Goal: Task Accomplishment & Management: Complete application form

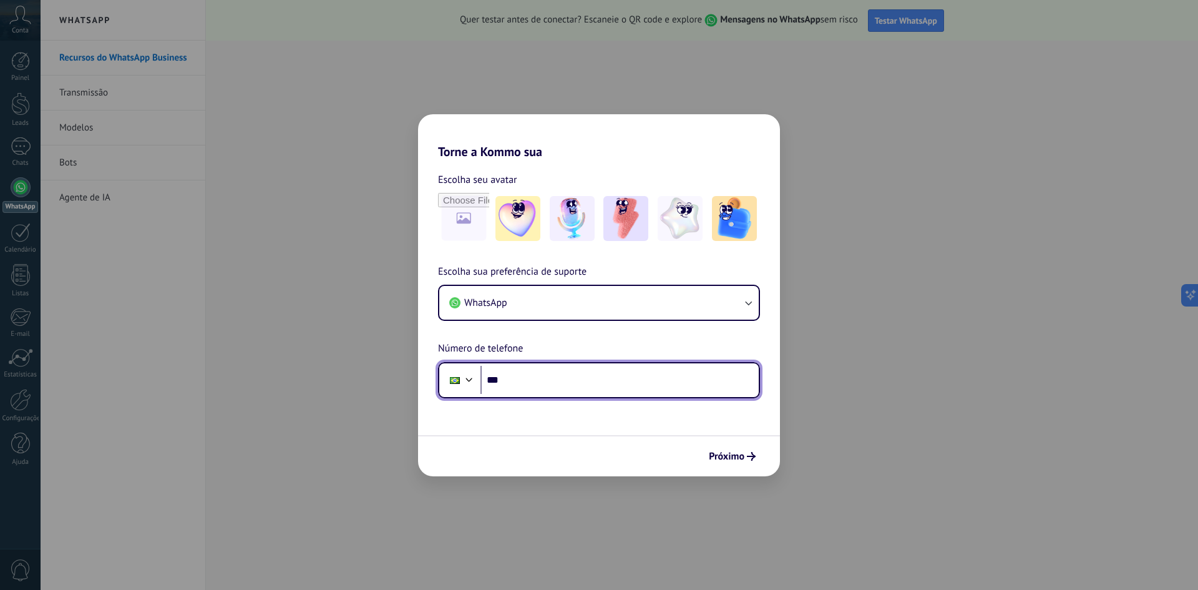
click at [543, 381] on input "***" at bounding box center [620, 380] width 278 height 29
type input "**"
type input "**********"
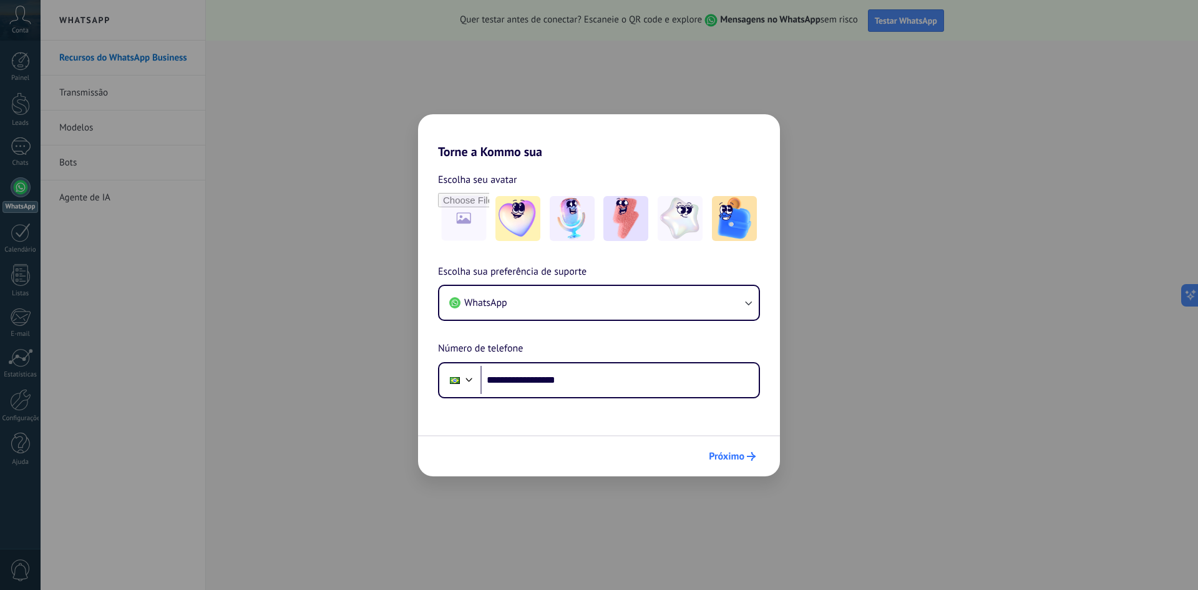
click at [745, 463] on button "Próximo" at bounding box center [732, 456] width 58 height 21
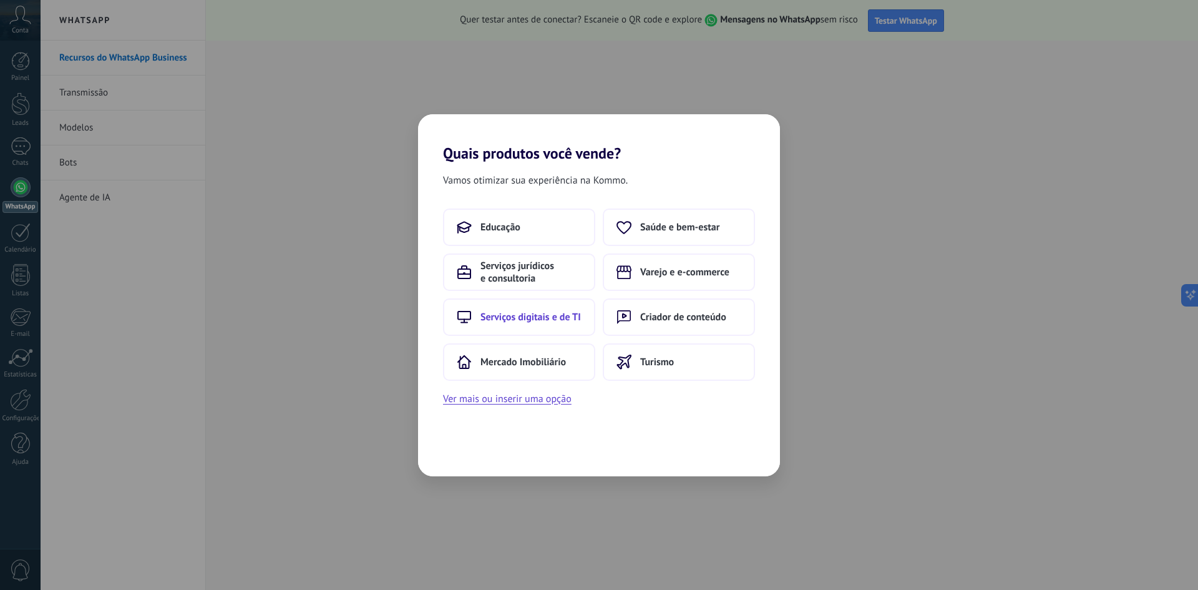
click at [547, 321] on span "Serviços digitais e de TI" at bounding box center [531, 317] width 100 height 12
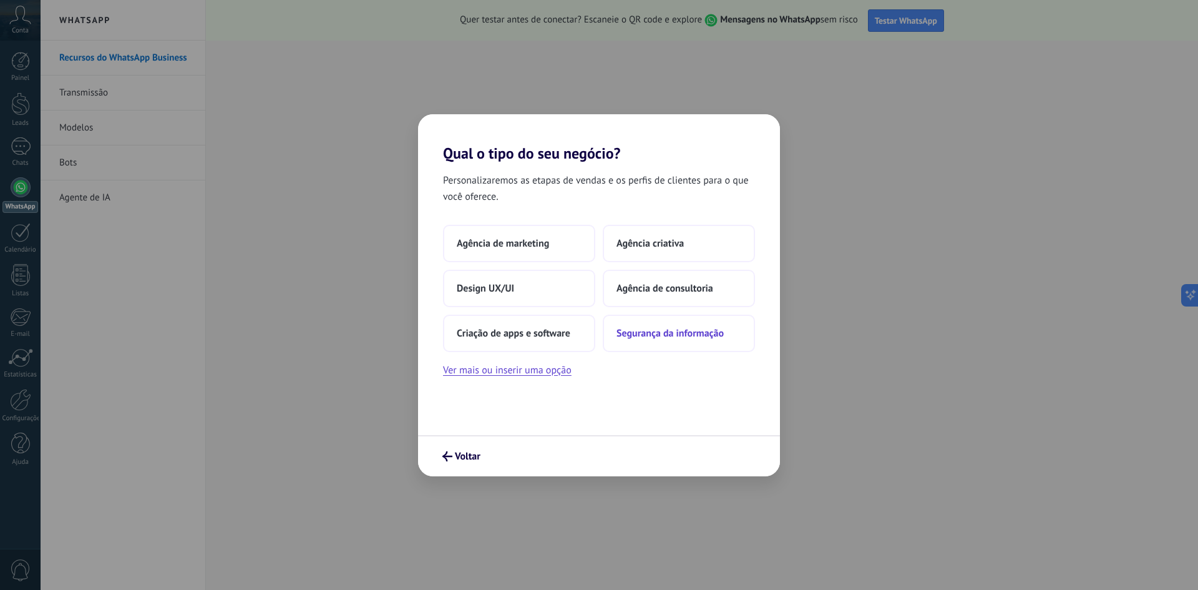
click at [650, 337] on span "Segurança da informação" at bounding box center [670, 333] width 107 height 12
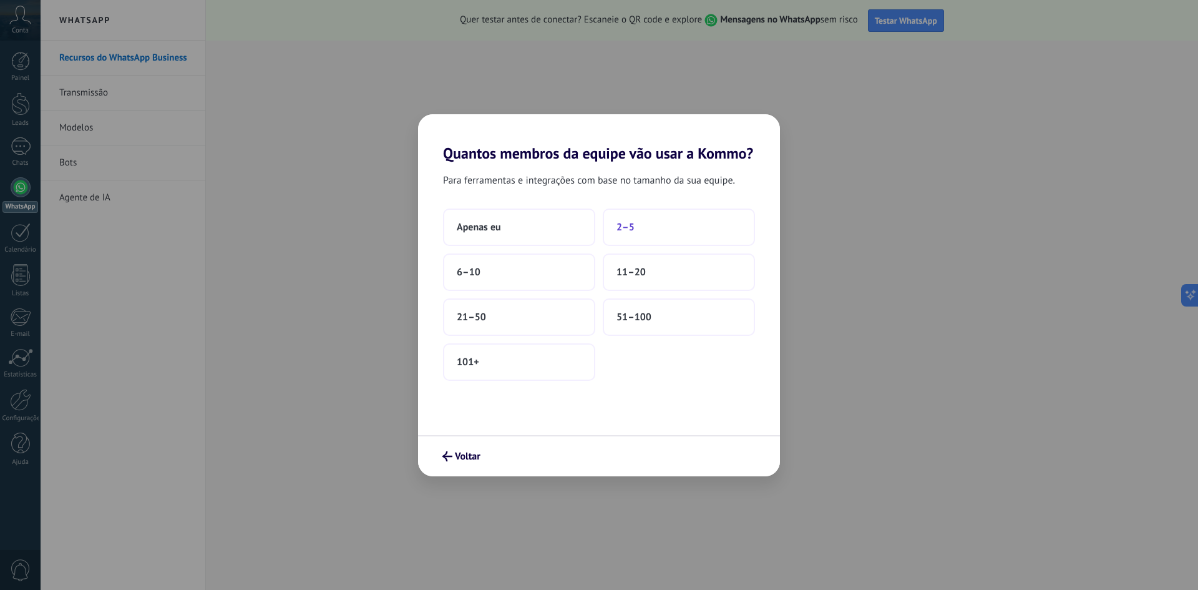
click at [627, 233] on span "2–5" at bounding box center [626, 227] width 18 height 12
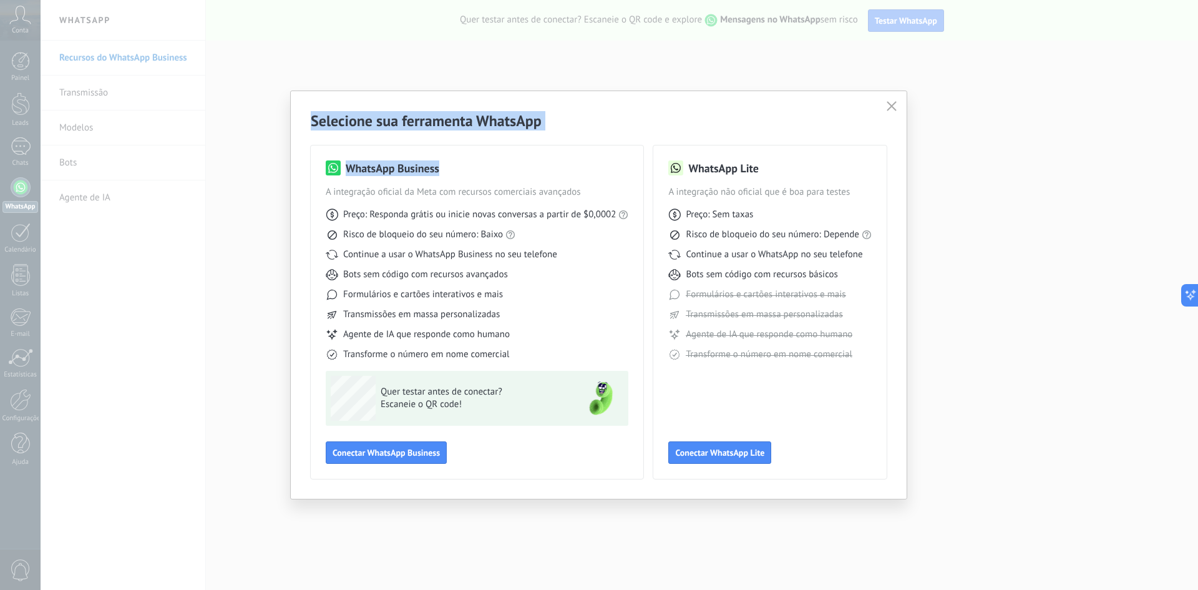
drag, startPoint x: 336, startPoint y: 122, endPoint x: 567, endPoint y: 135, distance: 230.7
click at [567, 135] on div "Selecione sua ferramenta WhatsApp WhatsApp Business A integração oficial da Met…" at bounding box center [599, 295] width 616 height 408
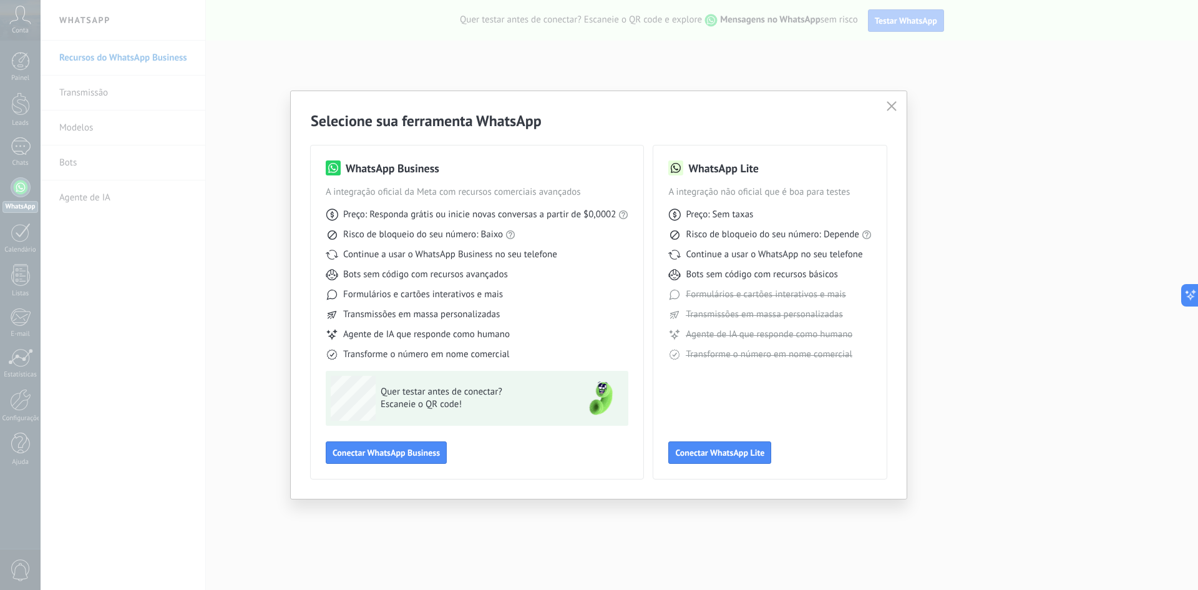
click at [710, 403] on div "WhatsApp Lite A integração não oficial que é boa para testes Preço: Sem taxas R…" at bounding box center [769, 311] width 203 height 303
click at [386, 459] on button "Conectar WhatsApp Business" at bounding box center [386, 452] width 121 height 22
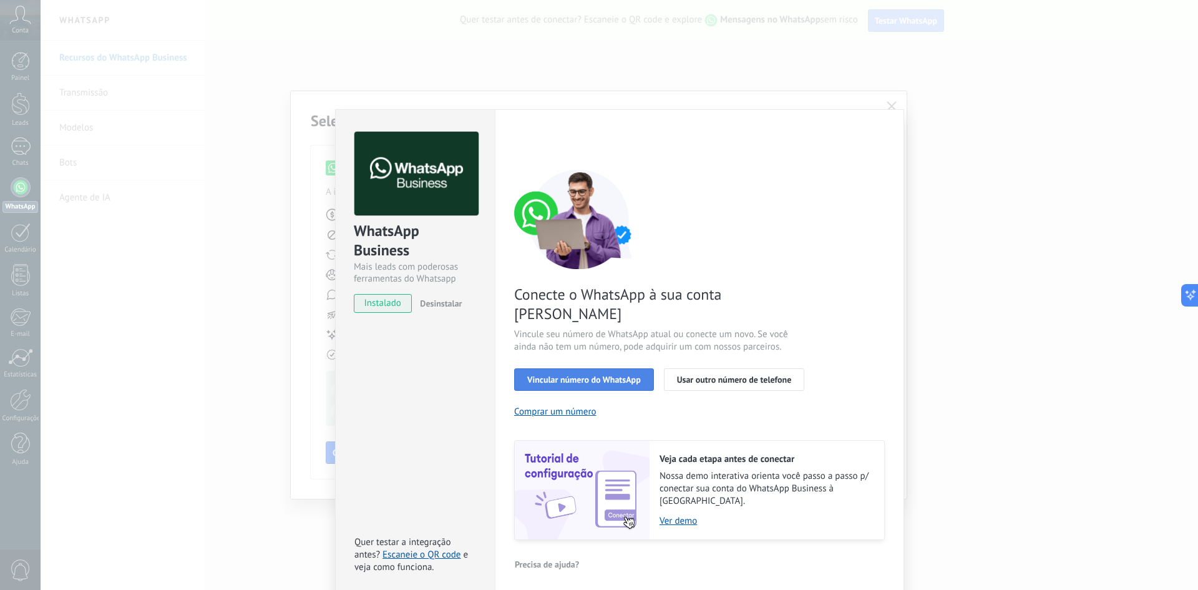
click at [562, 375] on span "Vincular número do WhatsApp" at bounding box center [584, 379] width 114 height 9
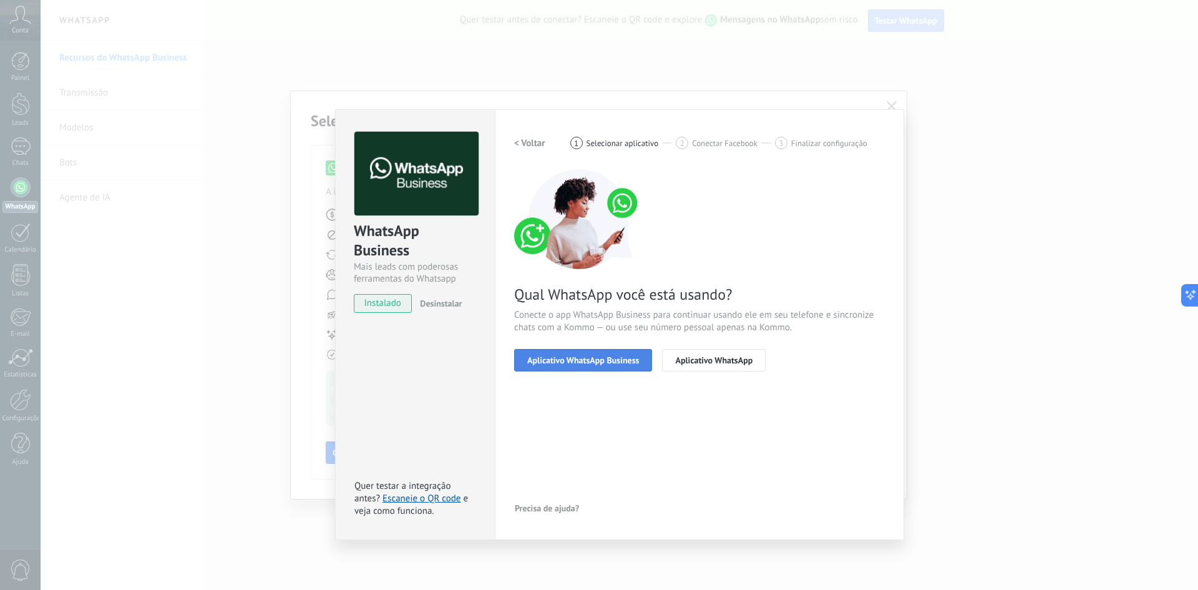
click at [582, 363] on span "Aplicativo WhatsApp Business" at bounding box center [583, 360] width 112 height 9
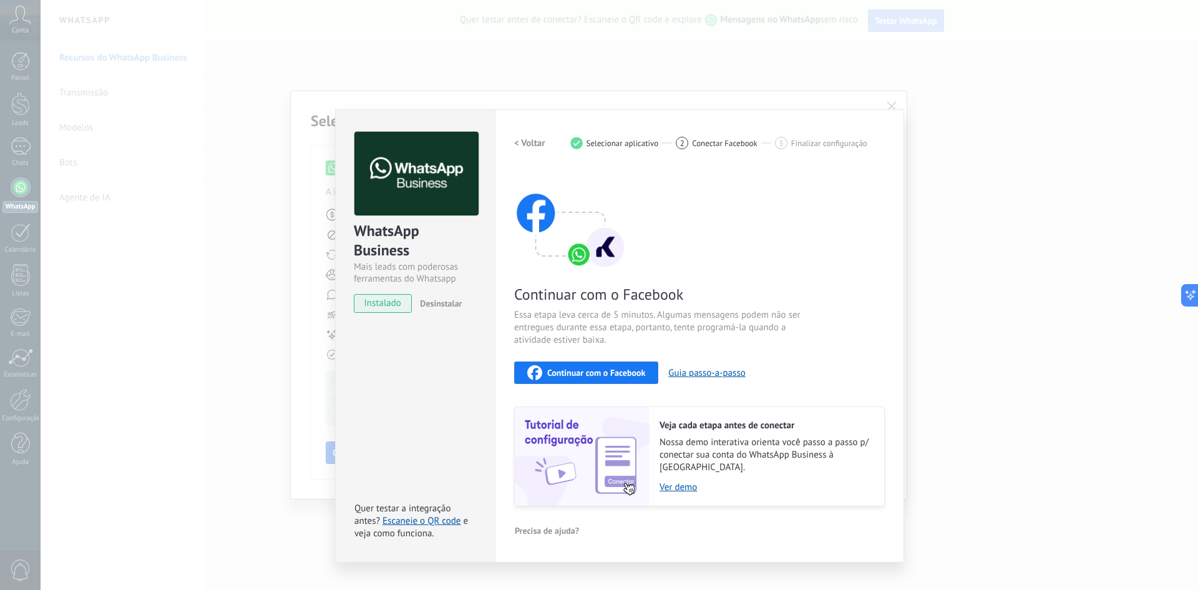
click at [672, 494] on div "Veja cada etapa antes de conectar Nossa demo interativa orienta você passo a pa…" at bounding box center [767, 456] width 235 height 99
click at [790, 190] on div "Continuar com o Facebook Essa etapa leva cerca de 5 minutos. Algumas mensagens …" at bounding box center [699, 337] width 371 height 337
click at [889, 98] on div "WhatsApp Business Mais leads com poderosas ferramentas do Whatsapp instalado De…" at bounding box center [620, 295] width 1158 height 590
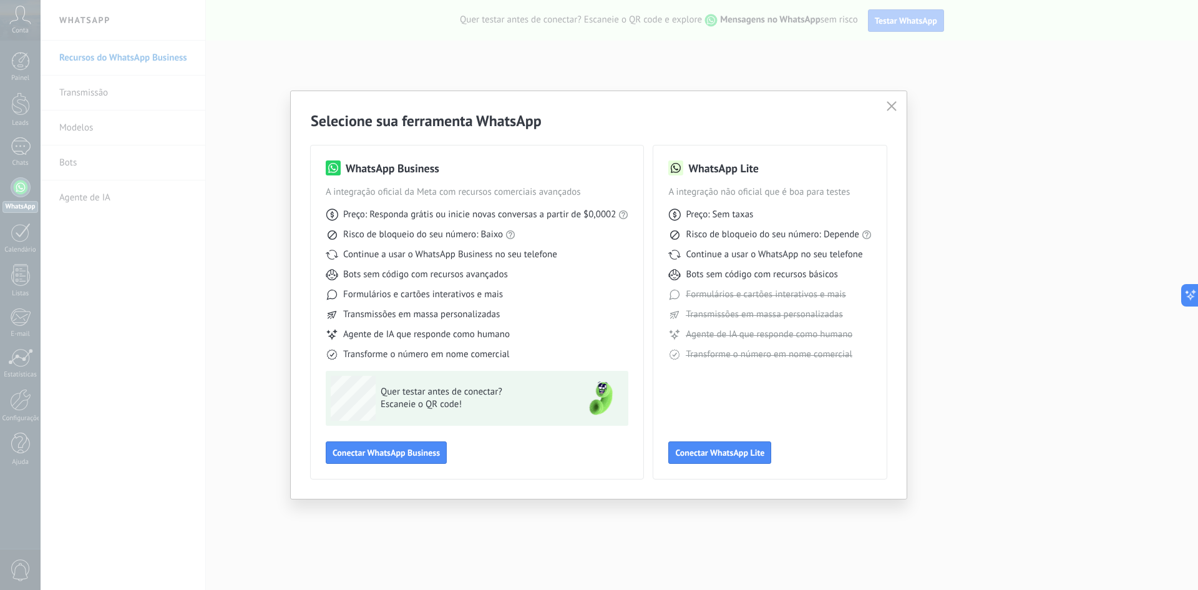
drag, startPoint x: 523, startPoint y: 72, endPoint x: 828, endPoint y: 79, distance: 304.7
click at [552, 72] on div "Selecione sua ferramenta WhatsApp WhatsApp Business A integração oficial da Met…" at bounding box center [599, 295] width 1198 height 590
click at [891, 105] on use "button" at bounding box center [891, 105] width 9 height 9
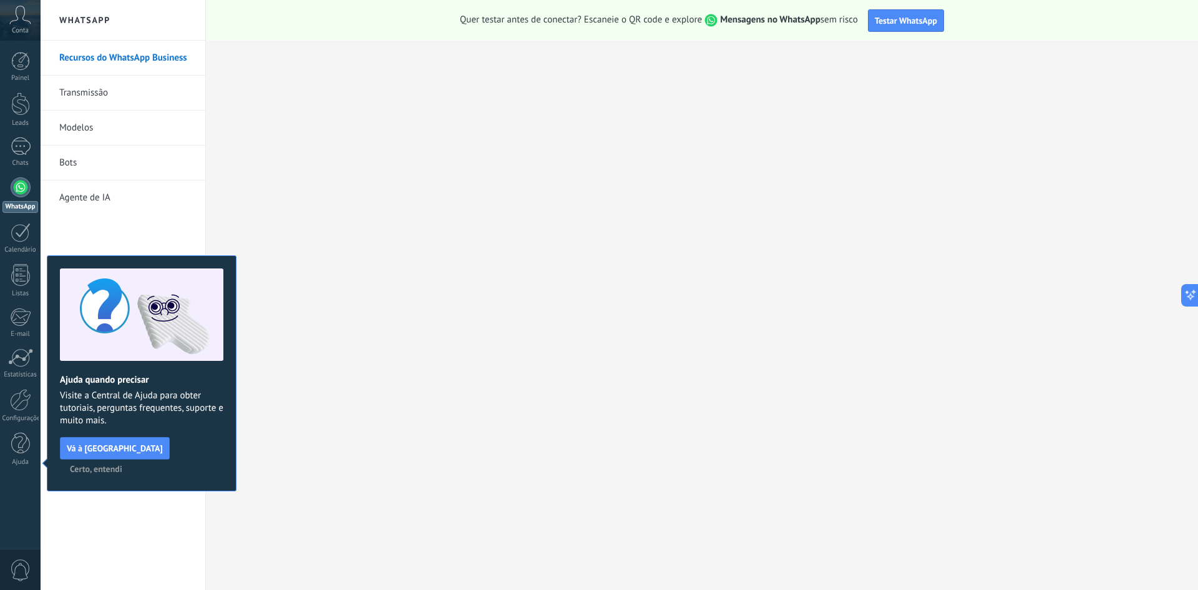
click at [122, 464] on span "Certo, entendi" at bounding box center [96, 468] width 52 height 9
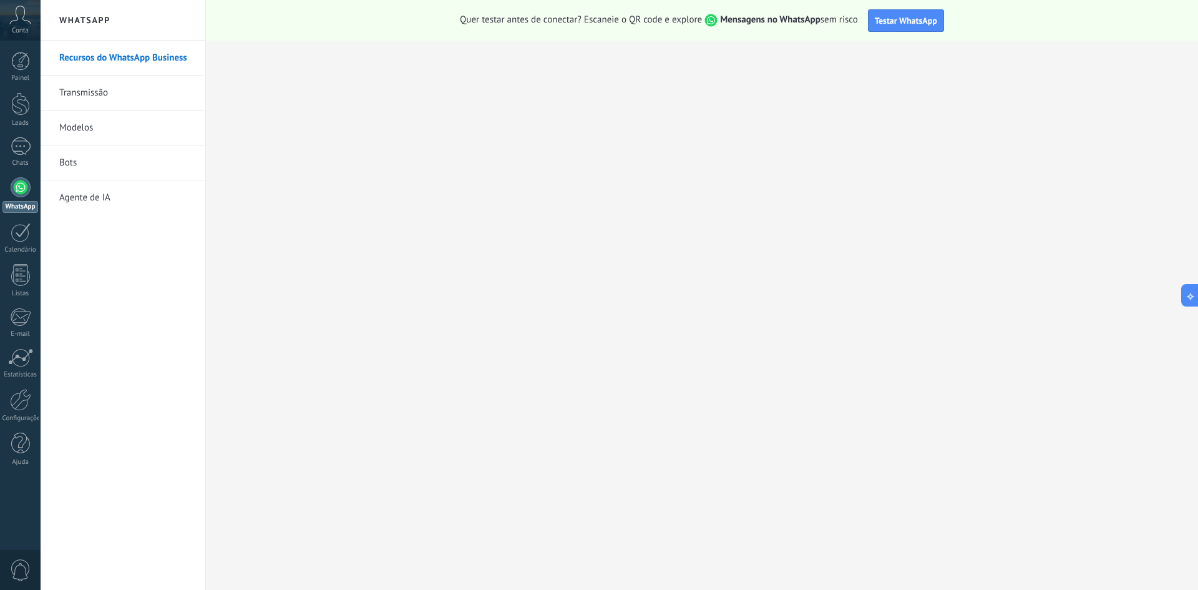
click at [27, 180] on div at bounding box center [21, 187] width 20 height 20
click at [27, 188] on div at bounding box center [21, 187] width 20 height 20
click at [80, 152] on link "Bots" at bounding box center [126, 162] width 134 height 35
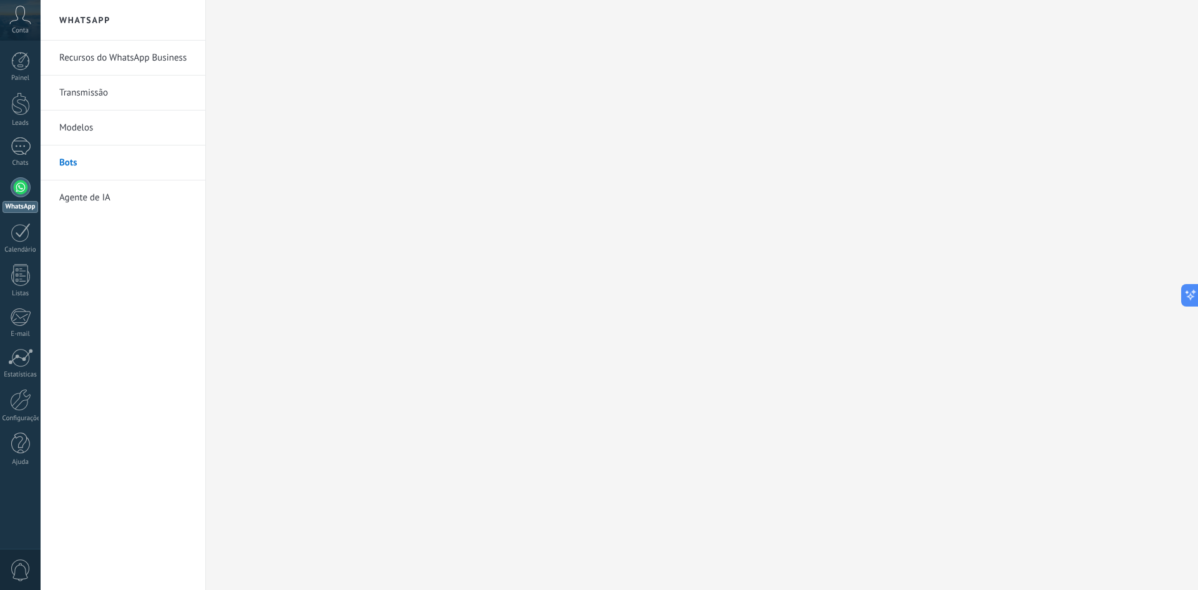
click at [89, 205] on link "Agente de IA" at bounding box center [126, 197] width 134 height 35
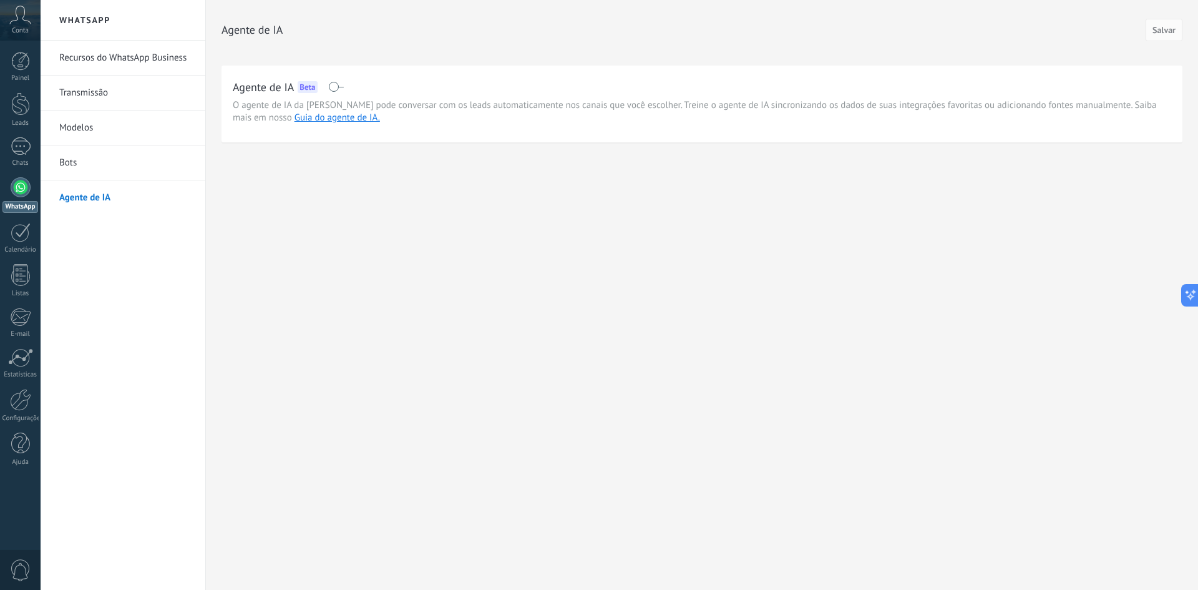
click at [333, 86] on span at bounding box center [336, 87] width 16 height 10
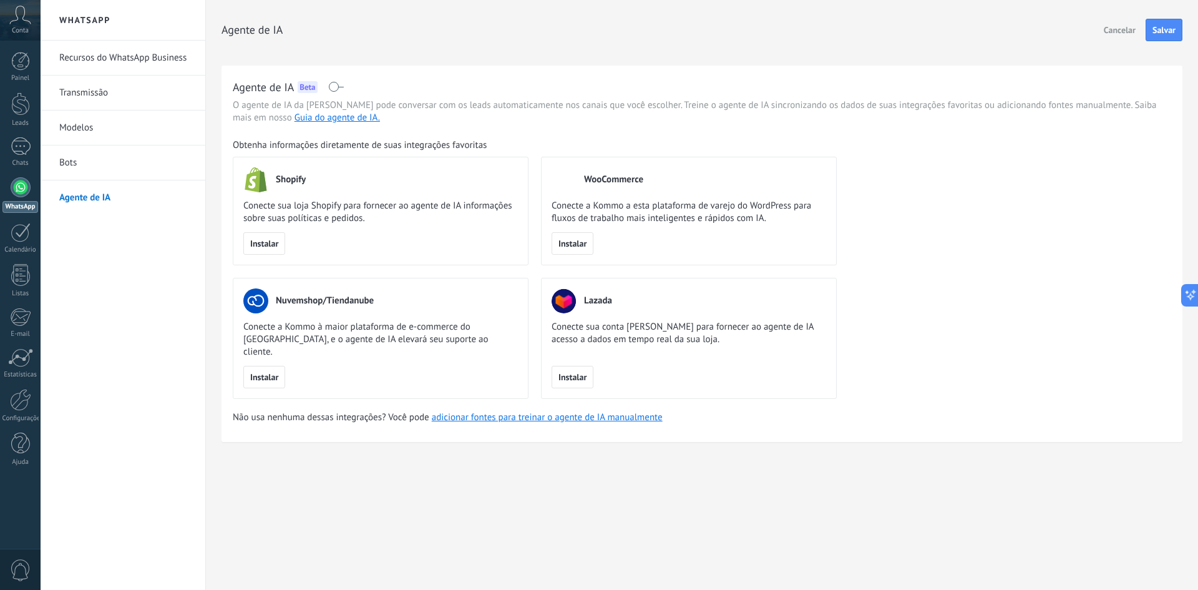
click at [336, 80] on div "Agente de IA Beta" at bounding box center [702, 87] width 939 height 20
click at [341, 87] on span at bounding box center [336, 87] width 16 height 10
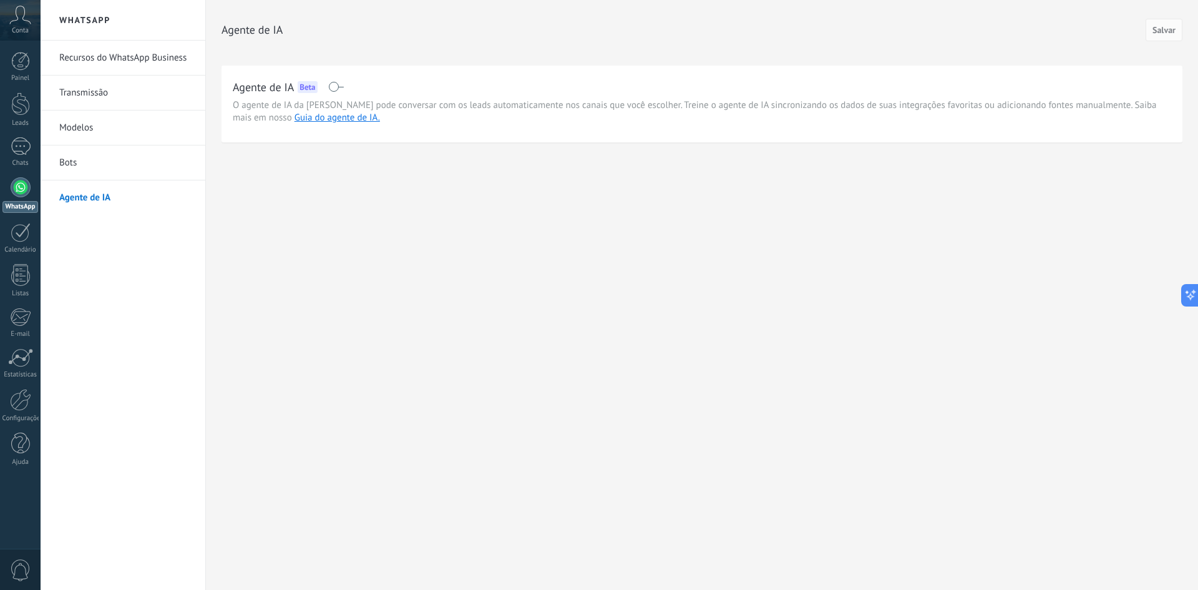
click at [336, 88] on span at bounding box center [336, 87] width 16 height 10
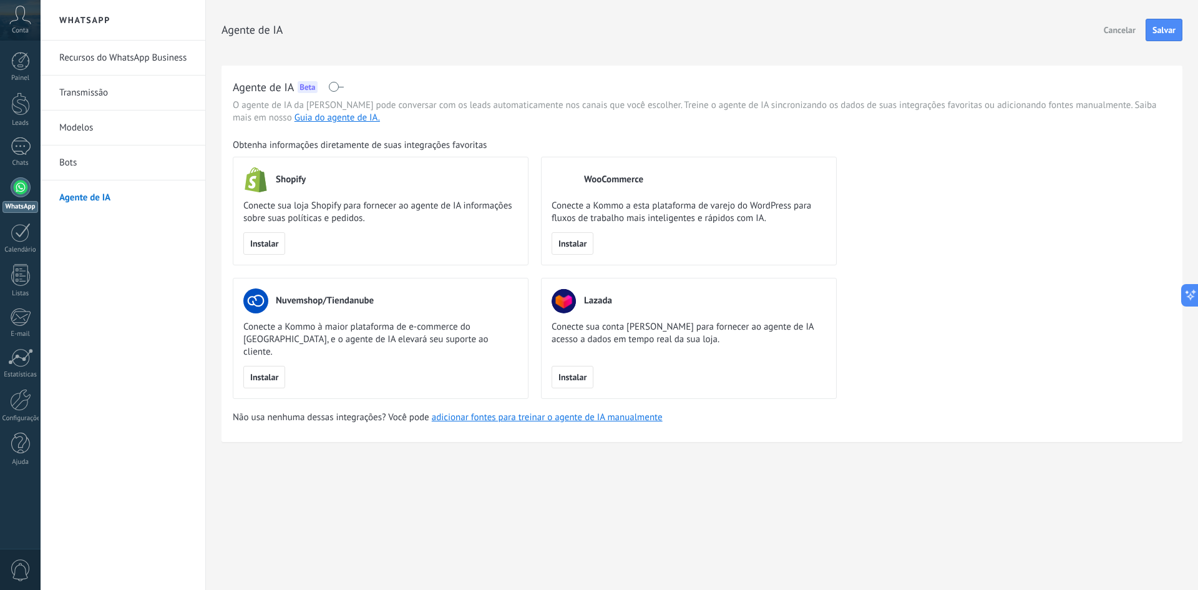
click at [264, 86] on h2 "Agente de IA" at bounding box center [263, 87] width 61 height 16
drag, startPoint x: 1160, startPoint y: 32, endPoint x: 1138, endPoint y: 69, distance: 42.8
click at [1160, 32] on span "Salvar" at bounding box center [1164, 30] width 23 height 9
click at [547, 411] on link "adicionar fontes para treinar o agente de IA manualmente" at bounding box center [547, 417] width 231 height 12
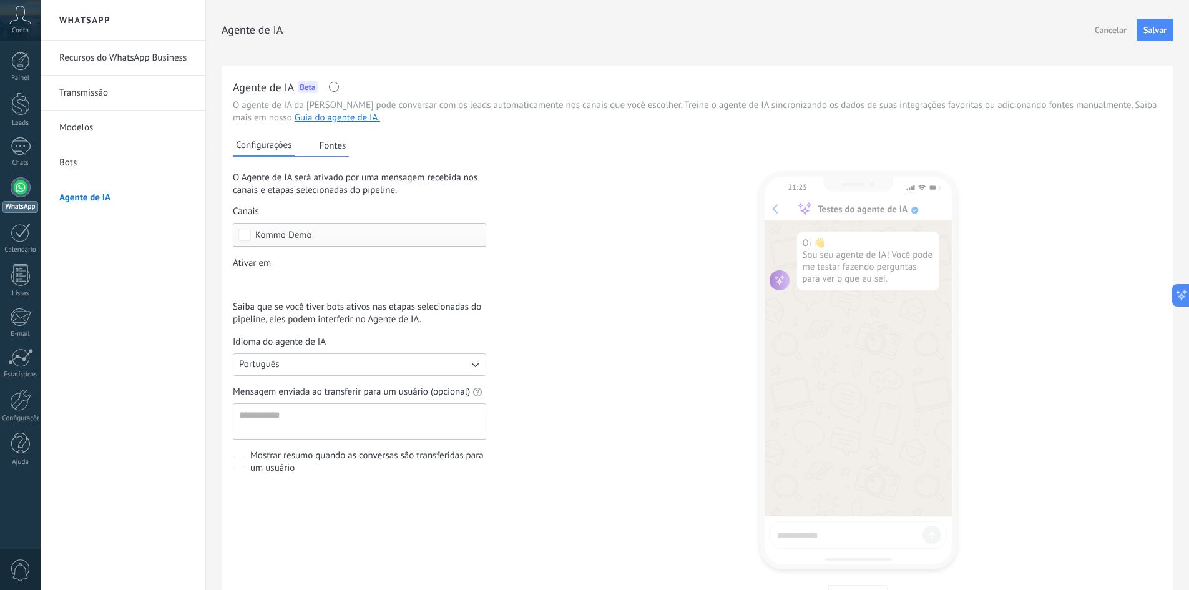
click at [0, 0] on div "Leads de entrada Contato inicial Discussões Tomada de decisão Discussão de cont…" at bounding box center [0, 0] width 0 height 0
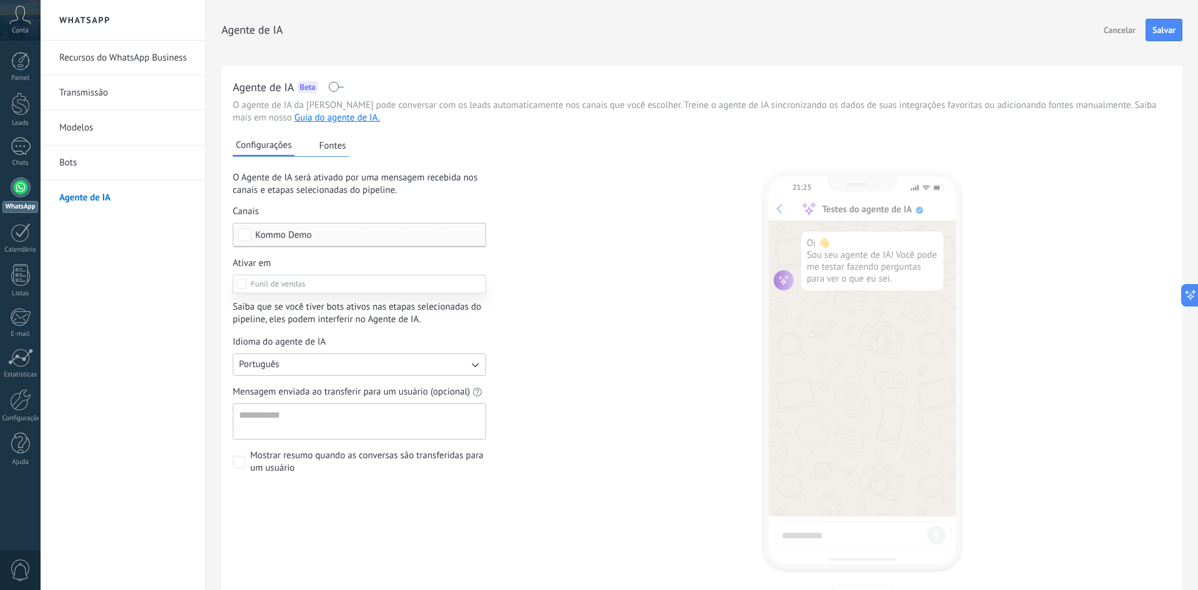
click at [513, 305] on div at bounding box center [620, 295] width 1158 height 590
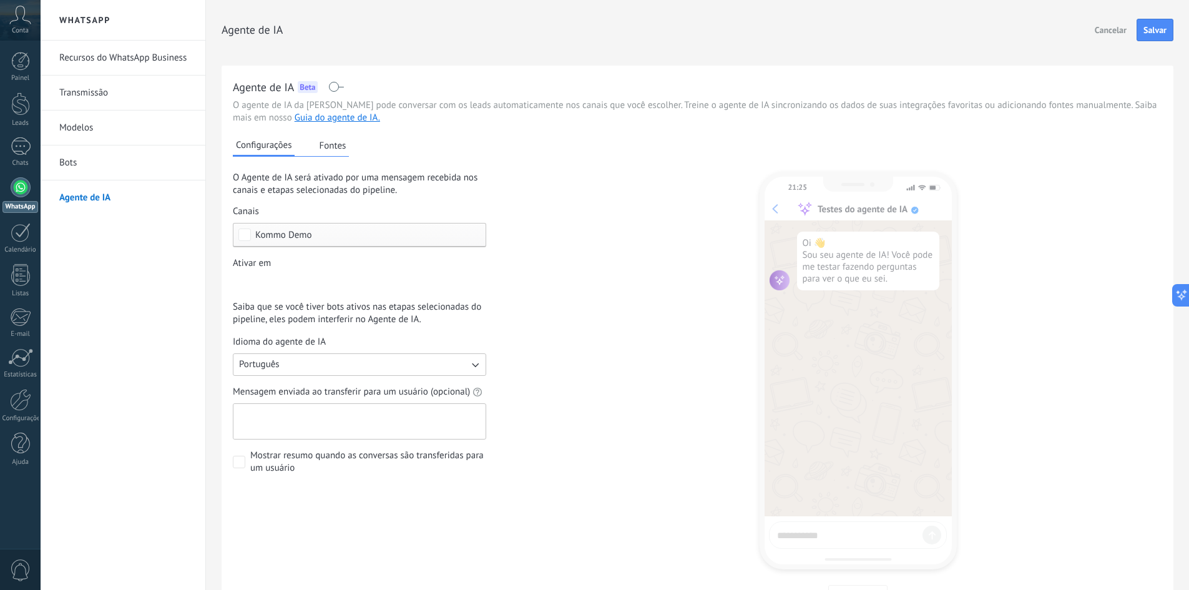
click at [271, 419] on textarea "Mensagem enviada ao transferir para um usuário (opcional)" at bounding box center [358, 421] width 250 height 35
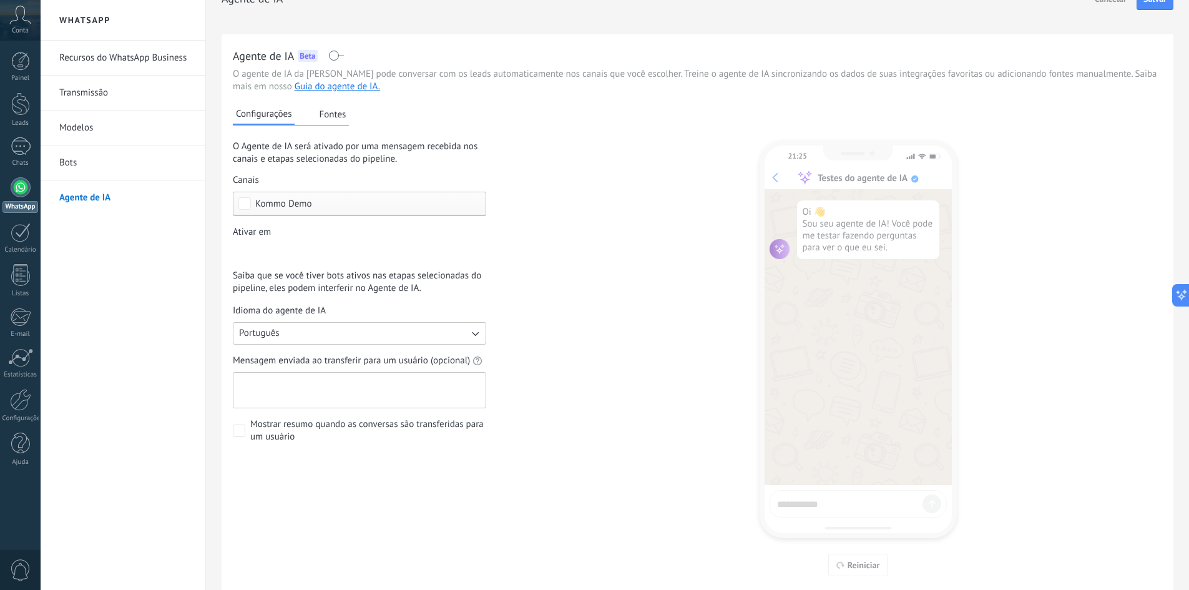
scroll to position [62, 0]
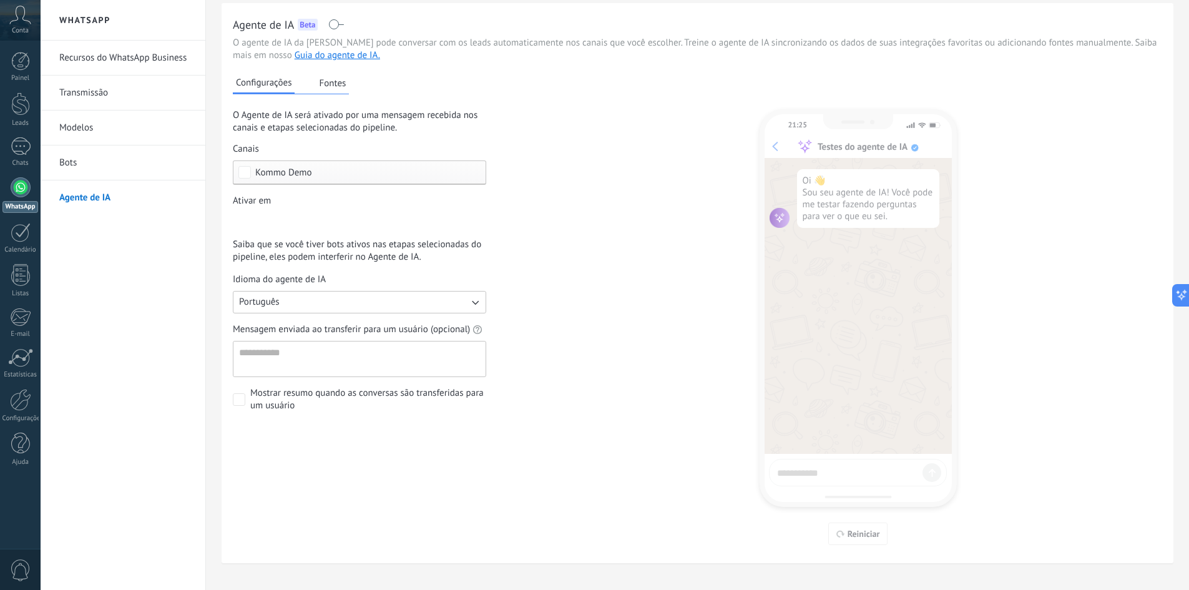
click at [330, 87] on button "Fontes" at bounding box center [332, 83] width 33 height 19
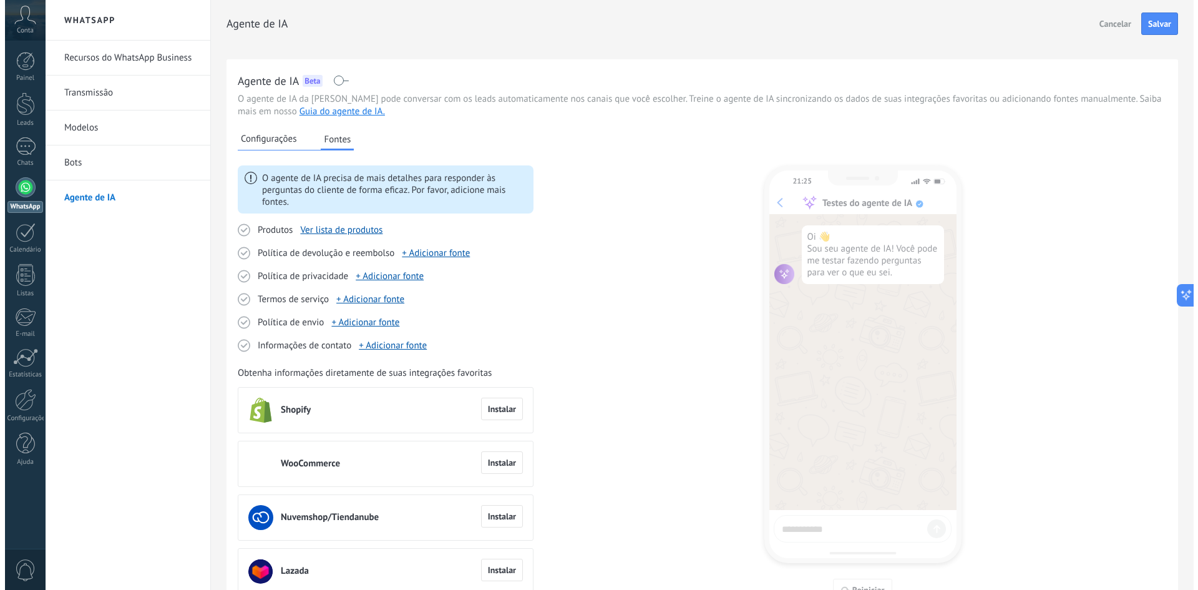
scroll to position [0, 0]
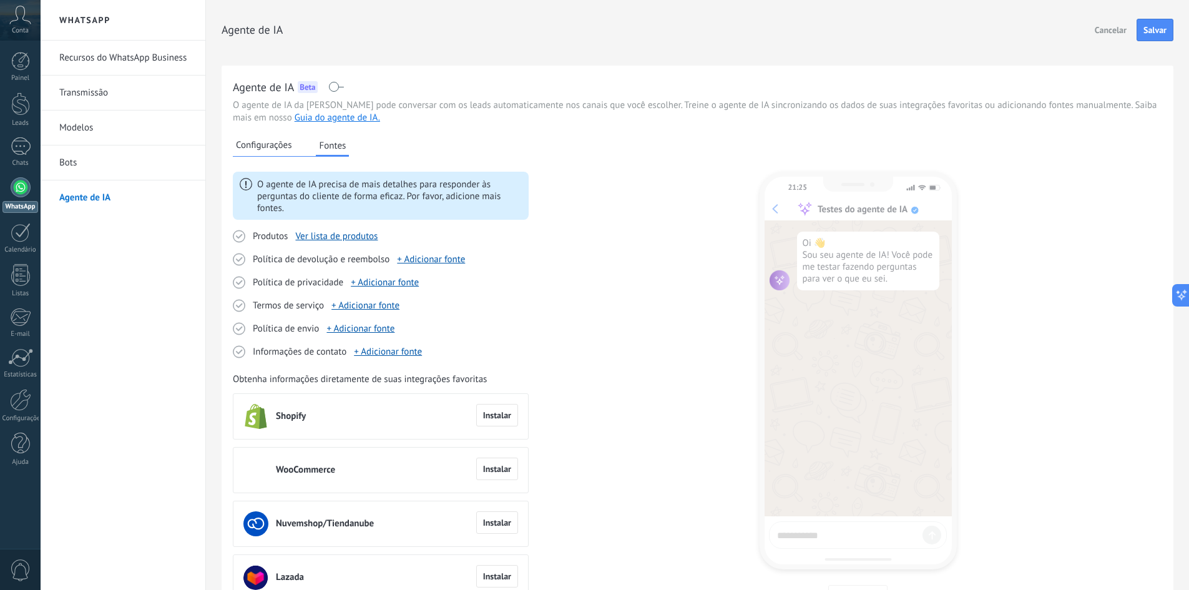
click at [81, 158] on link "Bots" at bounding box center [126, 162] width 134 height 35
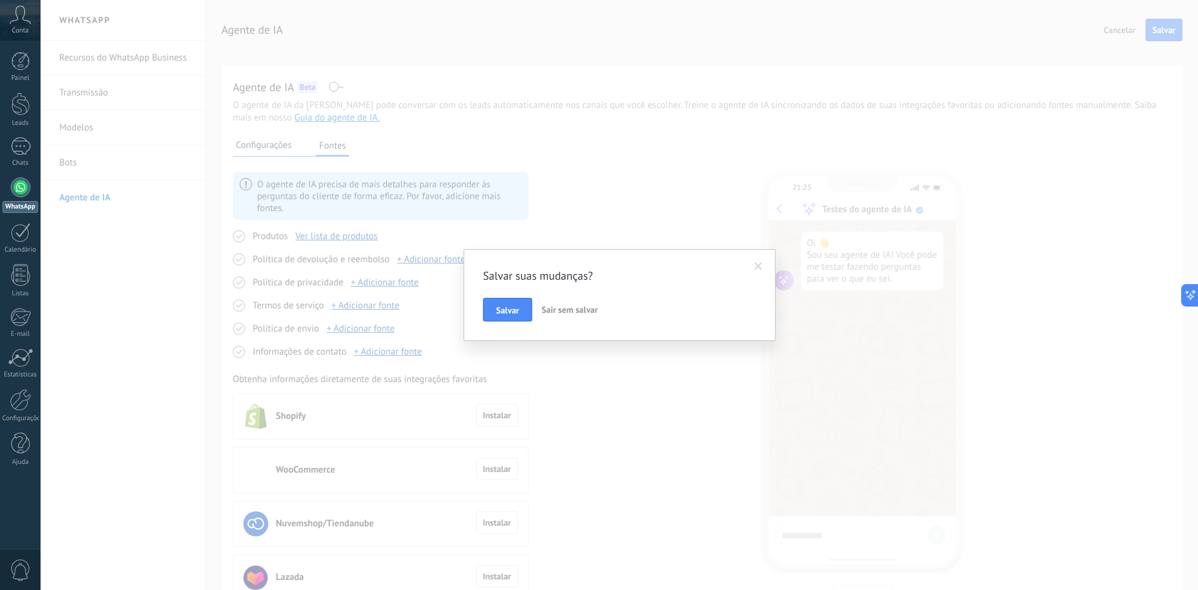
click at [551, 308] on span "Sair sem salvar" at bounding box center [570, 309] width 56 height 11
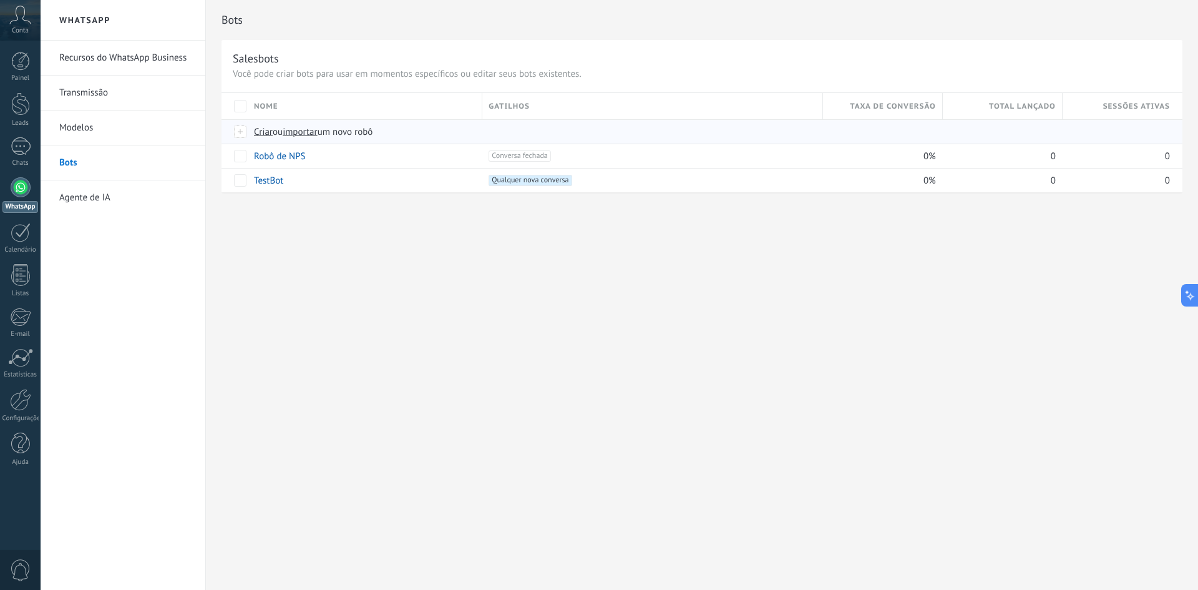
click at [258, 134] on span "Criar" at bounding box center [263, 132] width 19 height 12
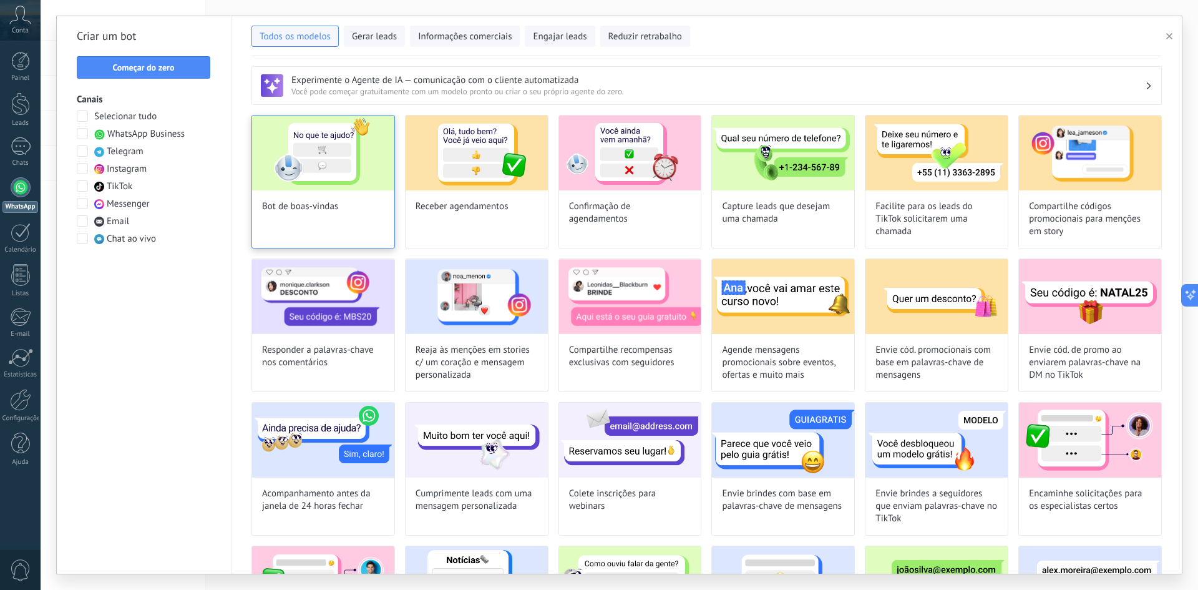
click at [344, 233] on div "Bot de boas-vindas" at bounding box center [324, 182] width 144 height 134
type input "**********"
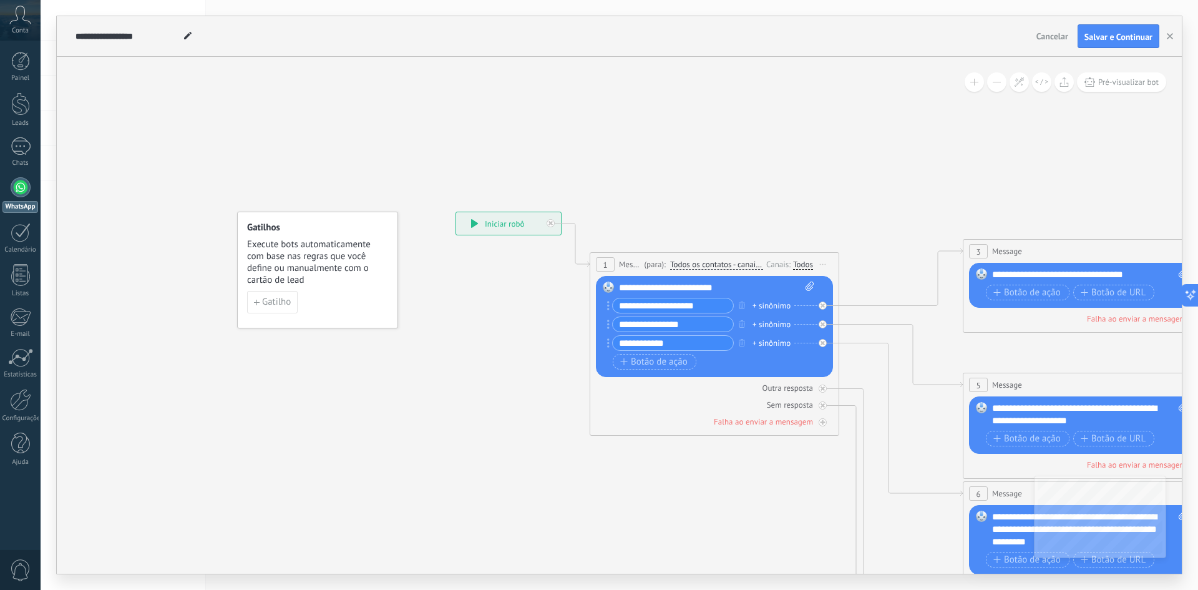
drag, startPoint x: 434, startPoint y: 330, endPoint x: 587, endPoint y: 380, distance: 160.5
click at [587, 380] on icon at bounding box center [1116, 536] width 1945 height 1273
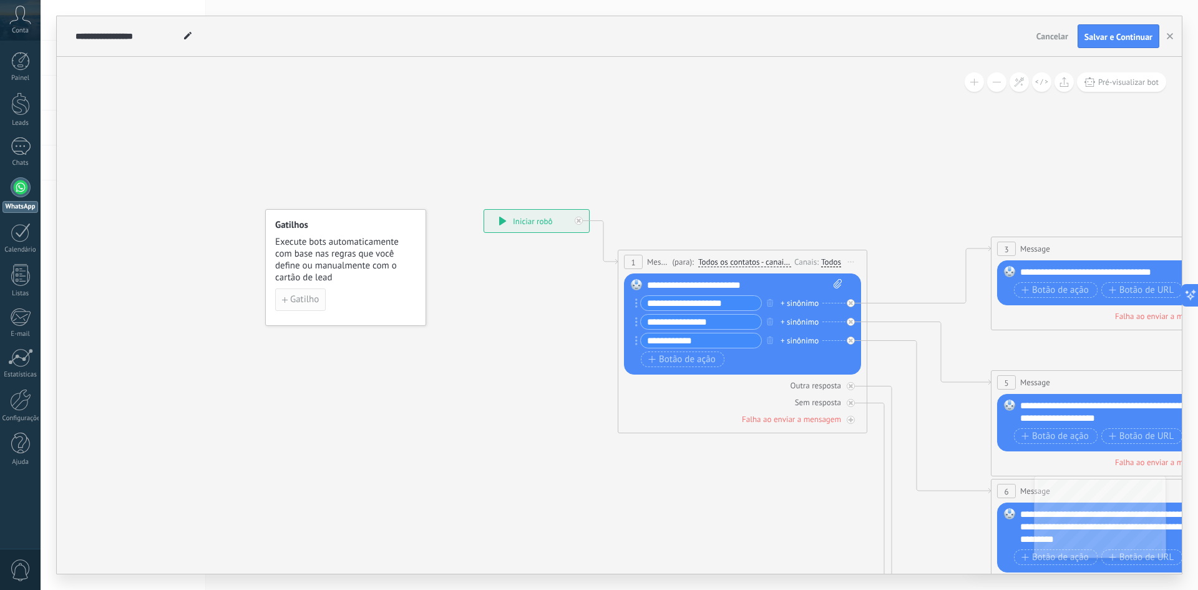
click at [305, 298] on span "Gatilho" at bounding box center [304, 299] width 29 height 9
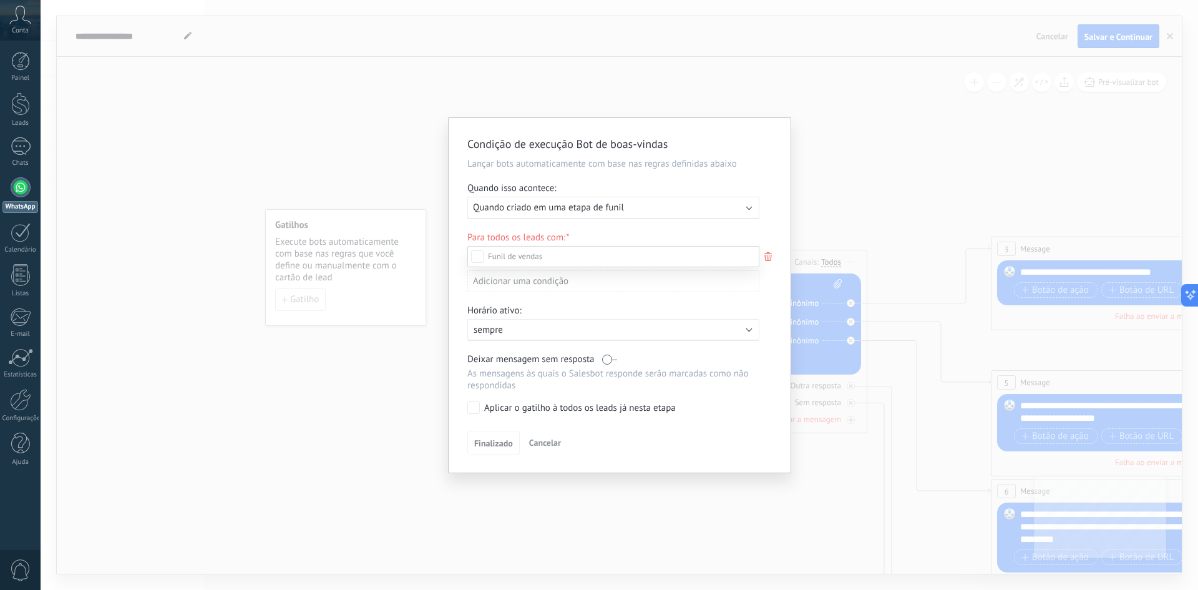
drag, startPoint x: 348, startPoint y: 335, endPoint x: 303, endPoint y: 319, distance: 47.6
drag, startPoint x: 355, startPoint y: 327, endPoint x: 321, endPoint y: 306, distance: 40.0
click at [291, 291] on div at bounding box center [620, 295] width 1158 height 590
click at [581, 519] on div "Condição de execução Bot de boas-vindas Lançar bots automaticamente com base na…" at bounding box center [620, 295] width 1158 height 590
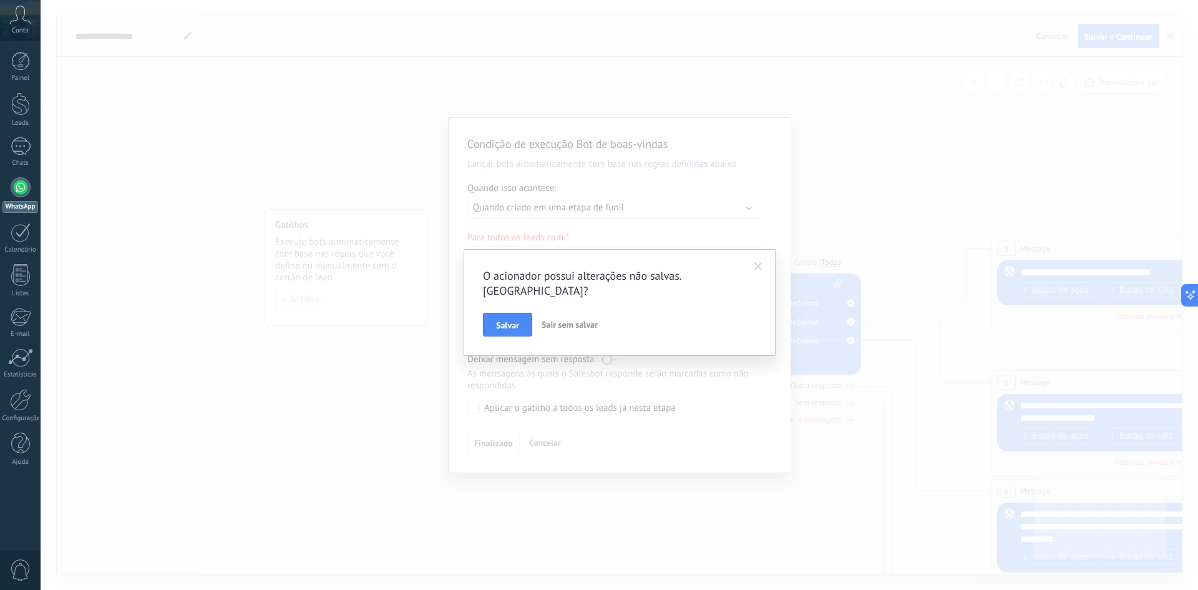
click at [565, 319] on span "Sair sem salvar" at bounding box center [570, 324] width 56 height 11
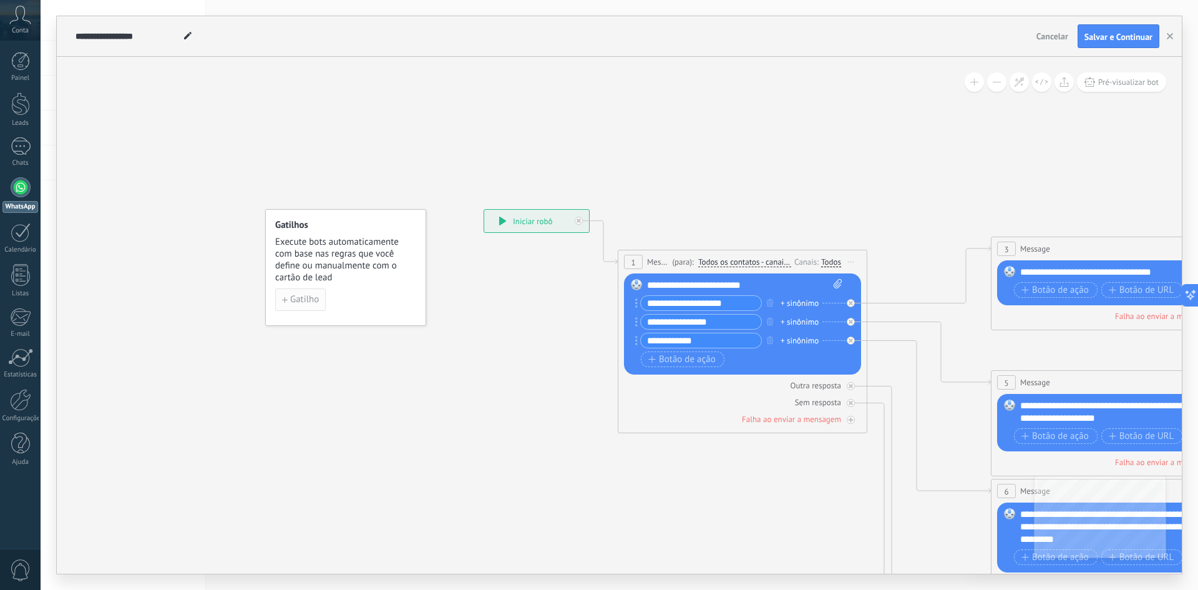
click at [306, 303] on span "Gatilho" at bounding box center [304, 299] width 29 height 9
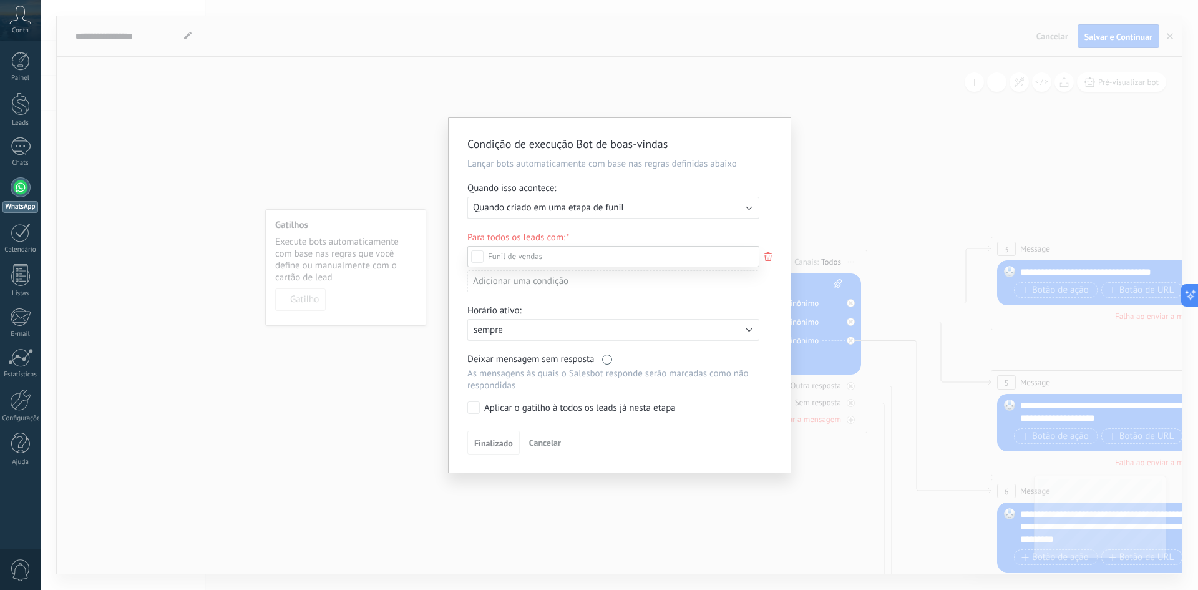
click at [477, 231] on div at bounding box center [620, 295] width 1158 height 590
click at [401, 361] on div "Condição de execução Bot de boas-vindas Lançar bots automaticamente com base na…" at bounding box center [620, 295] width 1158 height 590
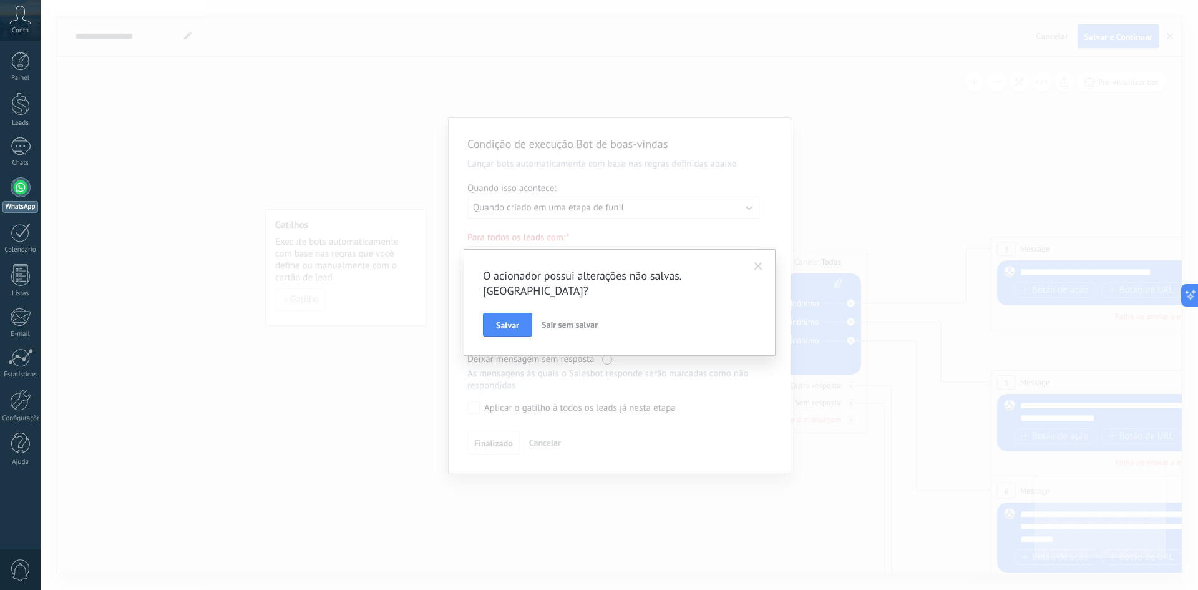
click at [569, 319] on span "Sair sem salvar" at bounding box center [570, 324] width 56 height 11
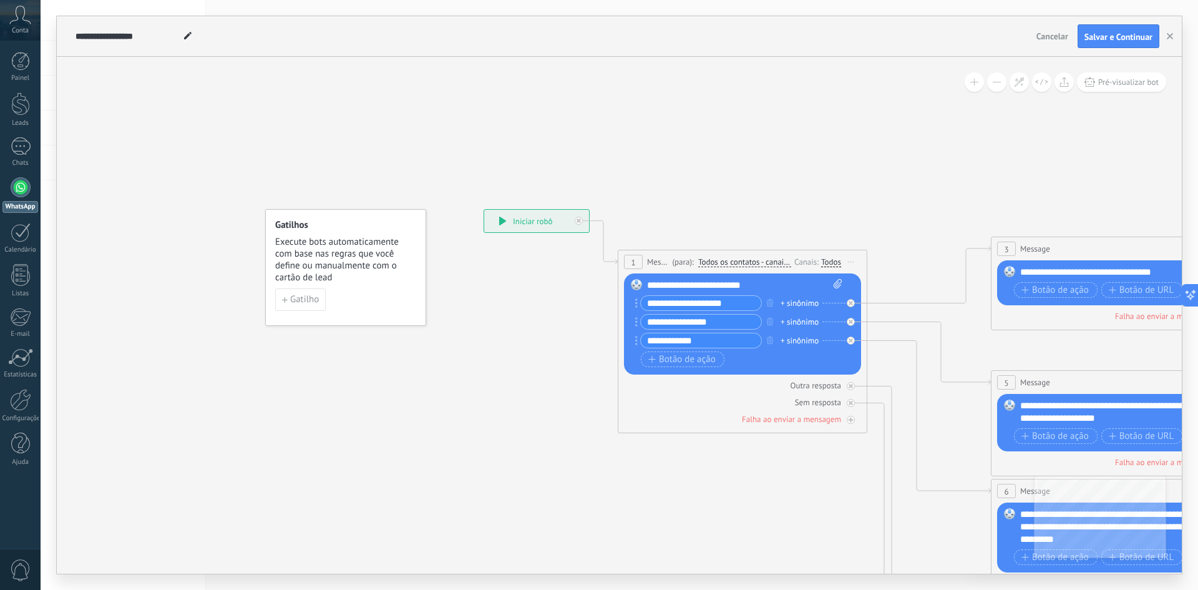
click at [1052, 41] on span "Cancelar" at bounding box center [1053, 36] width 32 height 11
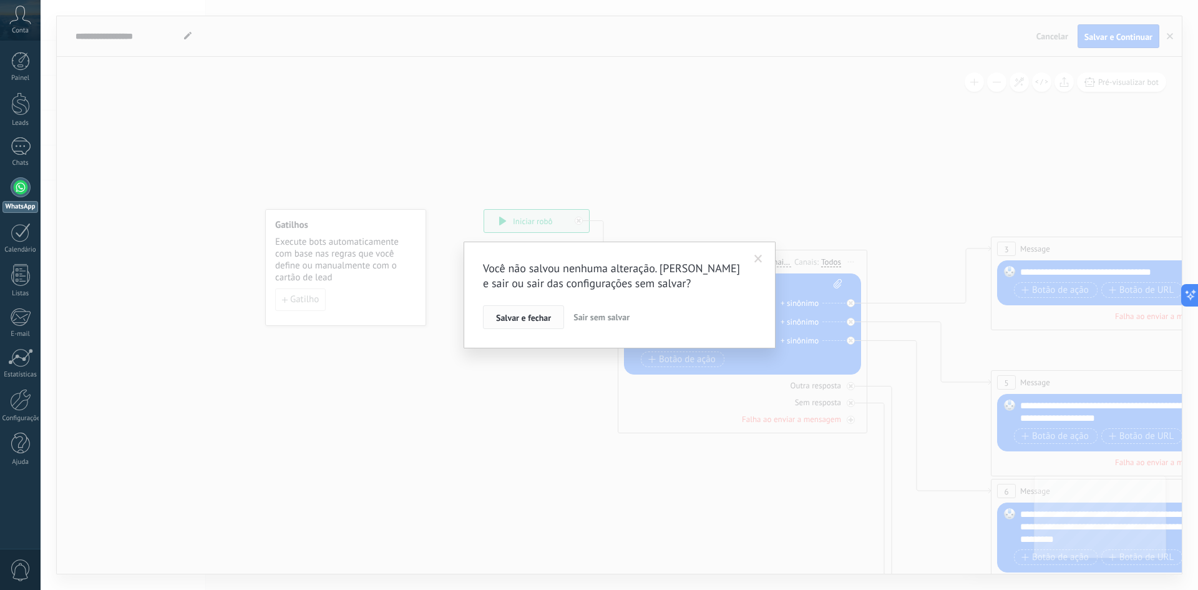
click at [521, 320] on span "Salvar e fechar" at bounding box center [523, 317] width 55 height 9
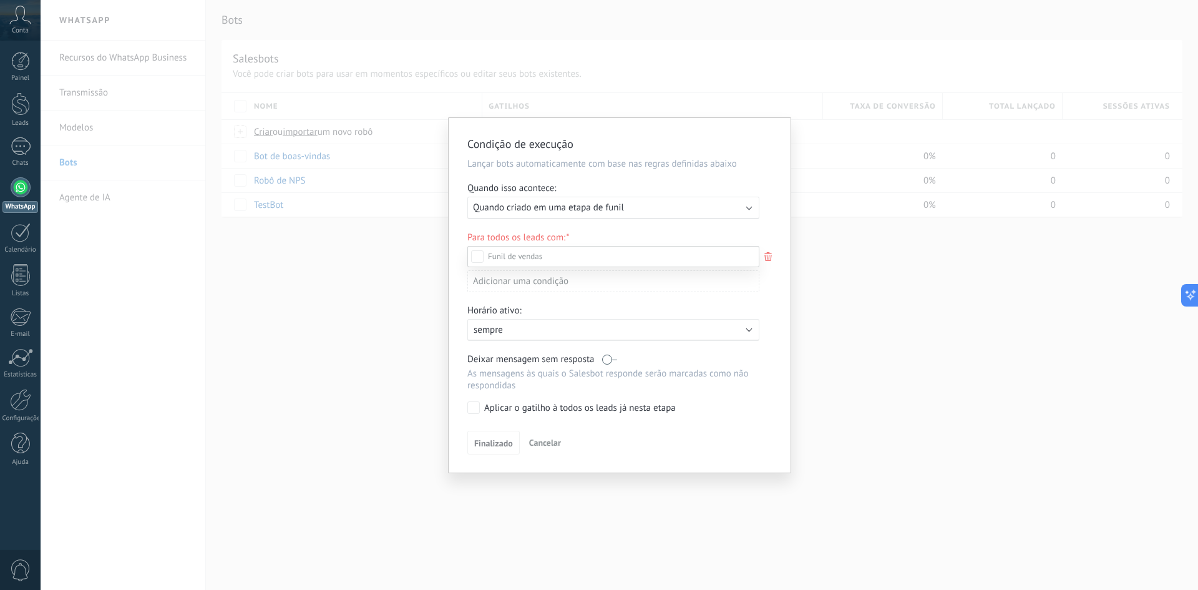
click at [541, 440] on div "Leads de entrada Contato inicial Discussões Tomada de decisão Discussão de cont…" at bounding box center [613, 417] width 292 height 342
click at [546, 445] on span "Cancelar" at bounding box center [545, 442] width 32 height 11
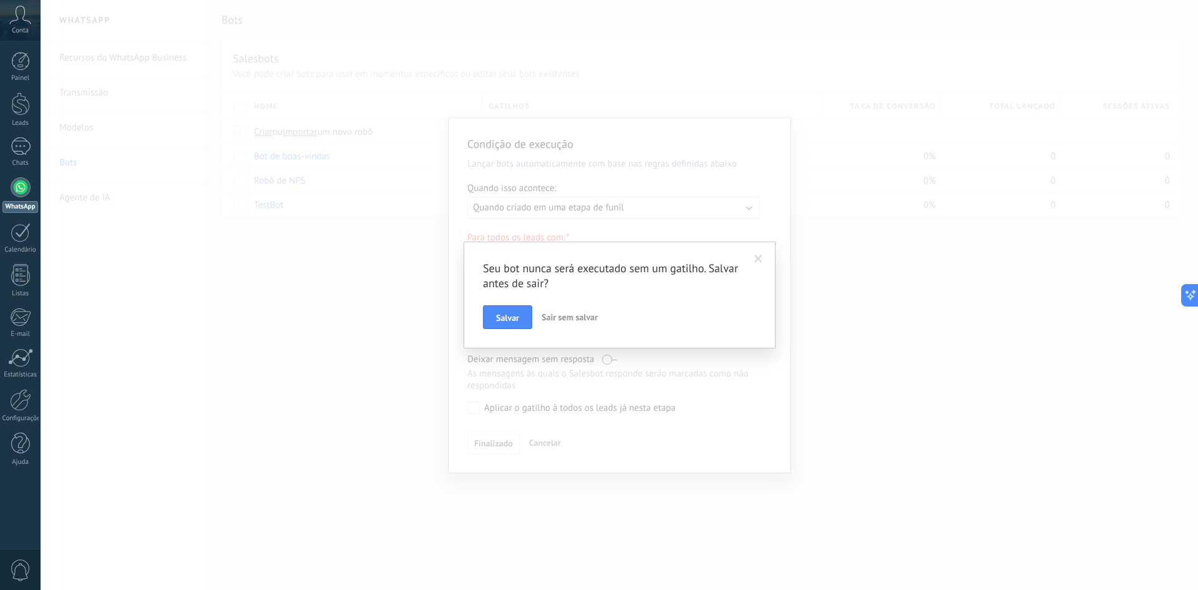
click at [574, 318] on span "Sair sem salvar" at bounding box center [570, 316] width 56 height 11
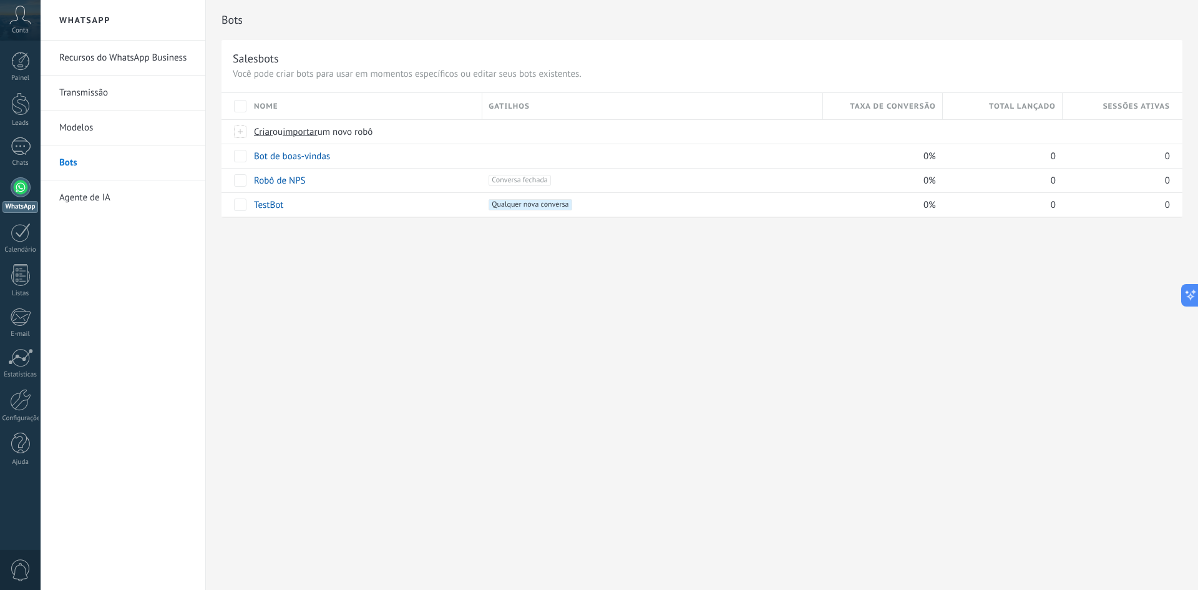
click at [80, 125] on link "Modelos" at bounding box center [126, 127] width 134 height 35
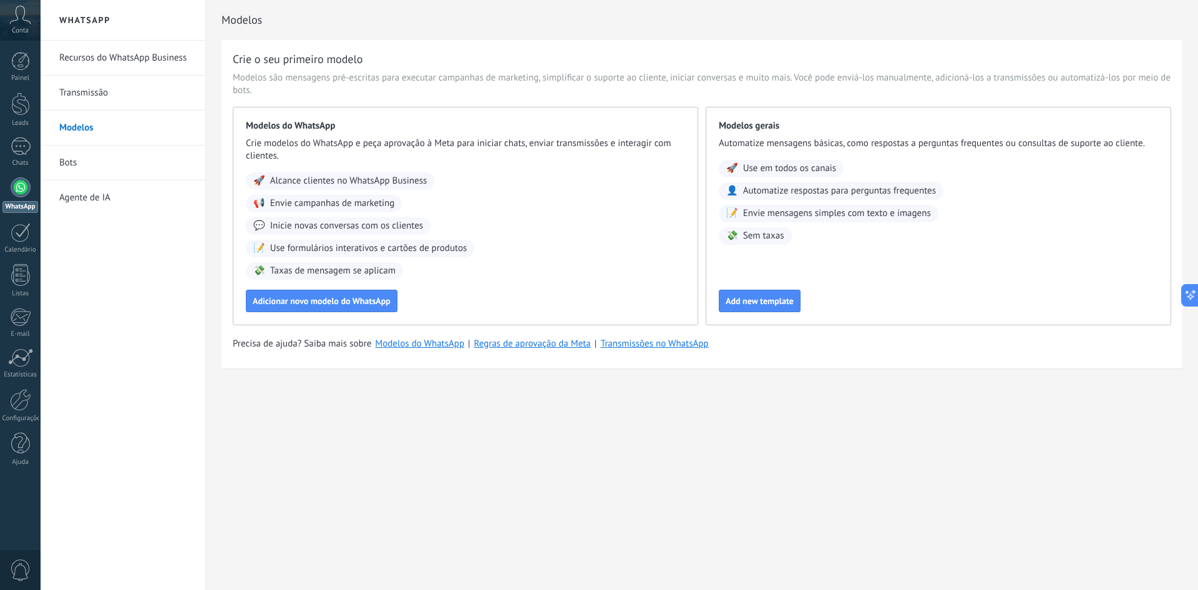
click at [111, 86] on link "Transmissão" at bounding box center [126, 93] width 134 height 35
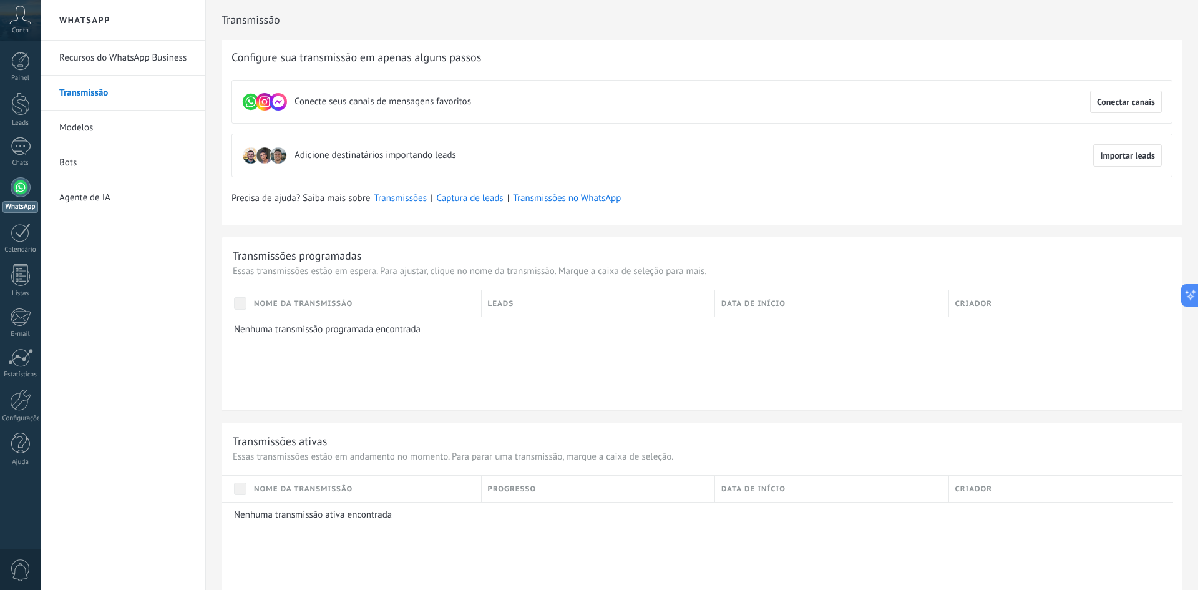
click at [74, 167] on link "Bots" at bounding box center [126, 162] width 134 height 35
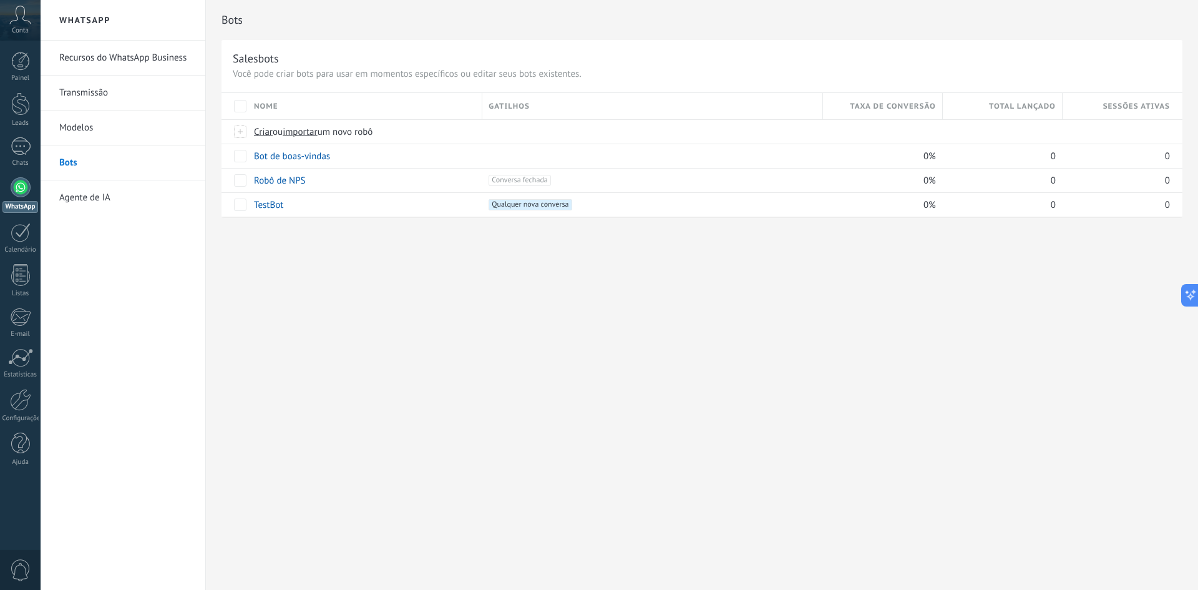
drag, startPoint x: 110, startPoint y: 198, endPoint x: 143, endPoint y: 234, distance: 48.2
click at [110, 198] on link "Agente de IA" at bounding box center [126, 197] width 134 height 35
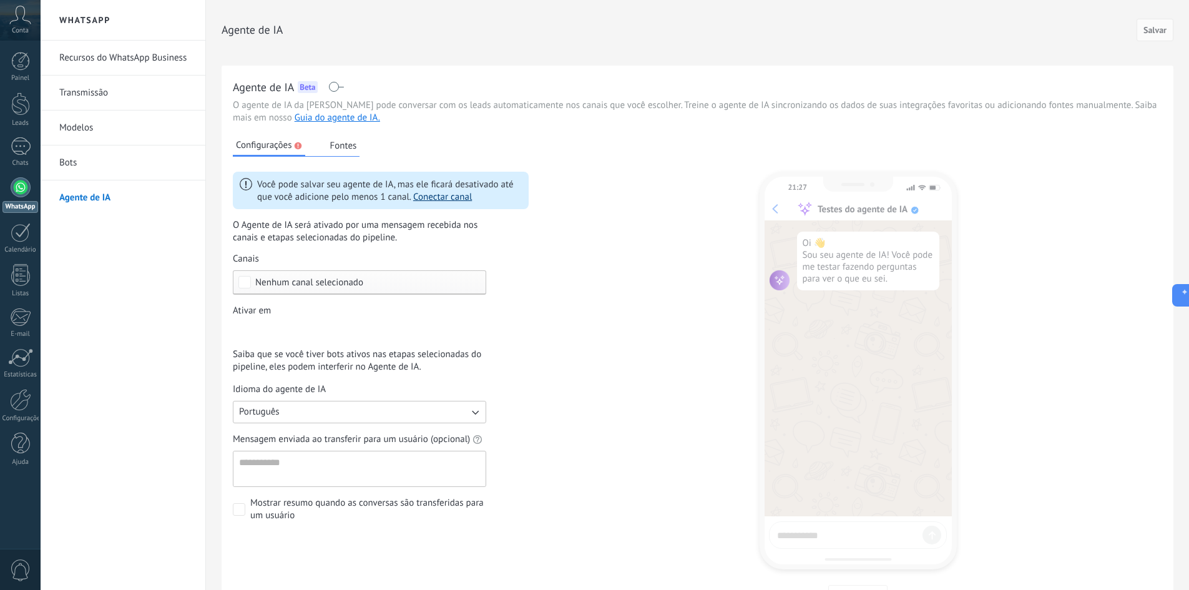
click at [433, 195] on link "Conectar canal" at bounding box center [442, 197] width 59 height 12
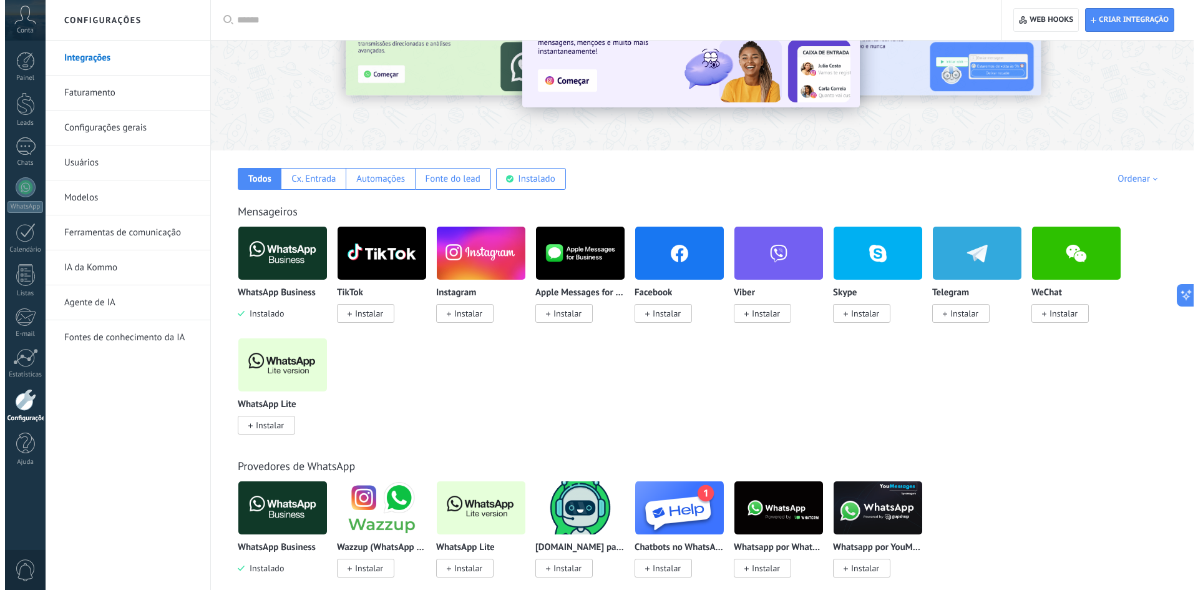
scroll to position [125, 0]
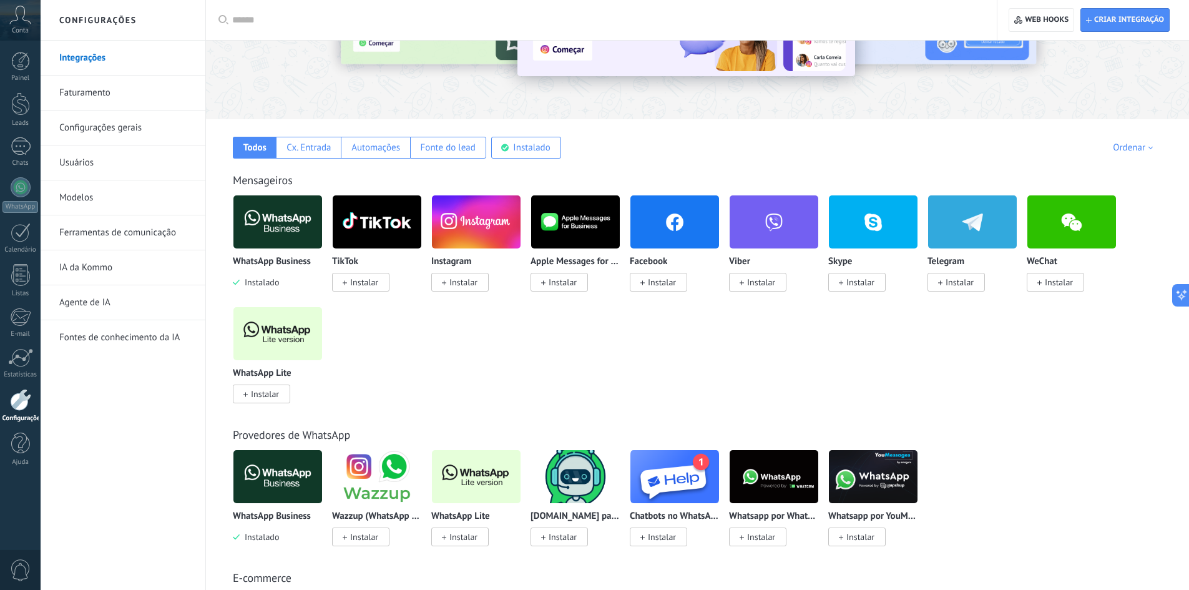
click at [277, 331] on img at bounding box center [277, 333] width 89 height 61
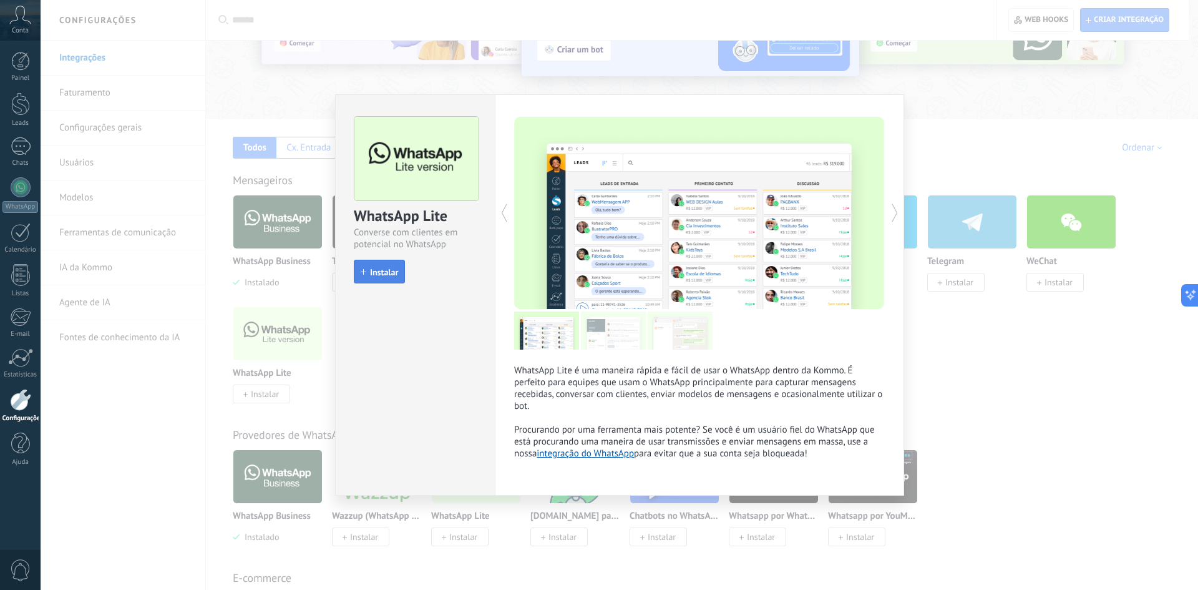
click at [373, 279] on button "Instalar" at bounding box center [379, 272] width 51 height 24
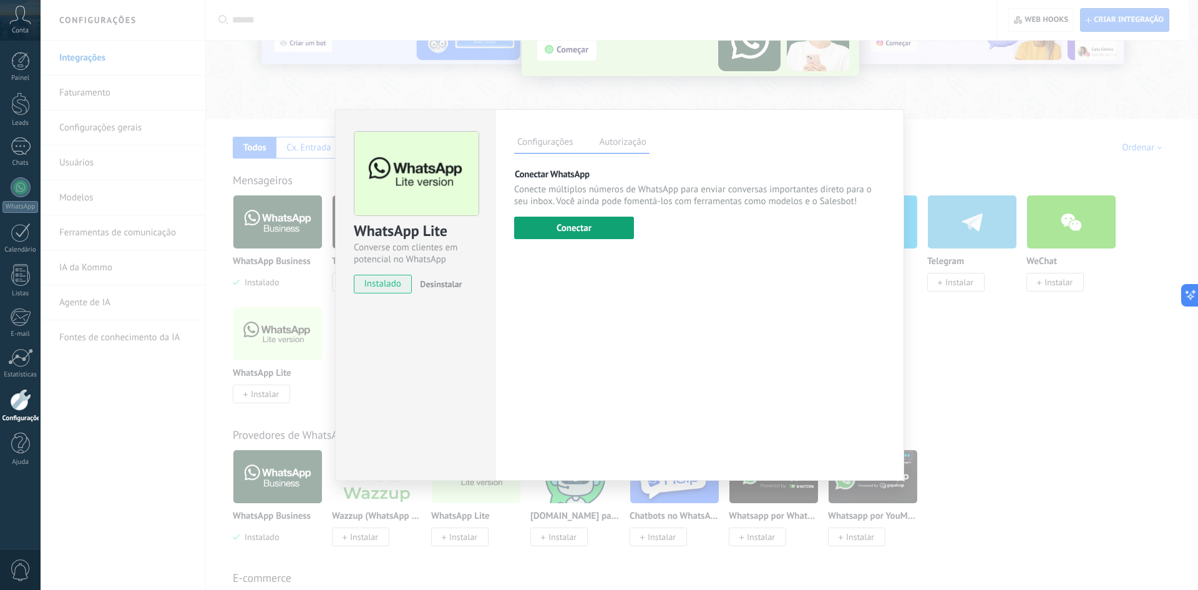
click at [580, 225] on button "Conectar" at bounding box center [574, 228] width 120 height 22
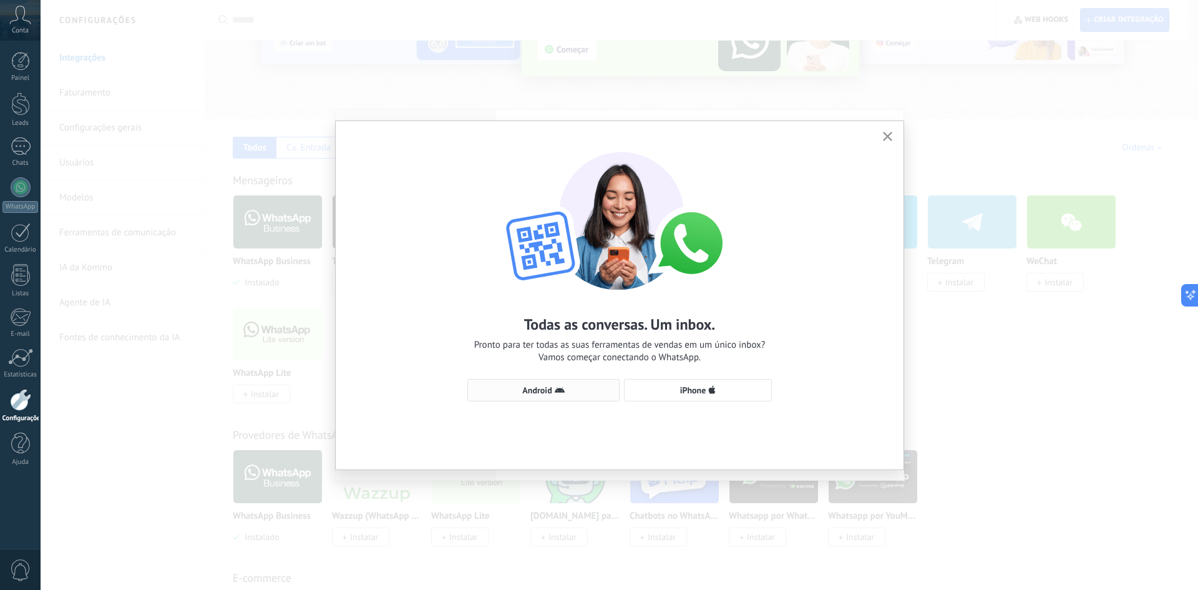
click at [567, 389] on span "Android" at bounding box center [543, 390] width 139 height 10
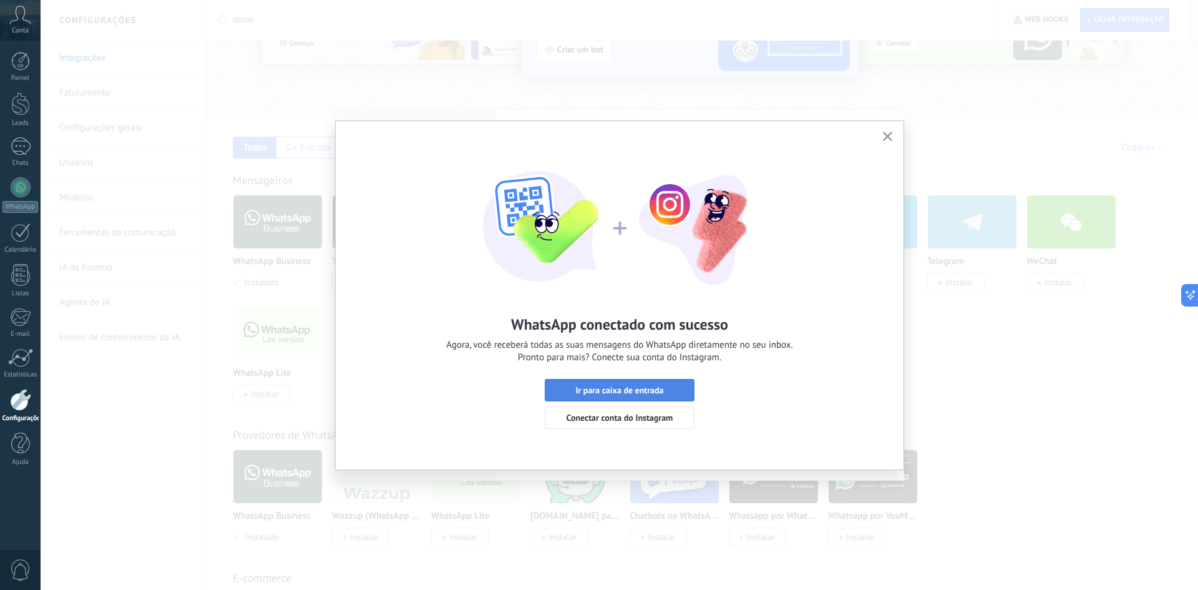
click at [633, 390] on span "Ir para caixa de entrada" at bounding box center [619, 390] width 88 height 9
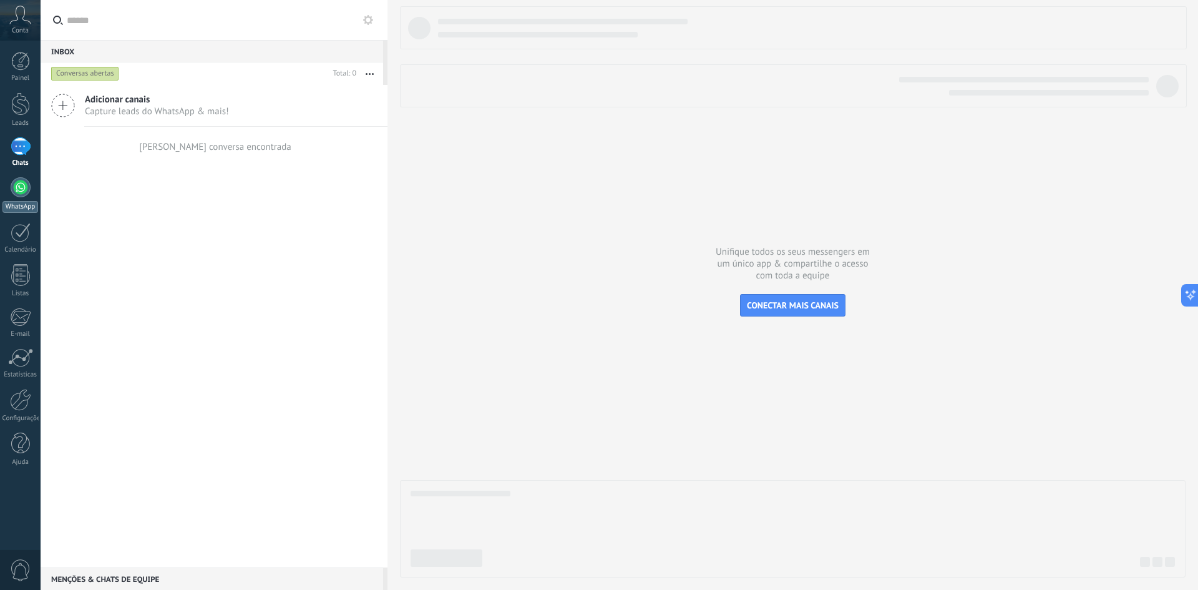
click at [22, 183] on div at bounding box center [21, 187] width 20 height 20
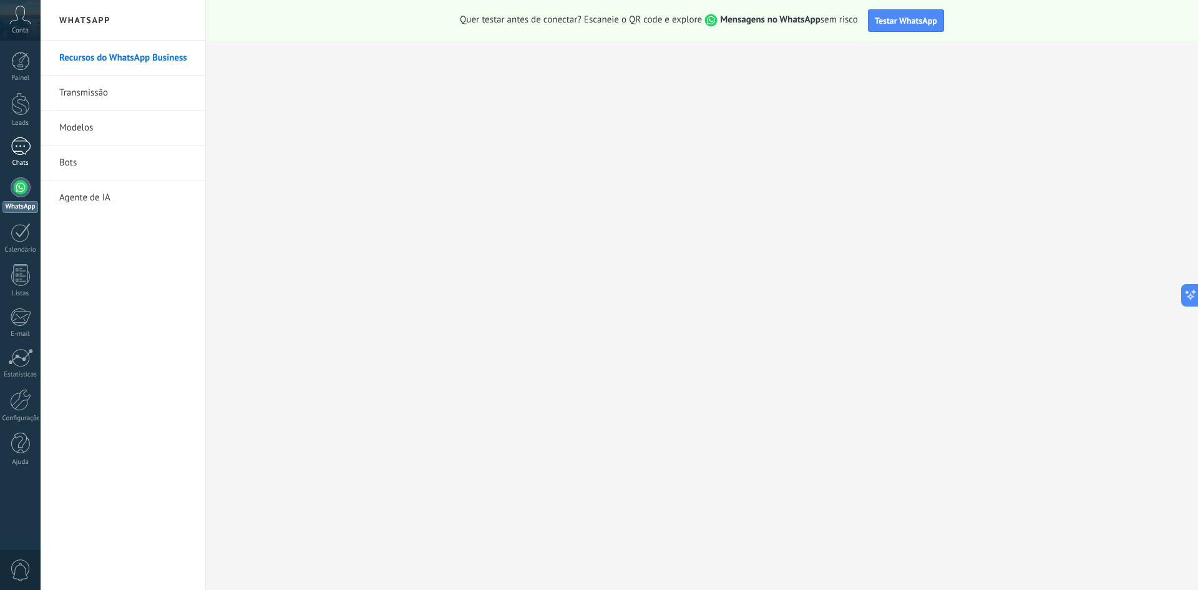
click at [13, 150] on div at bounding box center [21, 146] width 20 height 18
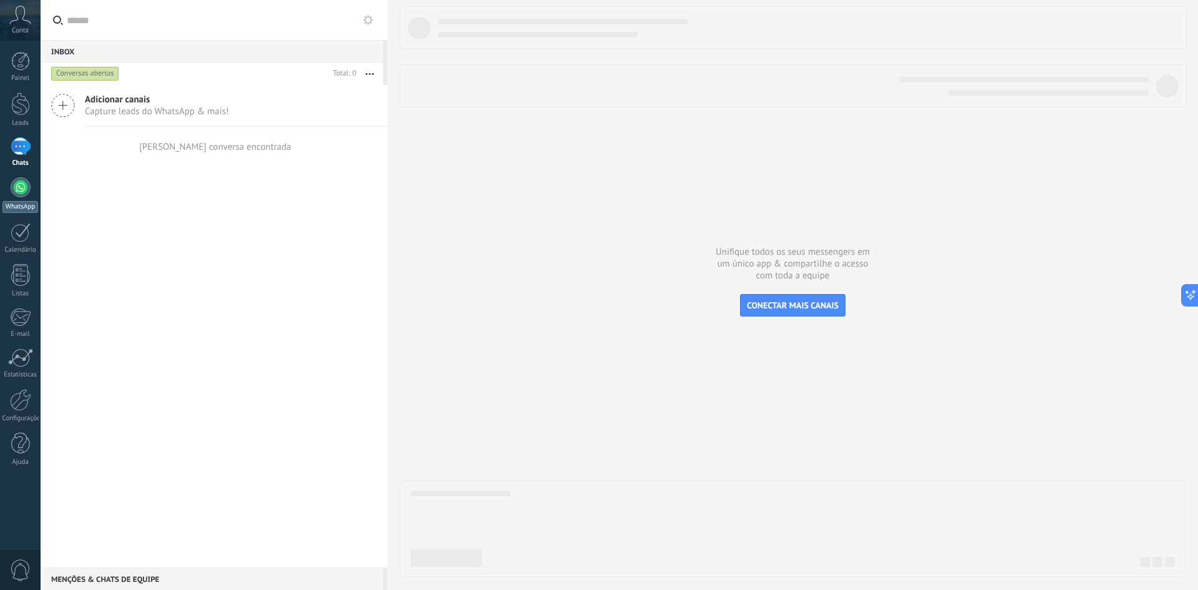
click at [23, 187] on div at bounding box center [21, 187] width 20 height 20
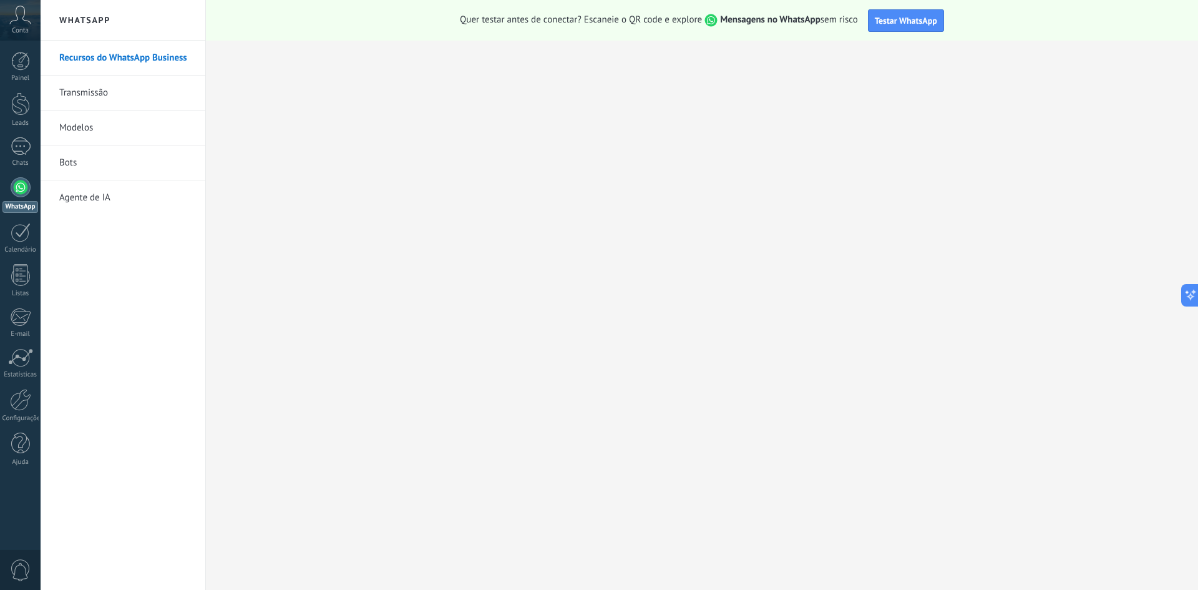
click at [92, 204] on link "Agente de IA" at bounding box center [126, 197] width 134 height 35
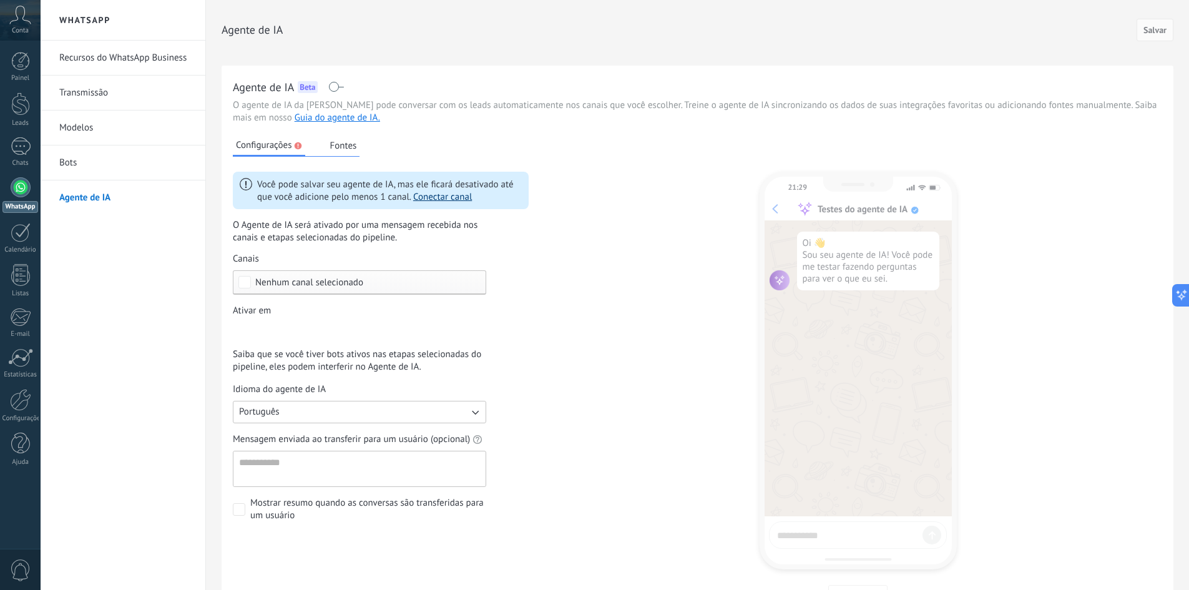
click at [440, 195] on link "Conectar canal" at bounding box center [442, 197] width 59 height 12
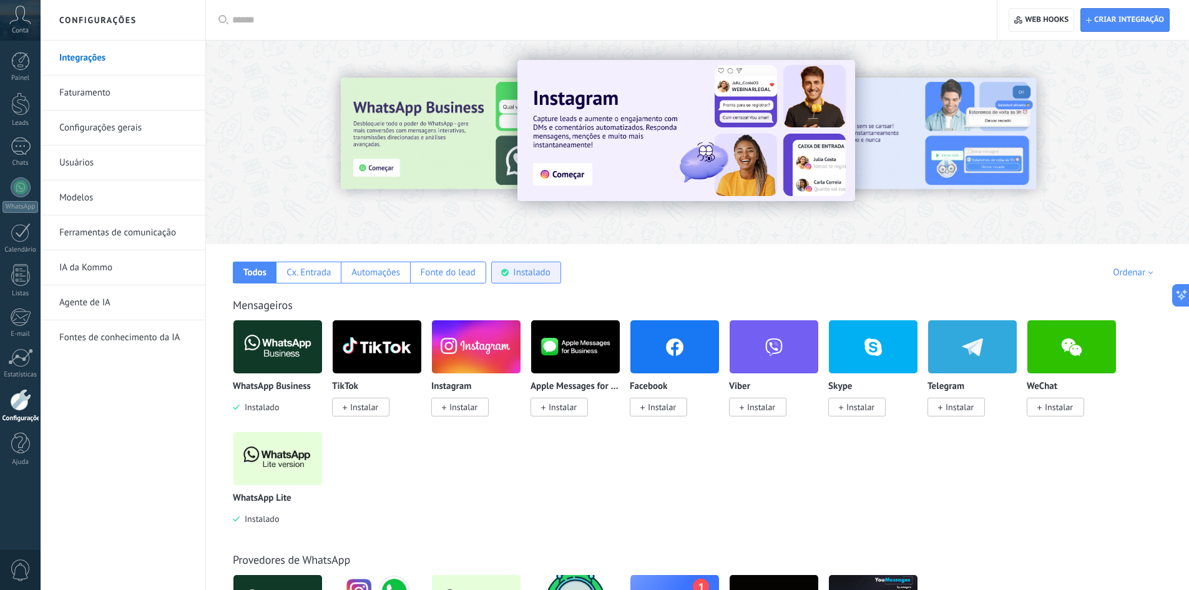
click at [518, 270] on div "Instalado" at bounding box center [531, 273] width 37 height 12
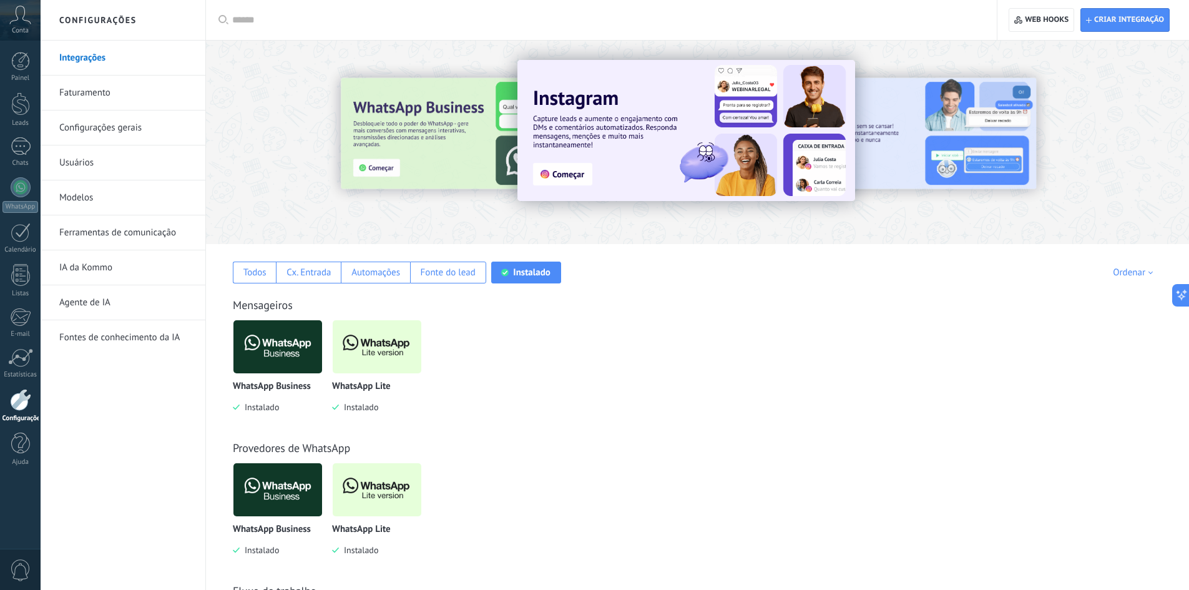
click at [369, 358] on img at bounding box center [377, 346] width 89 height 61
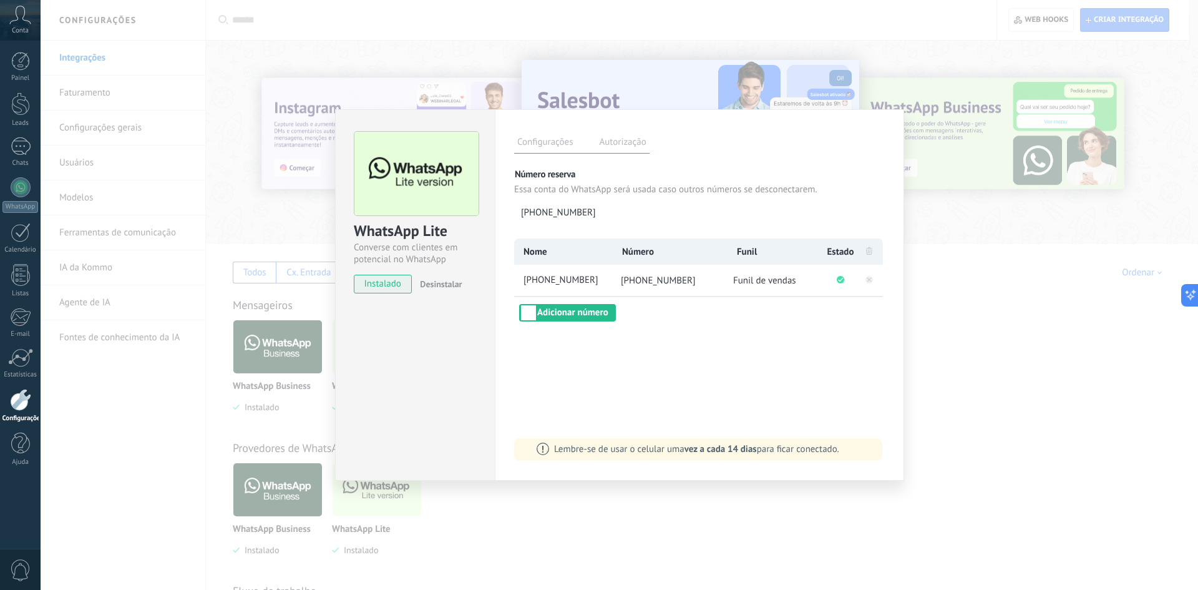
click at [758, 281] on span "Funil de vendas" at bounding box center [764, 281] width 63 height 12
click at [743, 318] on div "Nome Número Funil Estado [PHONE_NUMBER] [PHONE_NUMBER] Funil de vendas Adiciona…" at bounding box center [699, 279] width 371 height 83
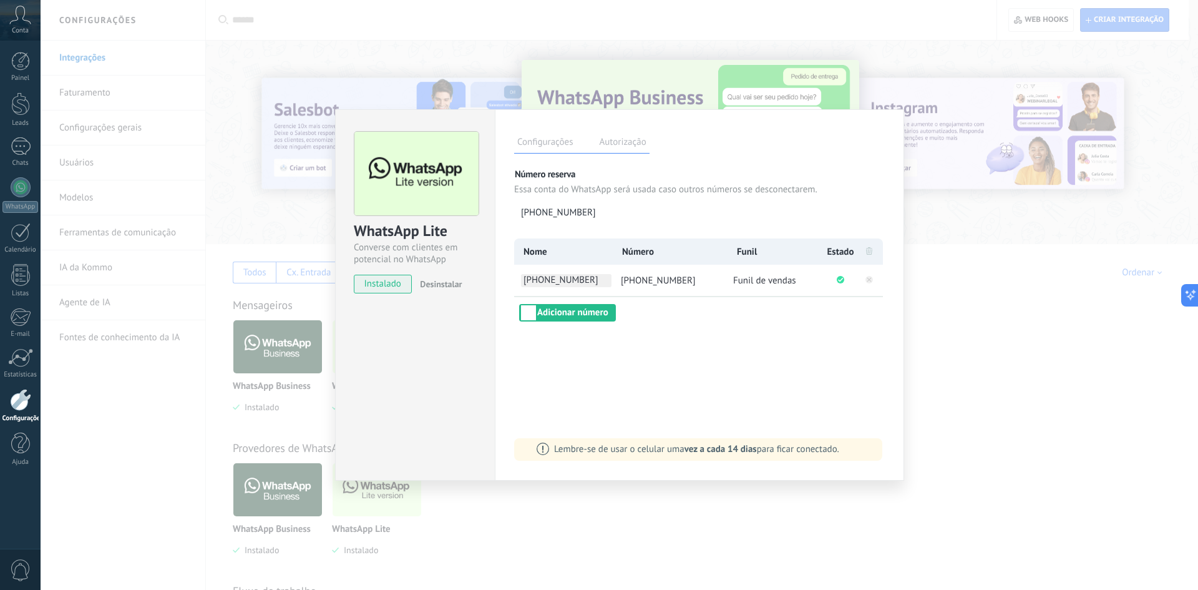
click at [586, 285] on span "[PHONE_NUMBER]" at bounding box center [566, 280] width 91 height 13
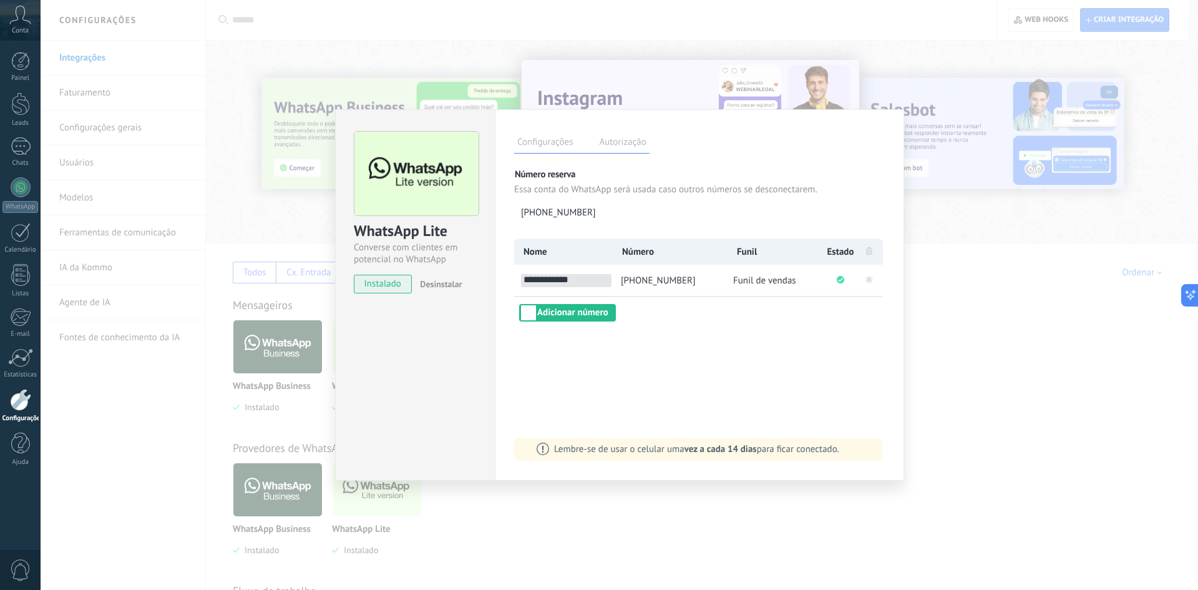
type input "**********"
click at [638, 354] on div "**********" at bounding box center [699, 294] width 409 height 371
click at [842, 281] on circle "Conectado com sucesso" at bounding box center [840, 279] width 7 height 7
click at [840, 280] on circle "Conectado com sucesso" at bounding box center [840, 279] width 7 height 7
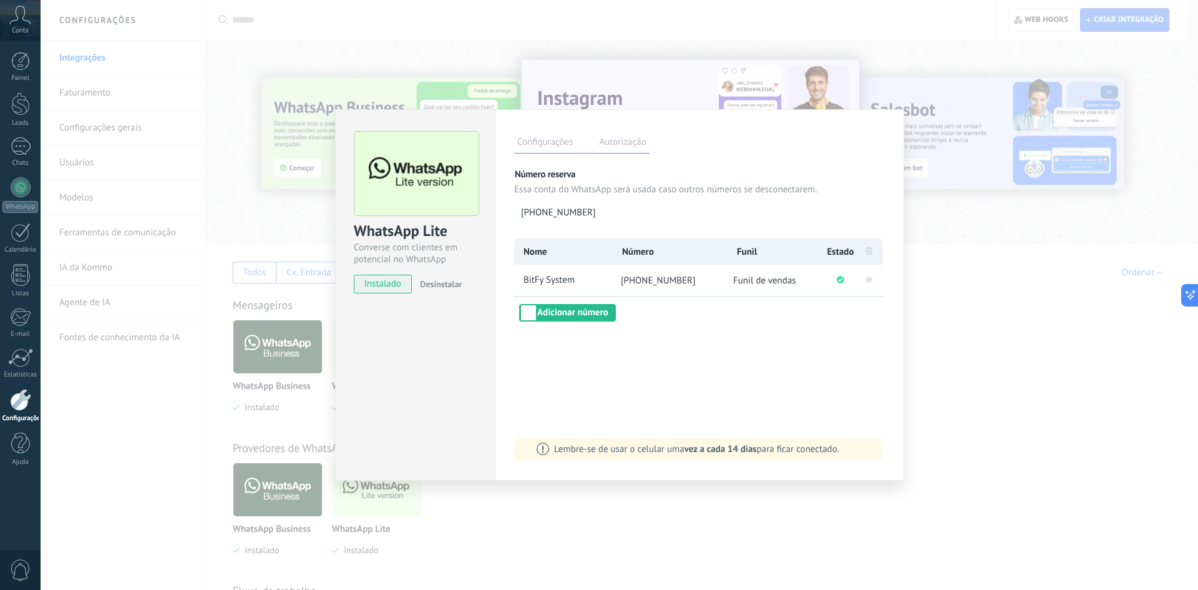
click at [727, 333] on div "Configurações Autorização Esta aba registra os usuários que permitiram acesso à…" at bounding box center [699, 294] width 409 height 371
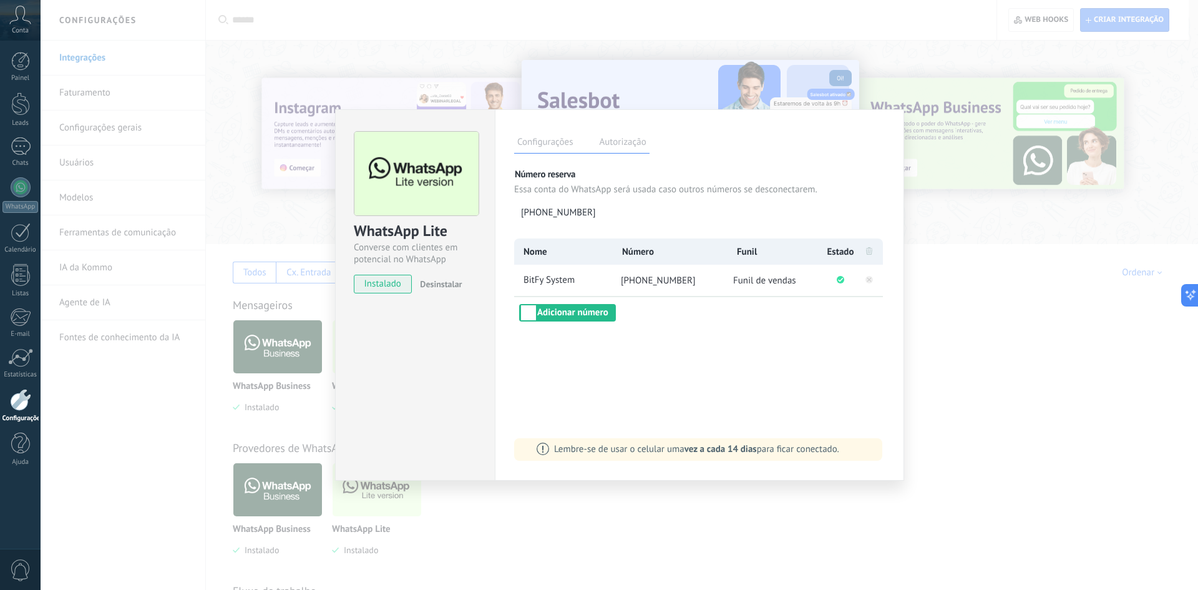
click at [613, 142] on label "Autorização" at bounding box center [622, 144] width 53 height 18
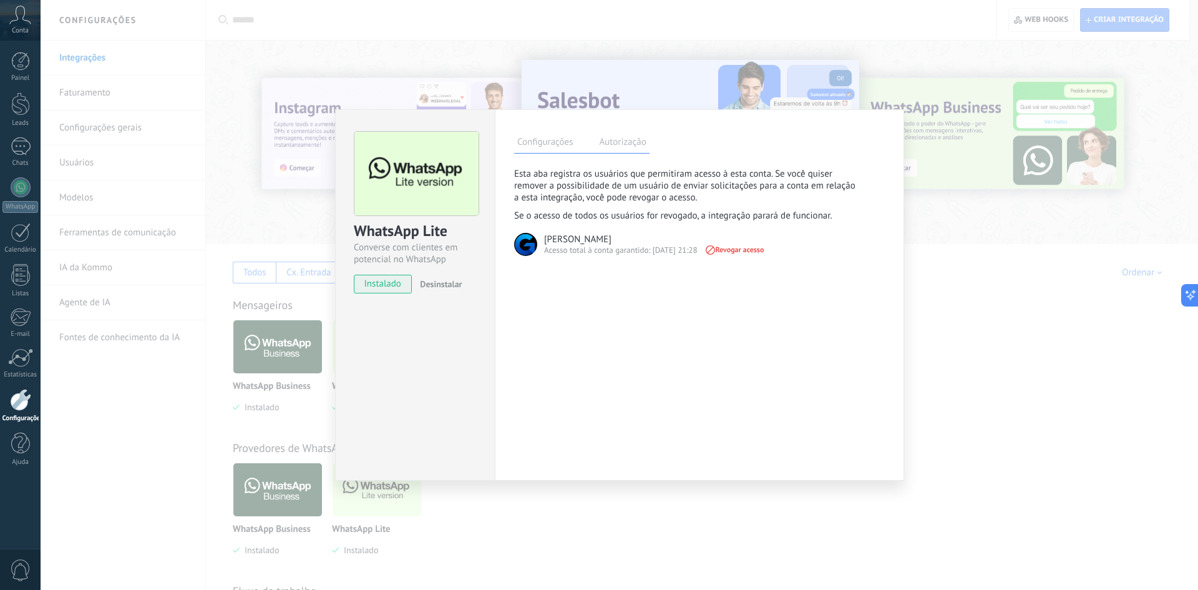
click at [554, 144] on label "Configurações" at bounding box center [545, 144] width 62 height 18
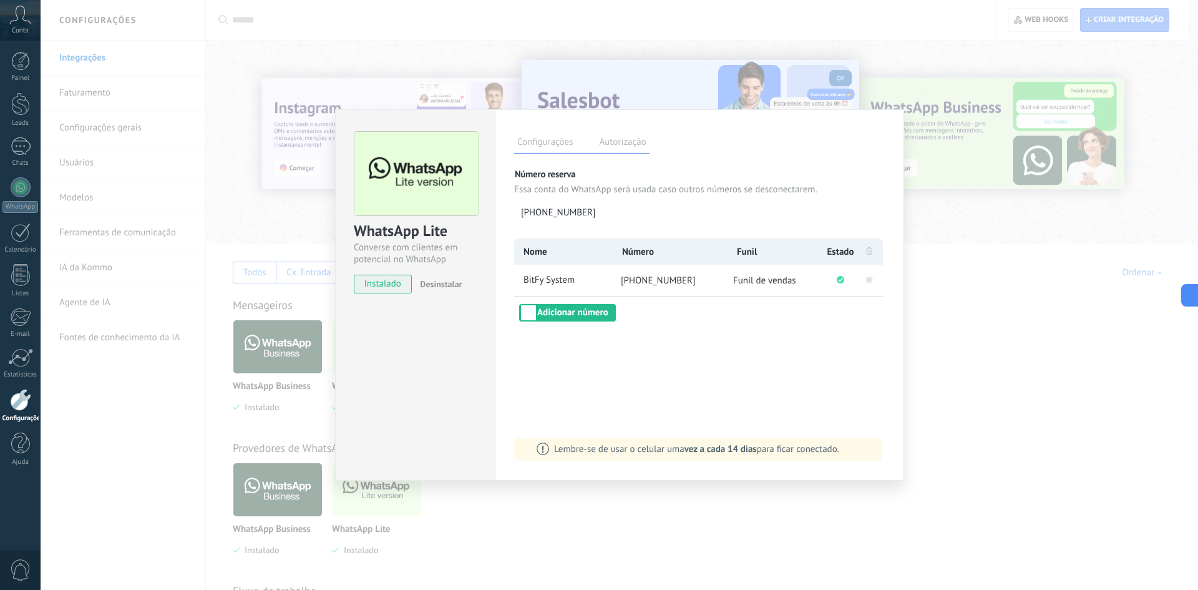
drag, startPoint x: 984, startPoint y: 164, endPoint x: 977, endPoint y: 202, distance: 38.8
click at [983, 164] on div "WhatsApp Lite Converse com clientes em potencial no WhatsApp instalado Desinsta…" at bounding box center [620, 295] width 1158 height 590
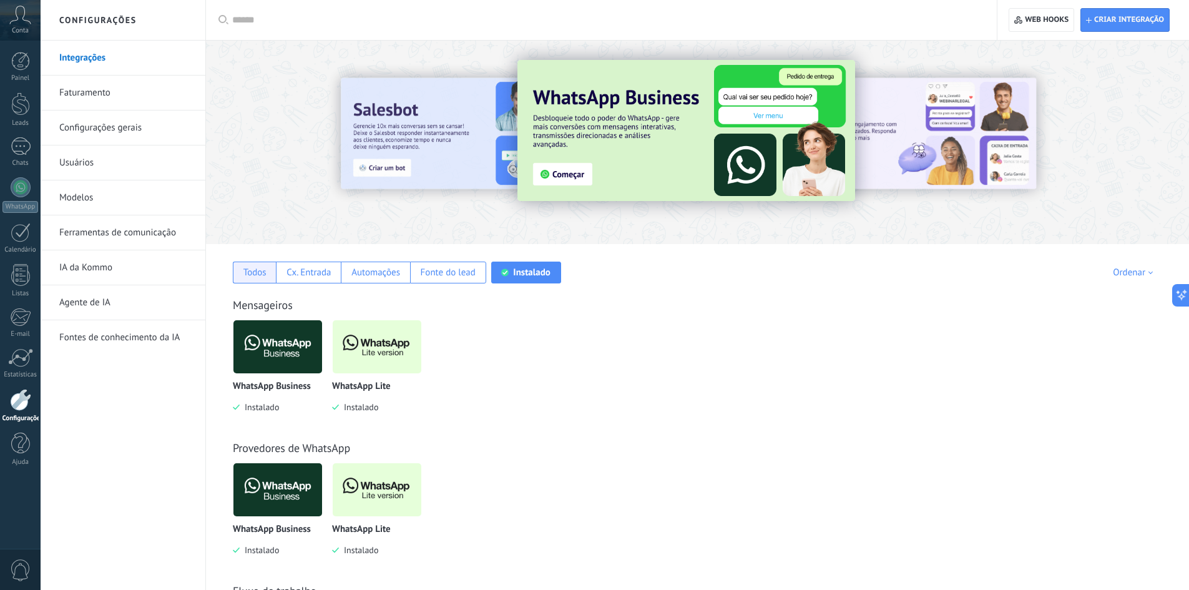
click at [235, 274] on div "Todos" at bounding box center [254, 273] width 43 height 22
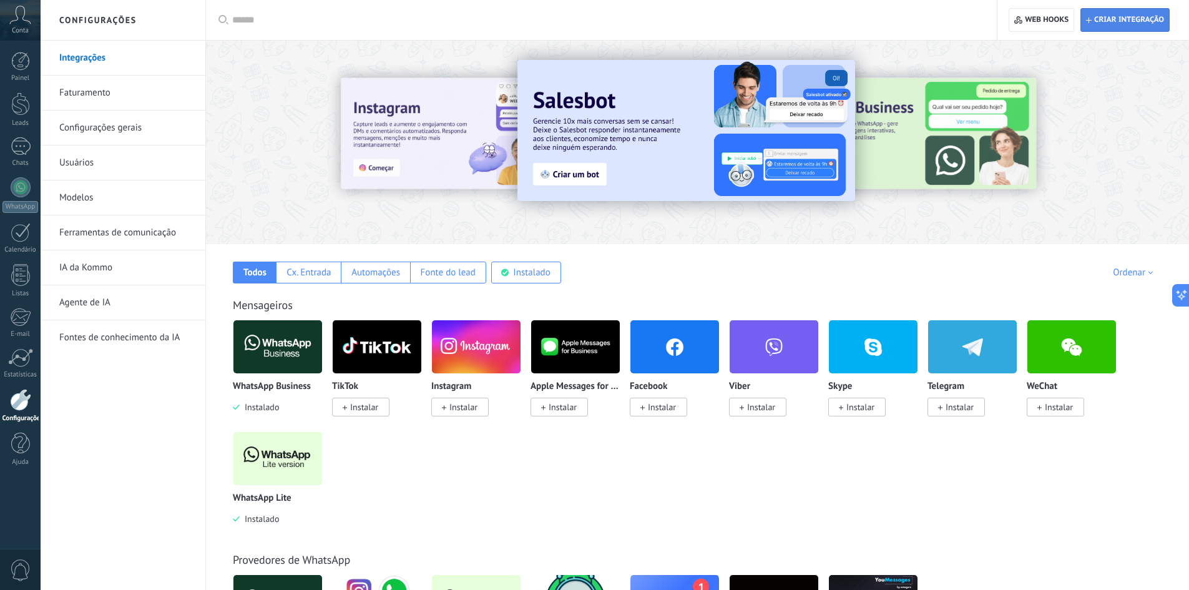
click at [1129, 26] on span "Criar integração" at bounding box center [1125, 20] width 78 height 22
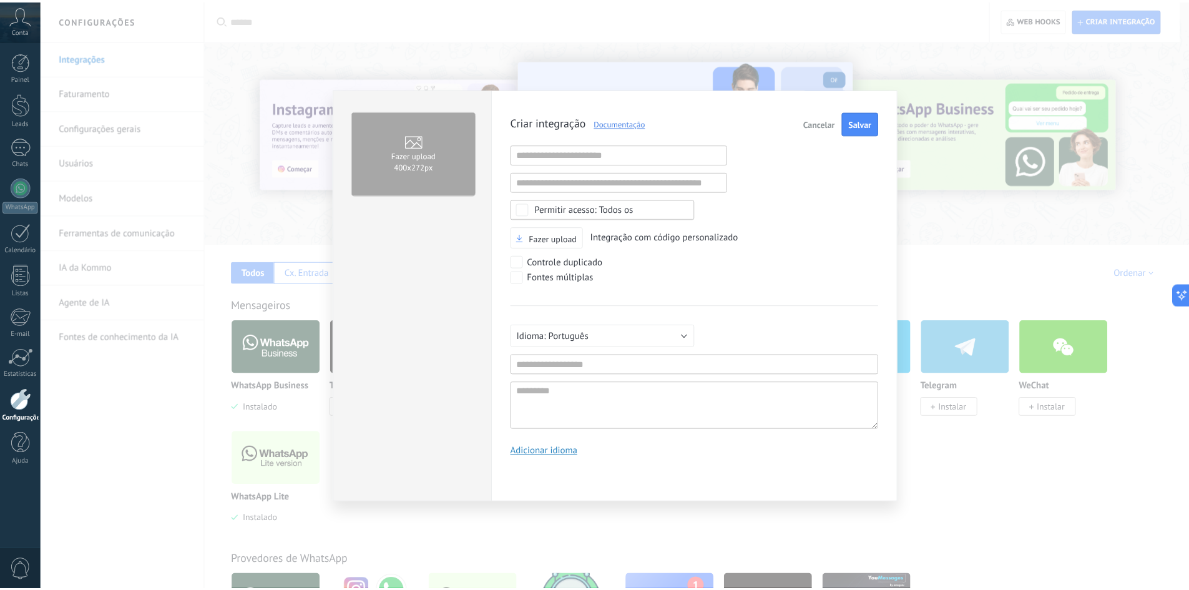
scroll to position [12, 0]
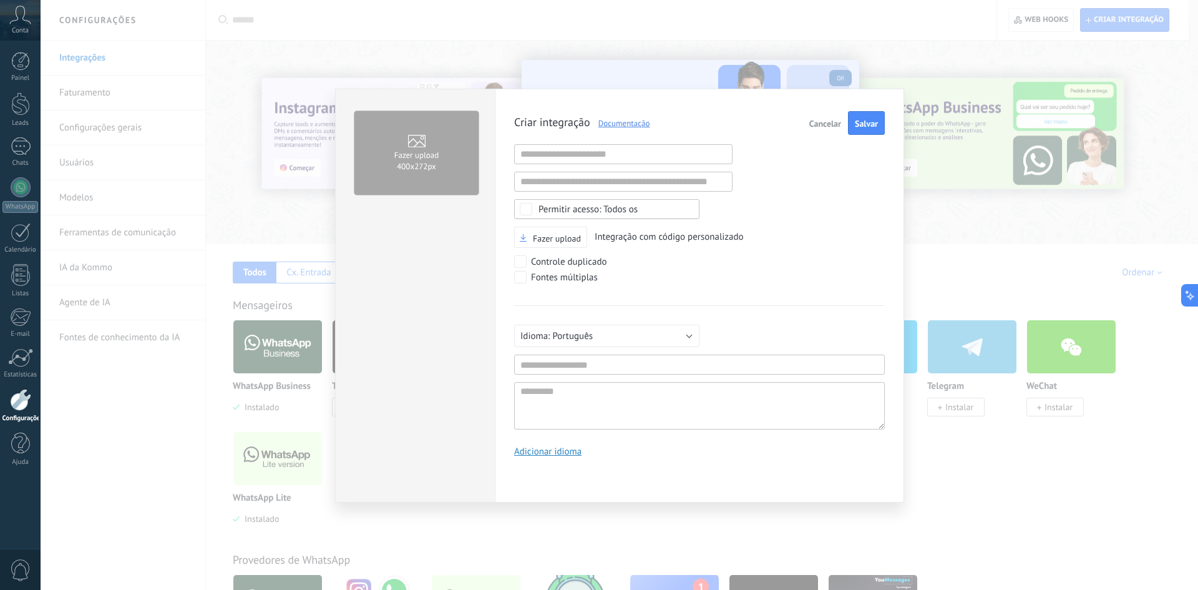
click at [584, 67] on div "Fazer upload 400х272px Criar integração Documentação Cancelar Salvar URL inváli…" at bounding box center [620, 295] width 1158 height 590
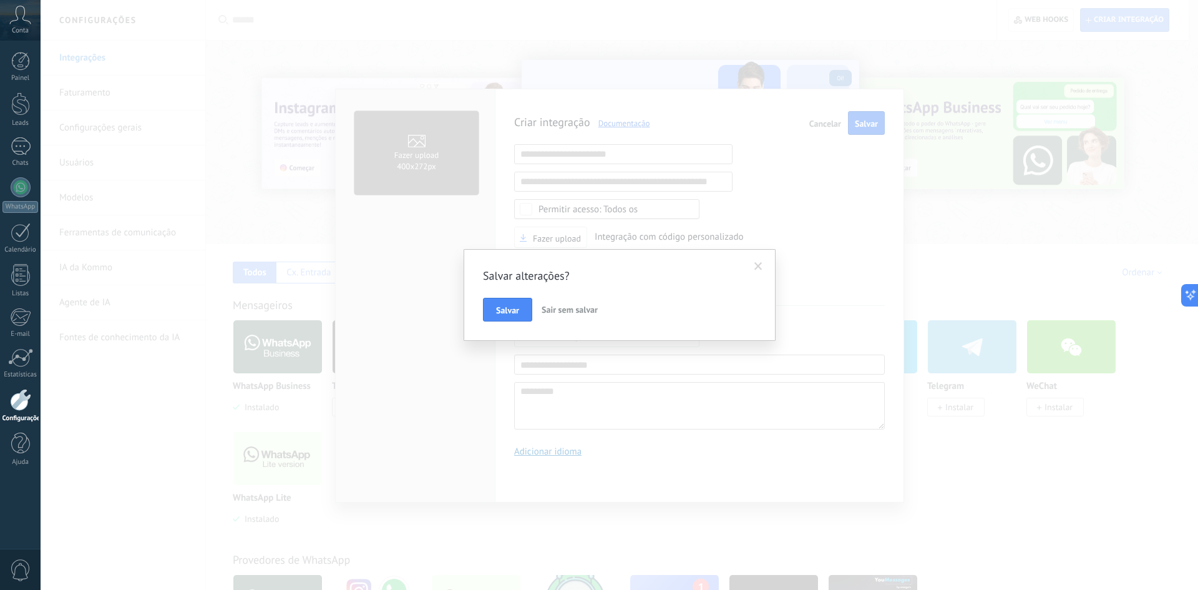
click at [565, 311] on span "Sair sem salvar" at bounding box center [570, 309] width 56 height 11
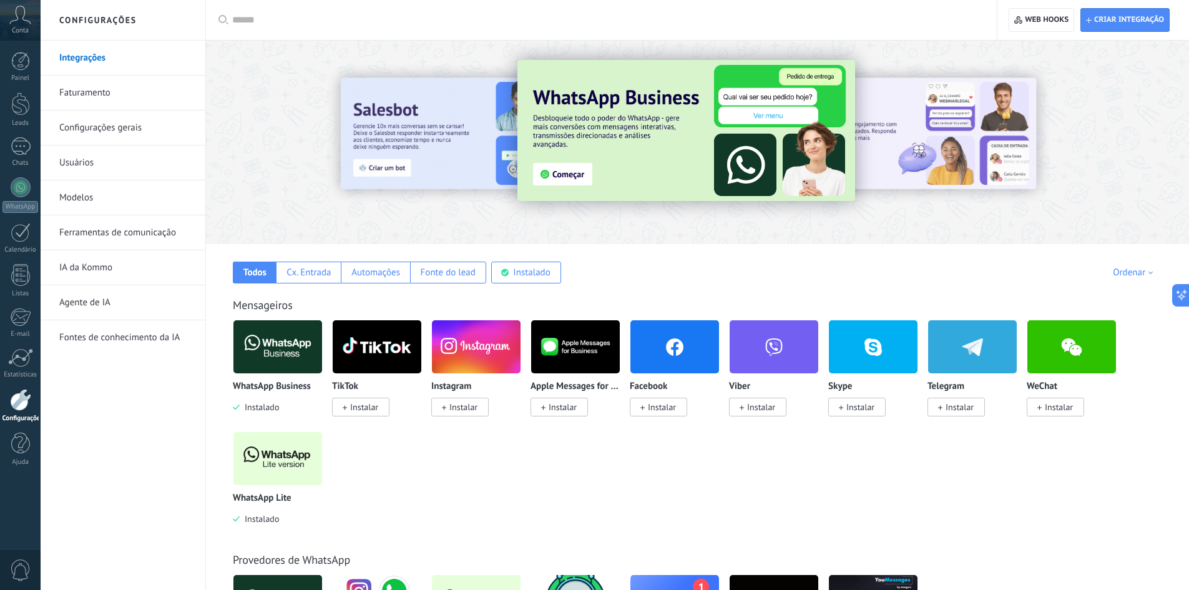
click at [76, 90] on link "Faturamento" at bounding box center [126, 93] width 134 height 35
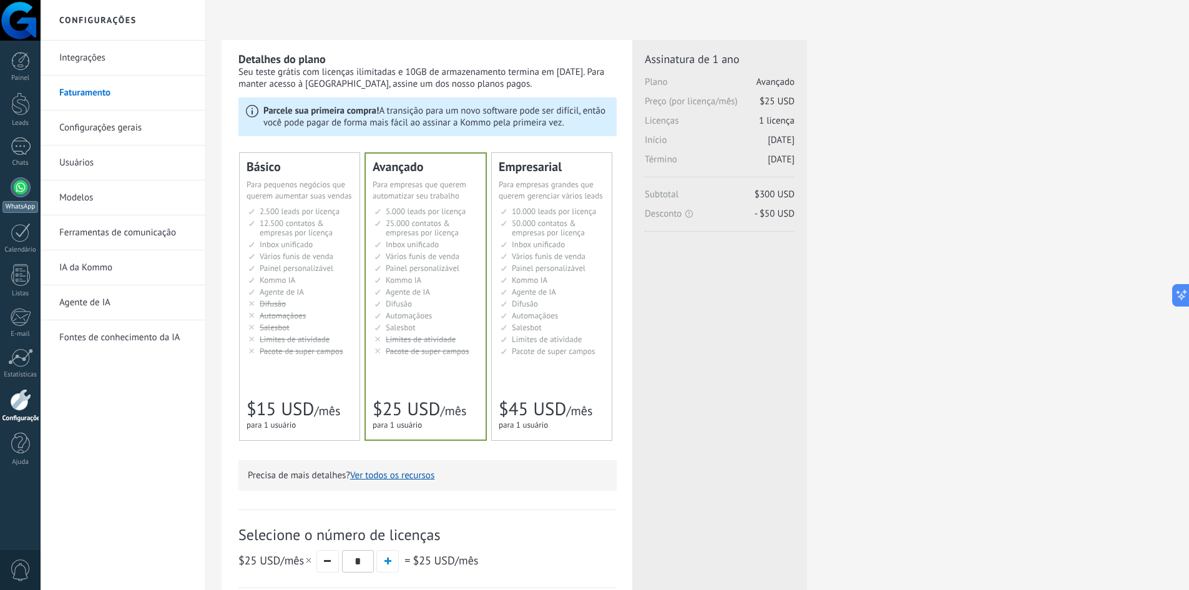
click at [22, 189] on div at bounding box center [21, 187] width 20 height 20
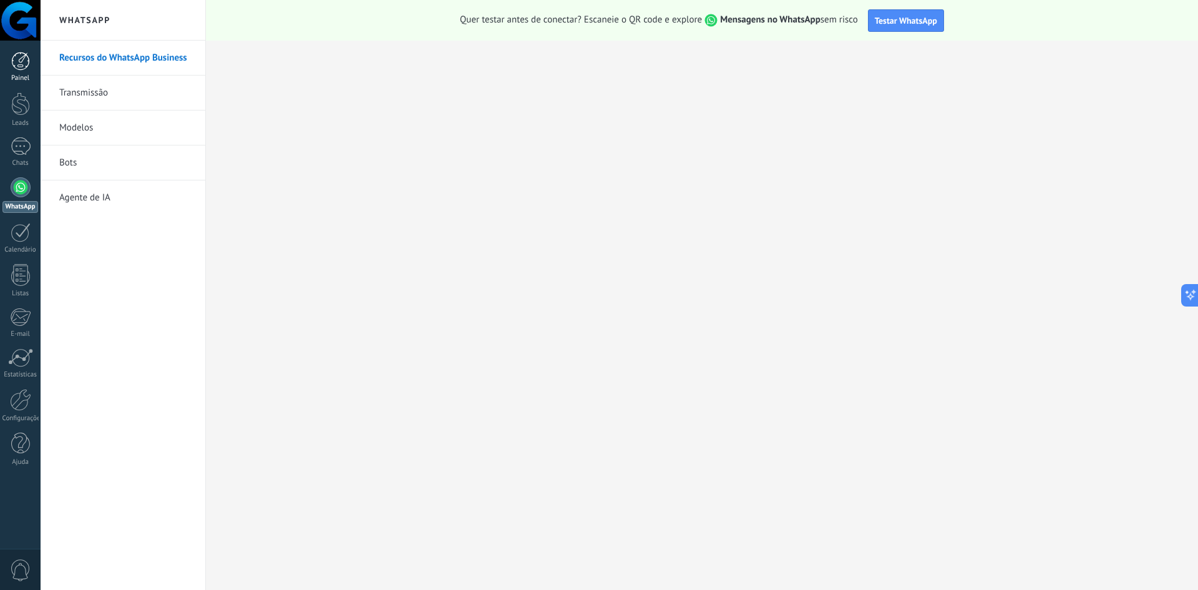
click at [26, 60] on div at bounding box center [20, 61] width 19 height 19
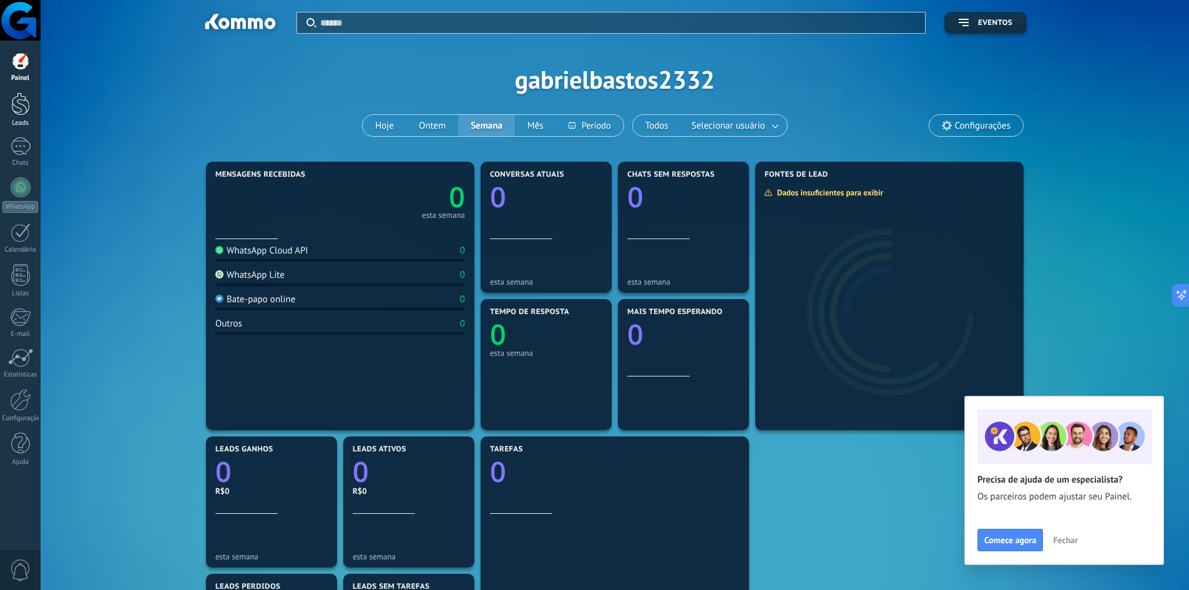
click at [17, 114] on div at bounding box center [20, 103] width 19 height 23
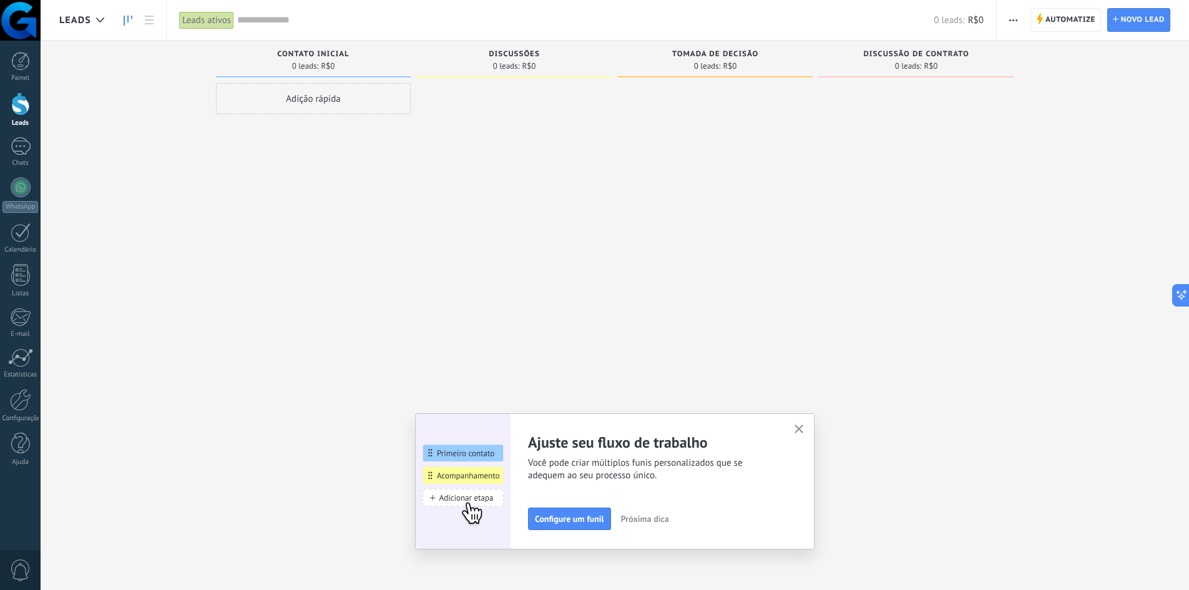
click at [907, 190] on div at bounding box center [916, 296] width 195 height 427
click at [800, 427] on icon "button" at bounding box center [799, 428] width 9 height 9
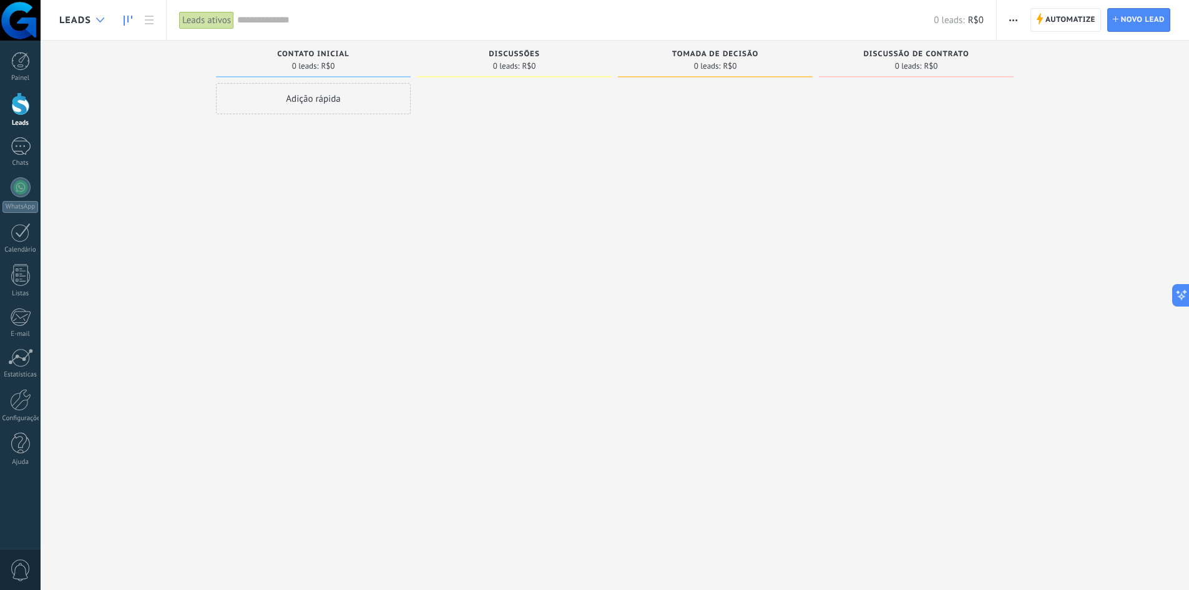
click at [94, 22] on div at bounding box center [100, 20] width 21 height 24
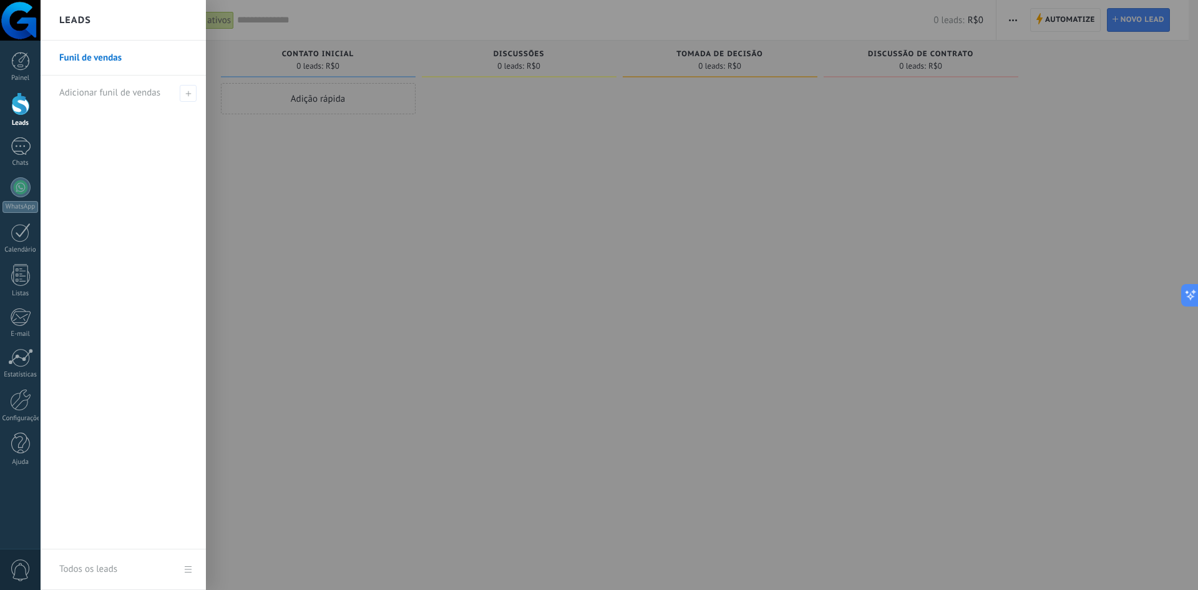
click at [306, 189] on div at bounding box center [640, 295] width 1198 height 590
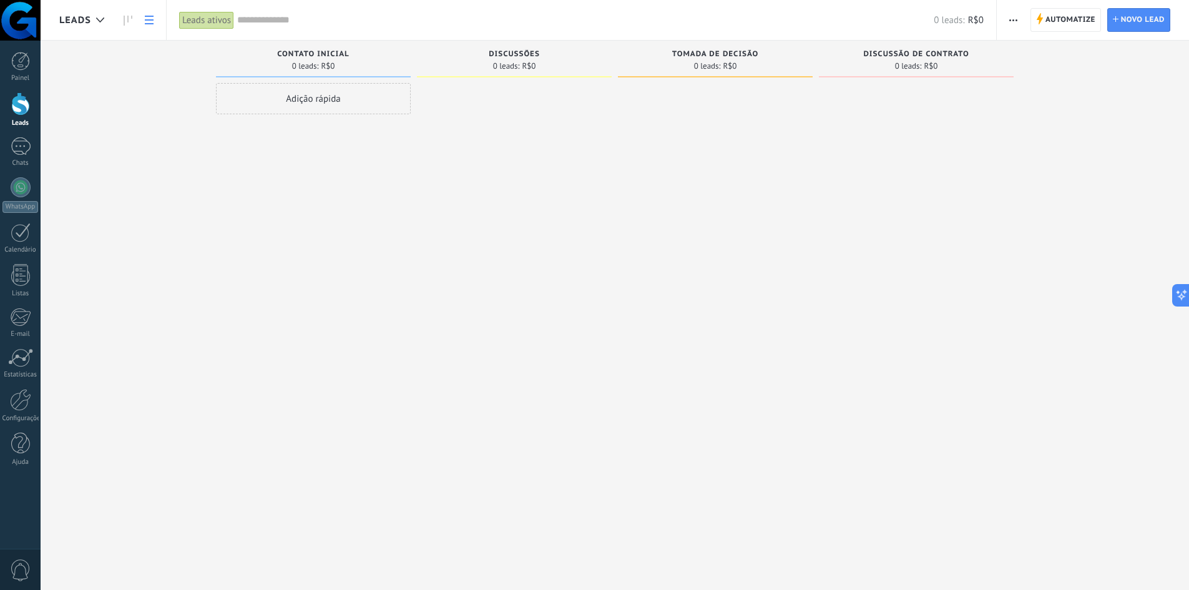
click at [154, 24] on link at bounding box center [149, 20] width 21 height 24
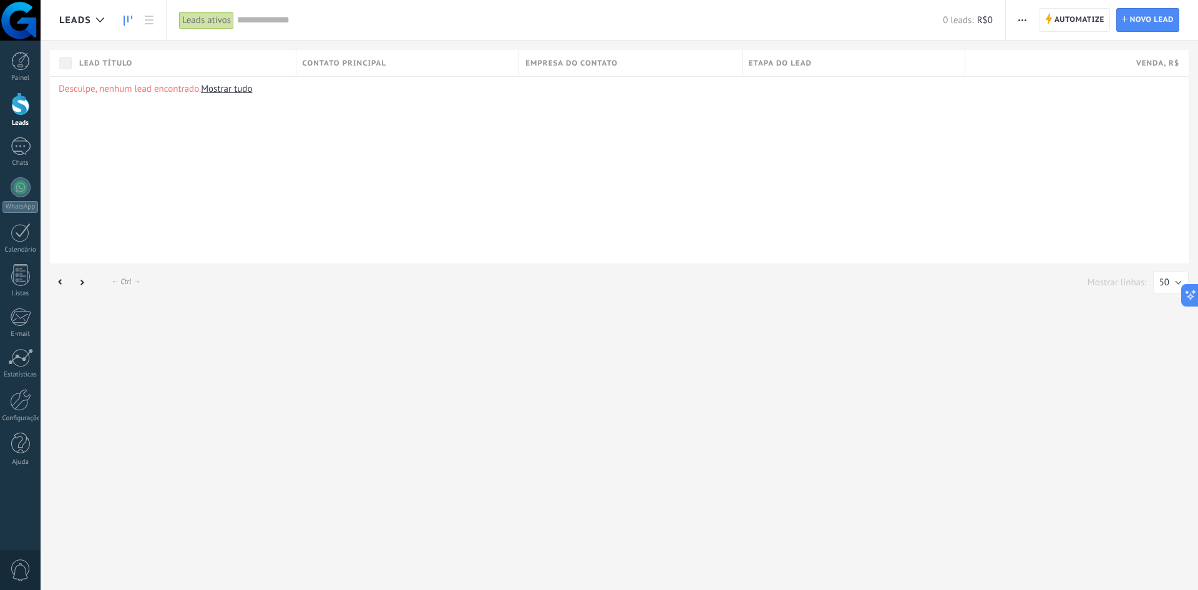
click at [124, 26] on link at bounding box center [127, 20] width 21 height 24
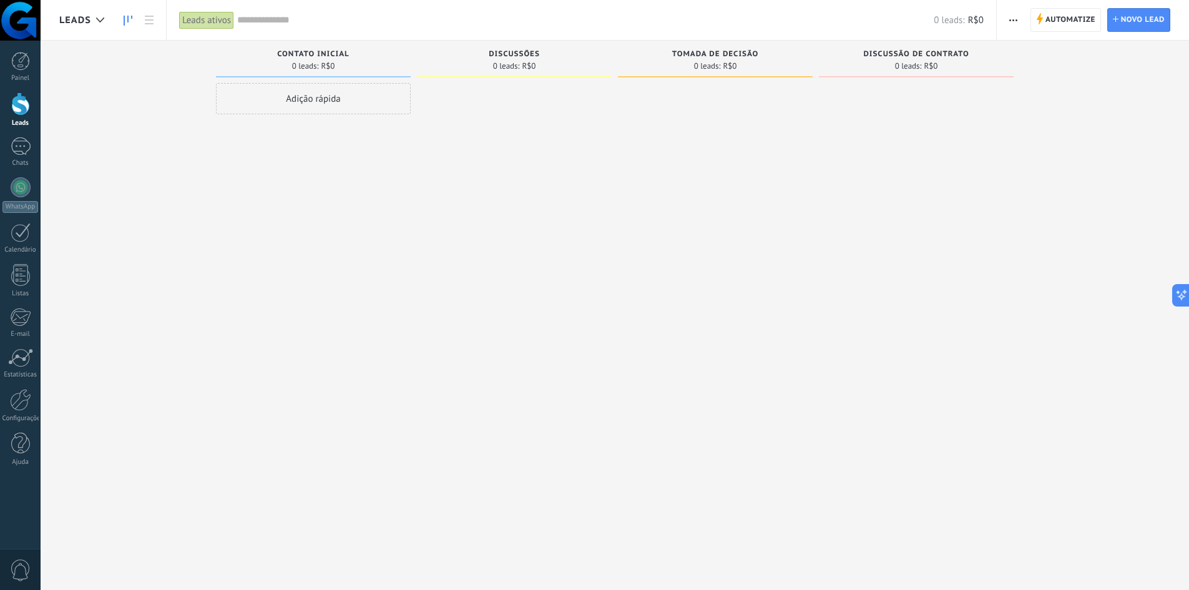
click at [1006, 17] on button "button" at bounding box center [1013, 20] width 18 height 24
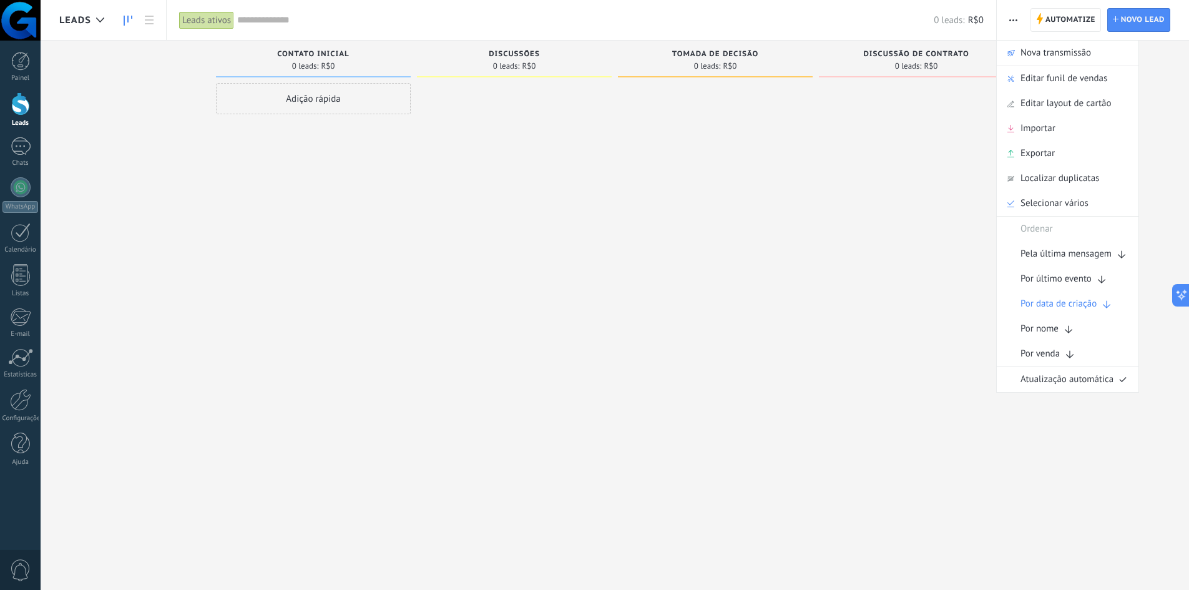
click at [859, 175] on div at bounding box center [916, 296] width 195 height 427
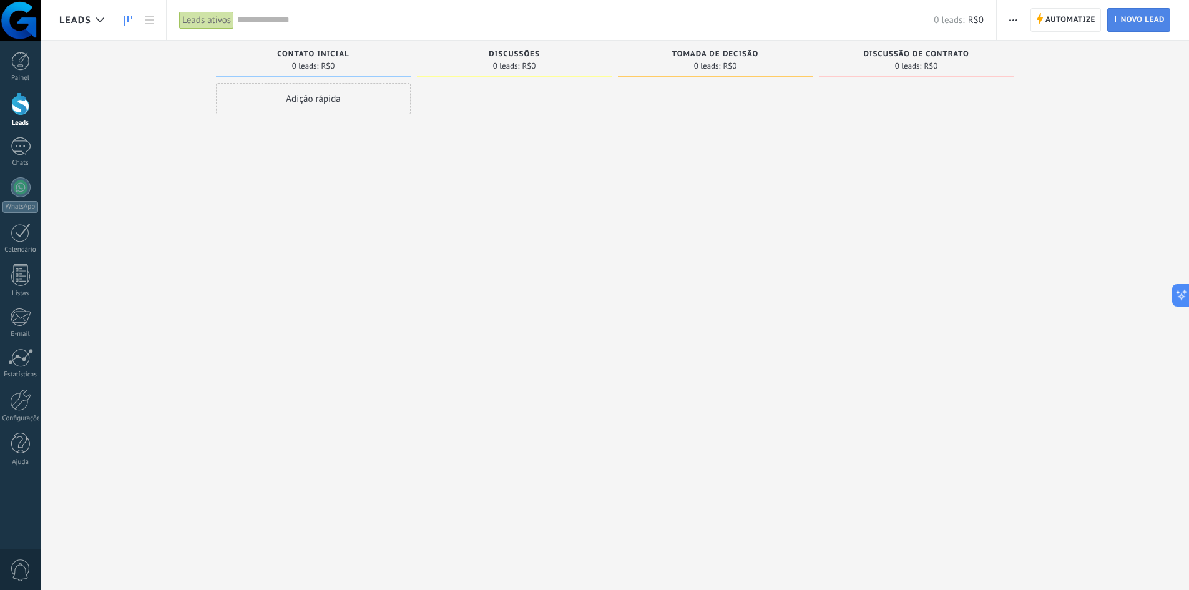
click at [1127, 21] on span "Novo lead" at bounding box center [1143, 20] width 44 height 22
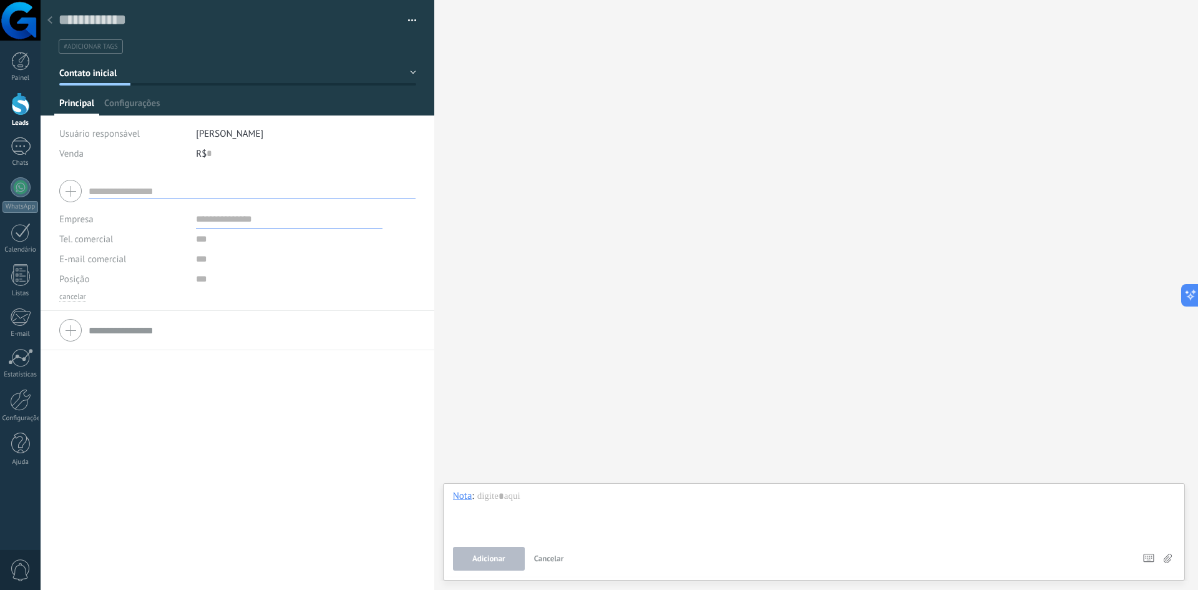
click at [221, 152] on div "R$ 0" at bounding box center [306, 154] width 220 height 20
click at [202, 151] on div "R$ 0" at bounding box center [306, 154] width 220 height 20
click at [203, 151] on div "R$ 0" at bounding box center [306, 154] width 220 height 20
type input "*"
type input "*****"
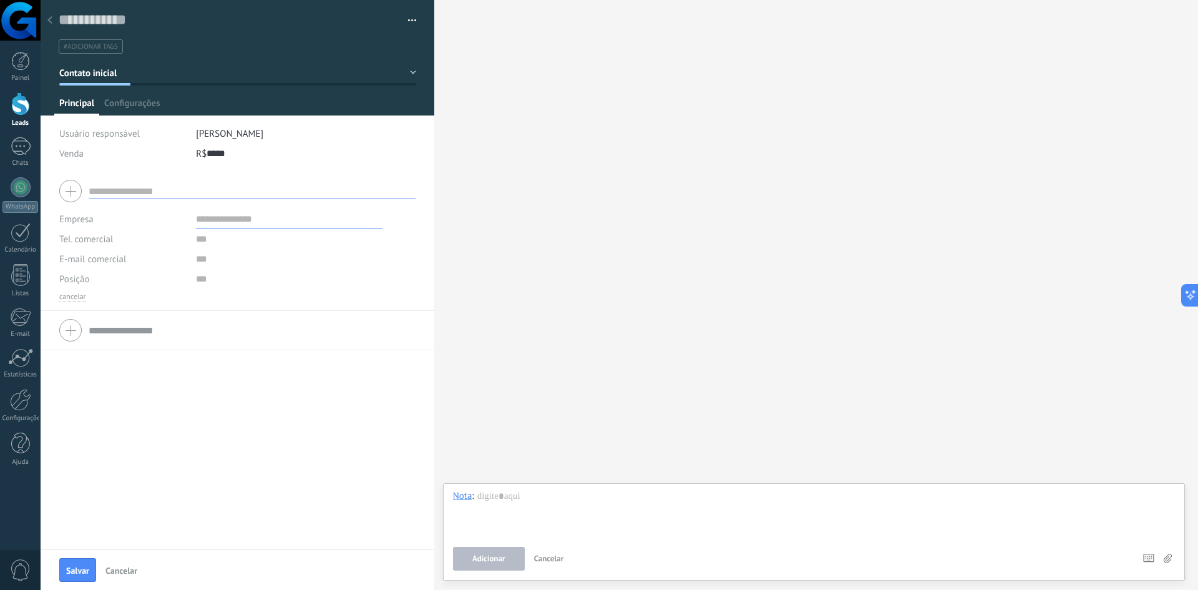
click at [147, 192] on input "text" at bounding box center [252, 192] width 327 height 16
click at [66, 200] on div at bounding box center [237, 190] width 356 height 31
click at [119, 189] on input "text" at bounding box center [252, 192] width 327 height 16
type input "*******"
type input "******"
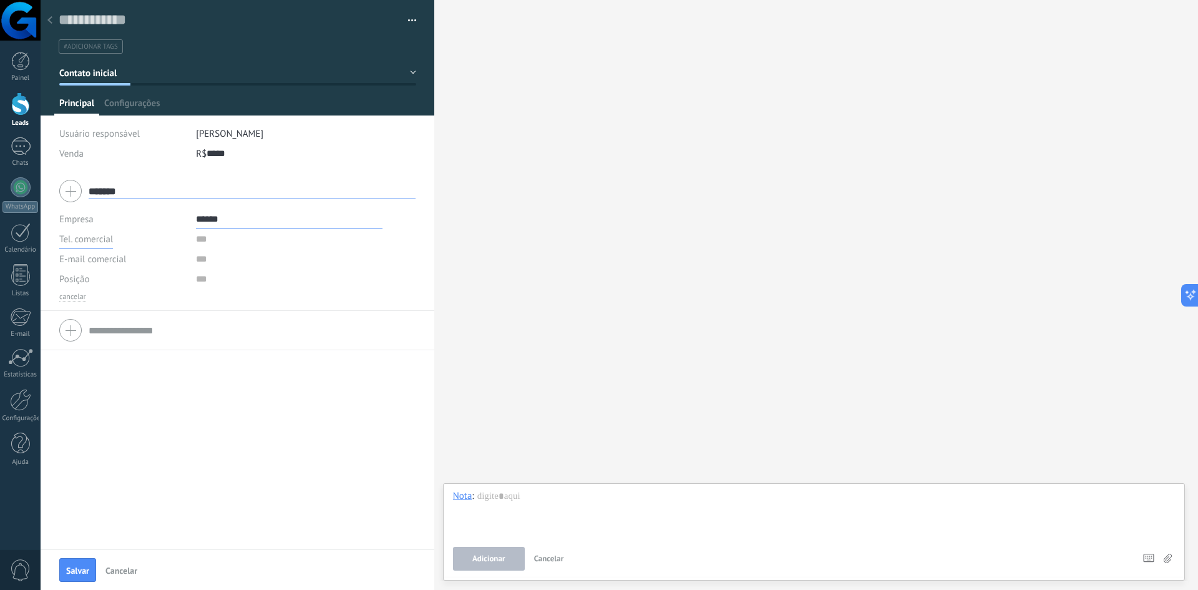
type input "******"
click at [199, 245] on input "text" at bounding box center [289, 239] width 187 height 20
type input "*"
type input "**********"
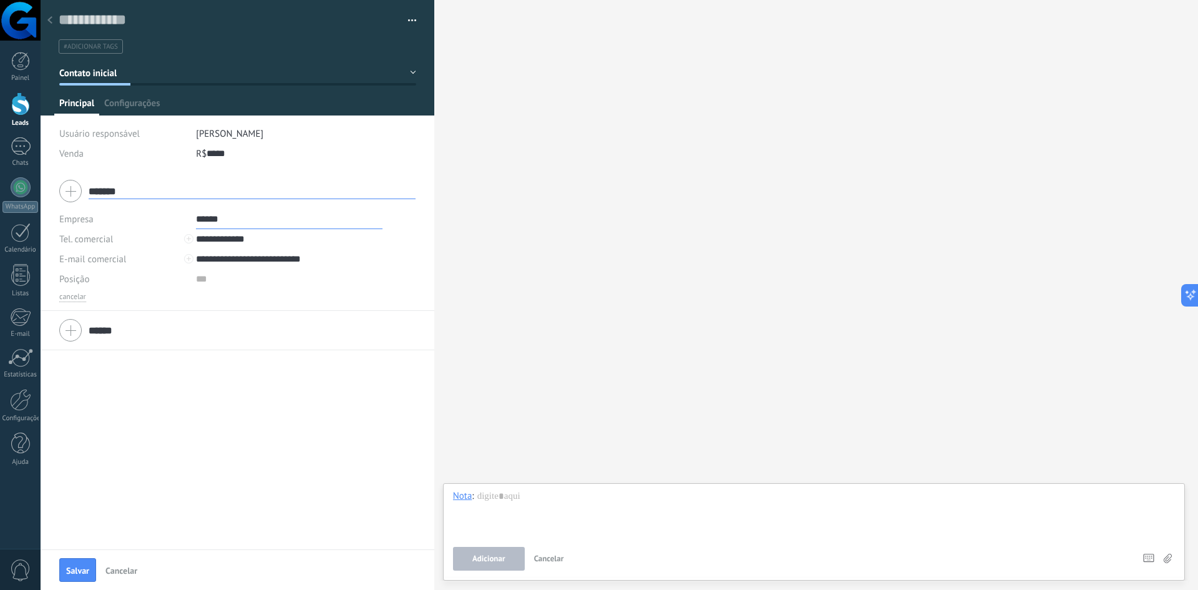
click at [125, 359] on div "**********" at bounding box center [238, 361] width 394 height 378
click at [95, 332] on input "******" at bounding box center [252, 331] width 327 height 16
click at [159, 482] on div "**********" at bounding box center [238, 361] width 394 height 378
click at [242, 226] on input "******" at bounding box center [289, 219] width 187 height 20
type input "*********"
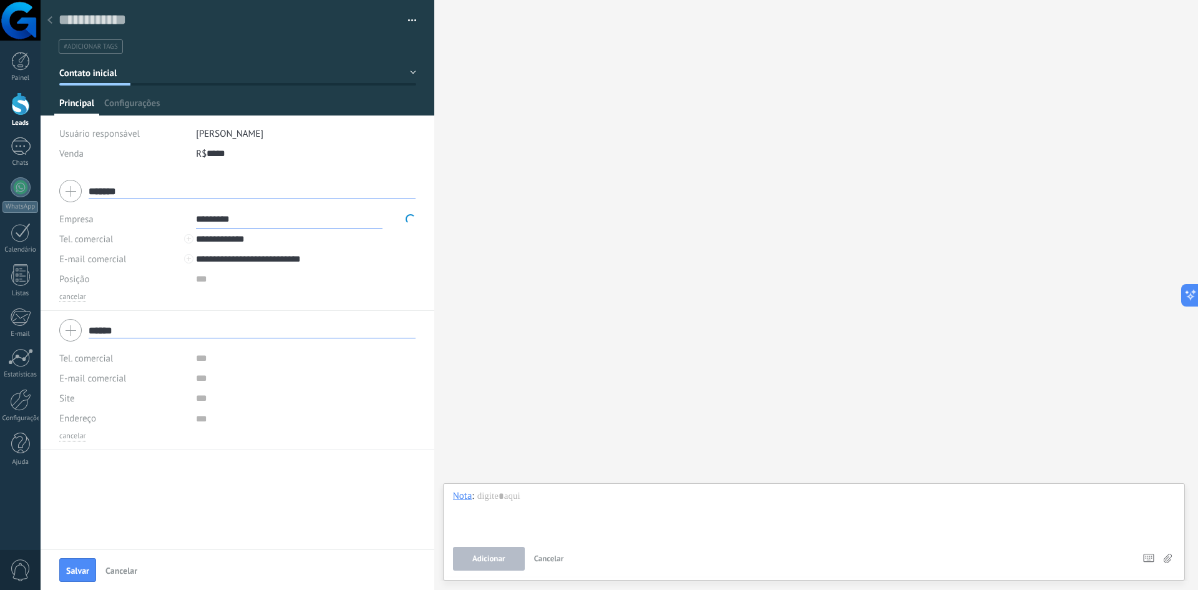
type input "*********"
click at [234, 507] on div "**********" at bounding box center [238, 361] width 394 height 378
click at [638, 90] on div "Buscar Carregar mais Participantes: 0 Adicionar membro Bots: 0" at bounding box center [816, 295] width 764 height 590
click at [82, 572] on span "Salvar" at bounding box center [77, 570] width 23 height 9
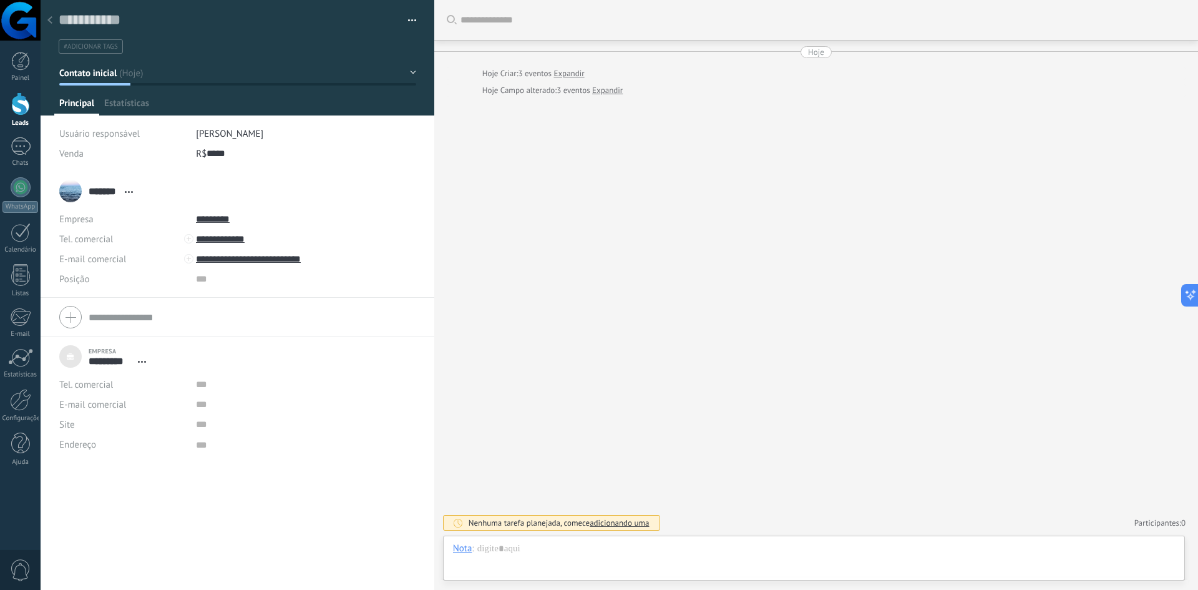
scroll to position [12, 0]
click at [134, 104] on span "Estatísticas" at bounding box center [126, 106] width 45 height 18
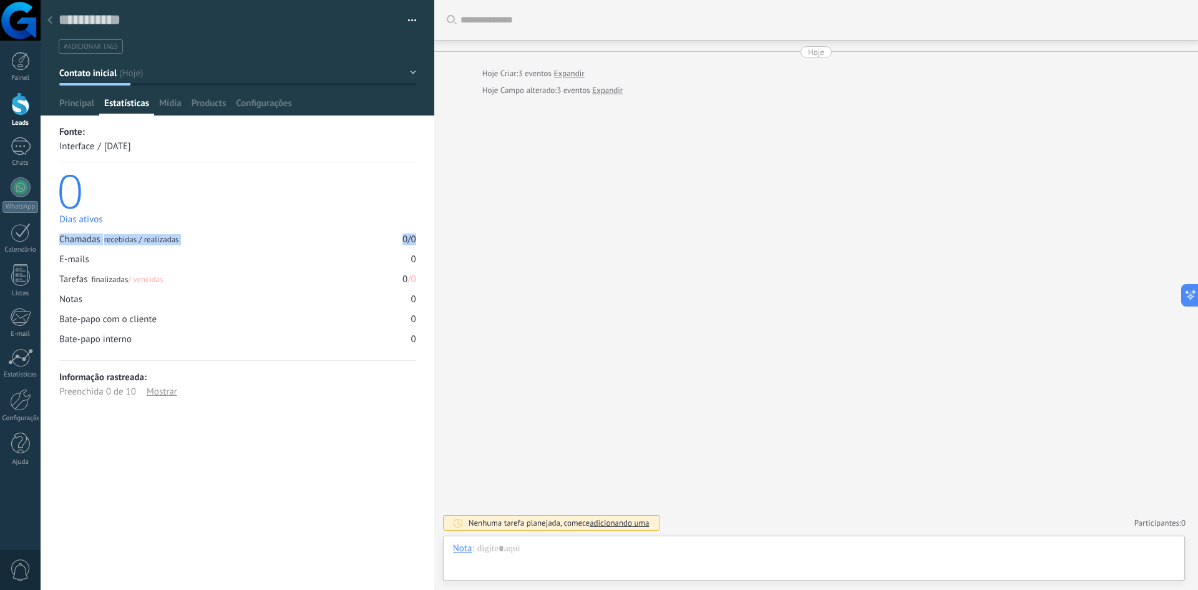
drag, startPoint x: 55, startPoint y: 235, endPoint x: 414, endPoint y: 237, distance: 359.5
click at [414, 237] on div "Salvar e criar Imprimir Gerenciar tags Exportar para o Excel" at bounding box center [238, 213] width 394 height 426
click at [65, 258] on div "E-mails" at bounding box center [74, 259] width 30 height 12
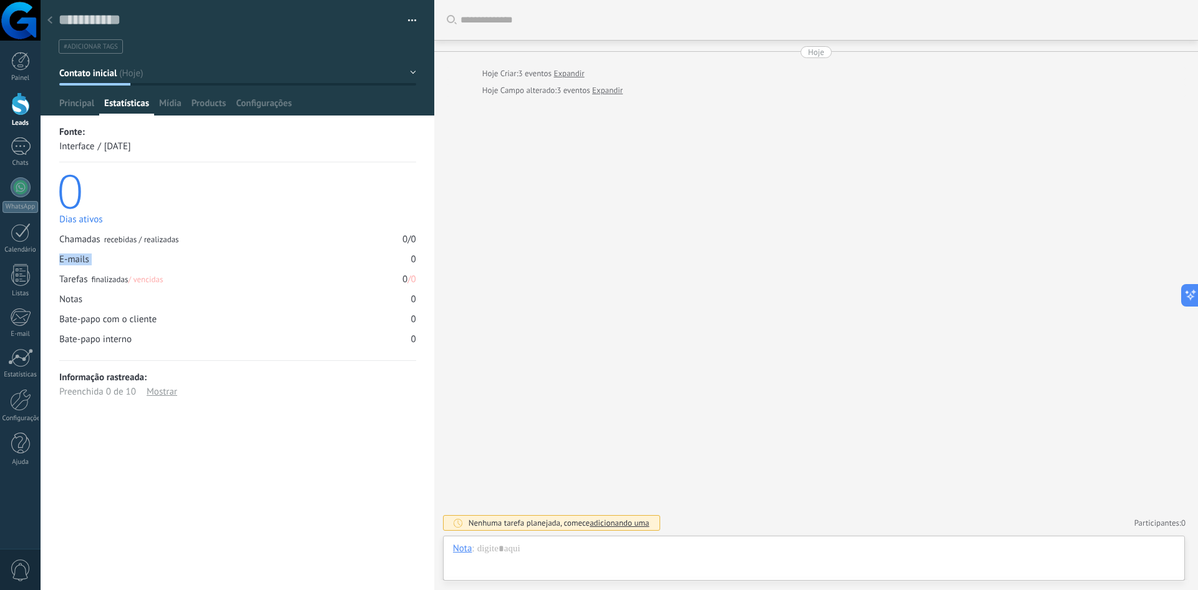
click at [66, 258] on div "E-mails" at bounding box center [74, 259] width 30 height 12
click at [62, 275] on div "Tarefas finalizadas / vencidas" at bounding box center [111, 279] width 104 height 12
click at [67, 297] on div "Notas" at bounding box center [70, 299] width 23 height 12
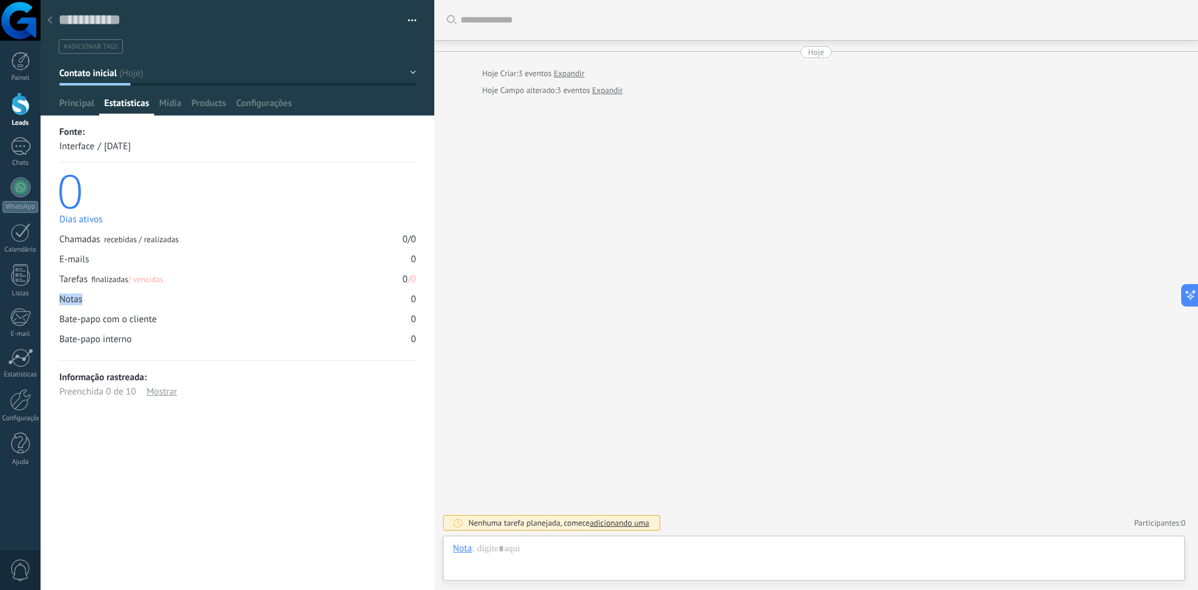
click at [67, 297] on div "Notas" at bounding box center [70, 299] width 23 height 12
drag, startPoint x: 56, startPoint y: 318, endPoint x: 169, endPoint y: 318, distance: 113.0
click at [169, 318] on div "Salvar e criar Imprimir Gerenciar tags Exportar para o Excel" at bounding box center [238, 213] width 394 height 426
click at [165, 110] on span "Mídia" at bounding box center [170, 106] width 22 height 18
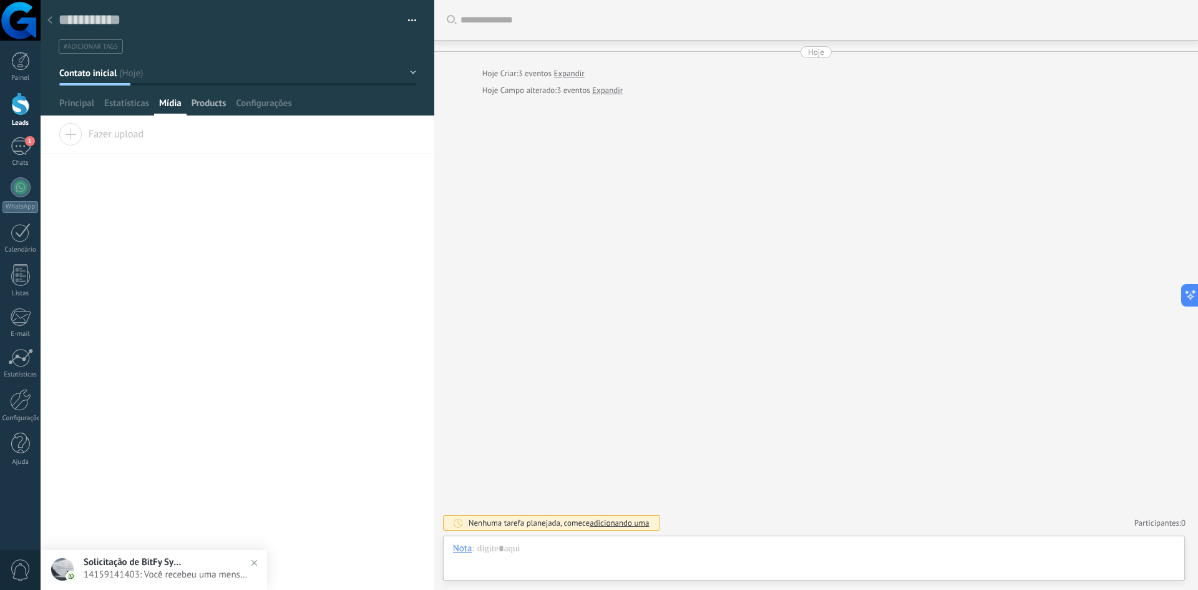
click at [216, 106] on span "Products" at bounding box center [209, 106] width 35 height 18
click at [255, 107] on span "Configurações" at bounding box center [264, 106] width 56 height 18
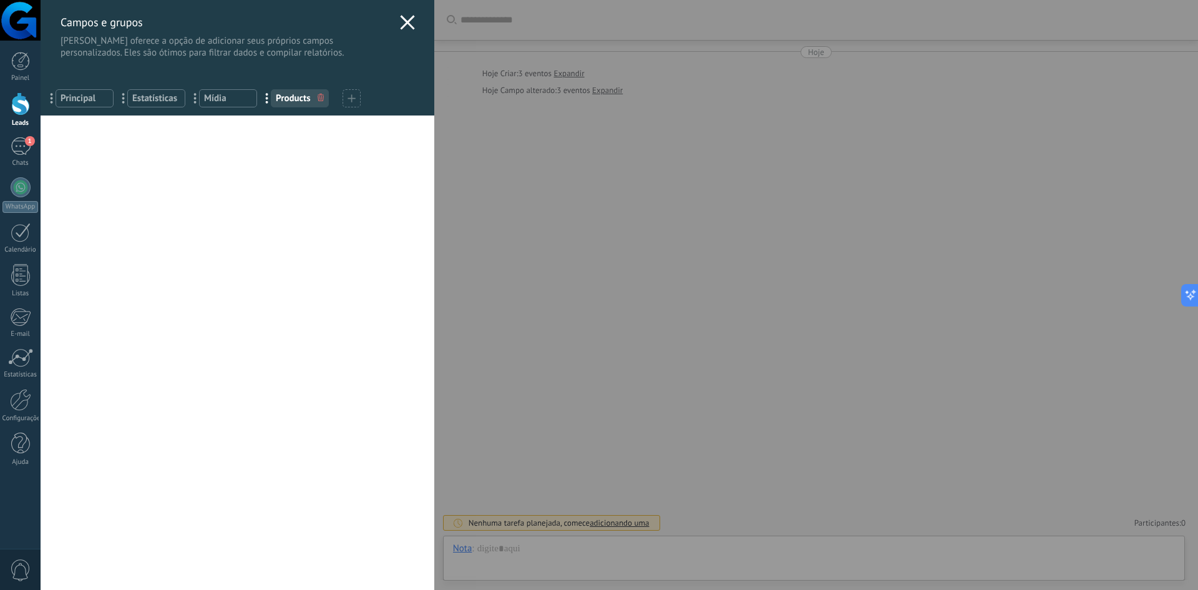
click at [406, 20] on use at bounding box center [407, 22] width 14 height 14
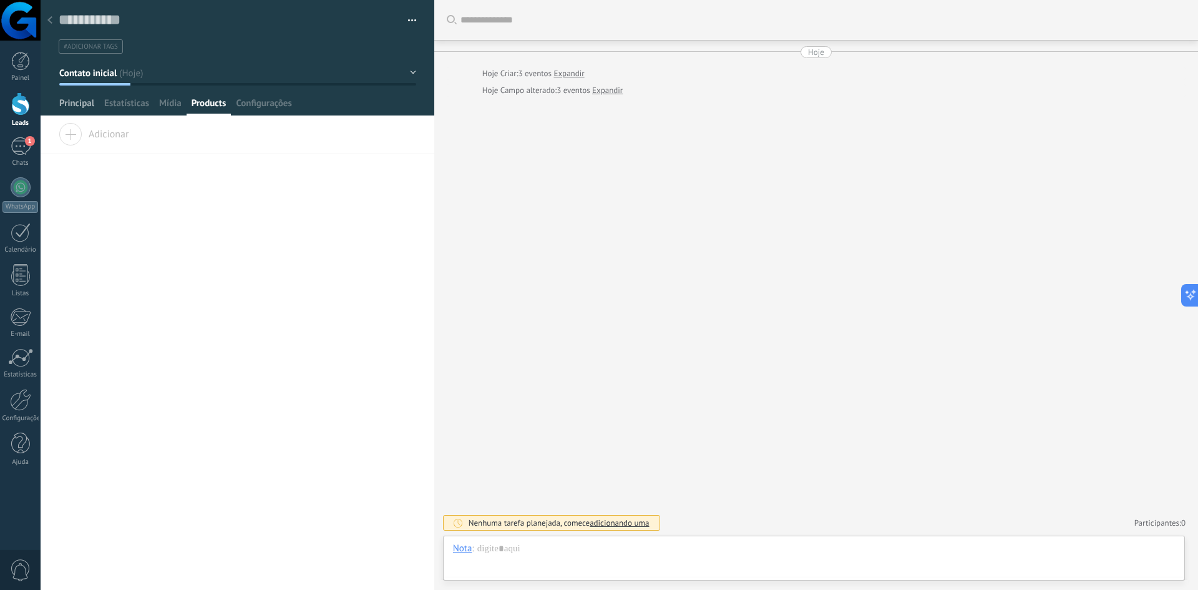
click at [85, 107] on span "Principal" at bounding box center [76, 106] width 35 height 18
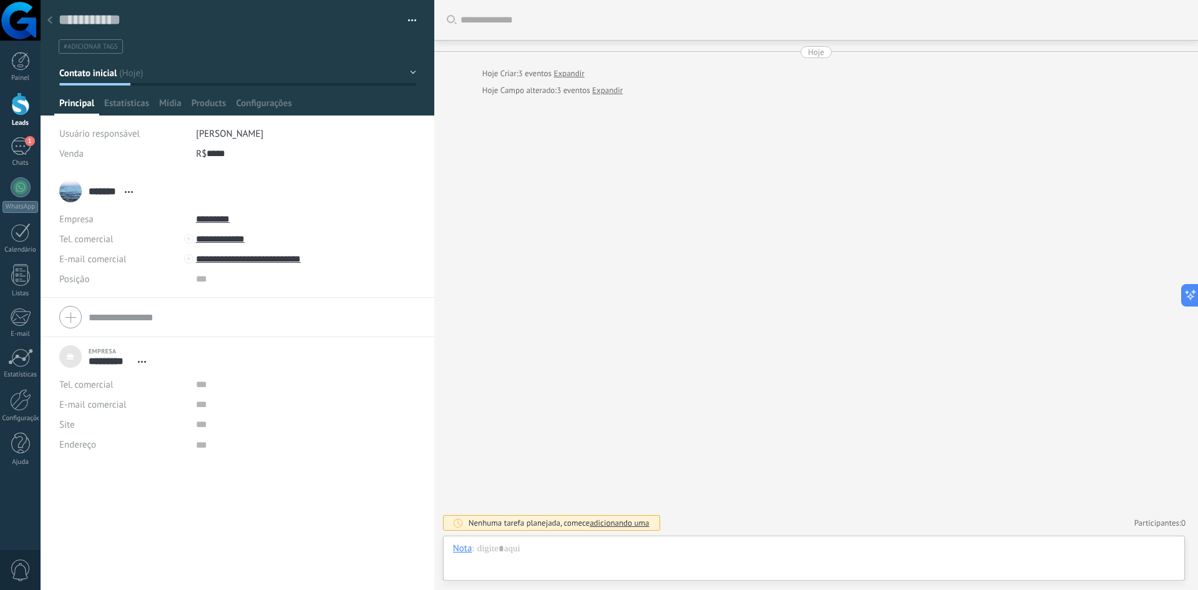
drag, startPoint x: 741, startPoint y: 170, endPoint x: 728, endPoint y: 165, distance: 13.4
click at [736, 167] on div "Buscar Carregar mais Hoje Hoje Criar: 3 eventos Expandir Hoje Campo alterado: 3…" at bounding box center [816, 295] width 764 height 590
click at [48, 19] on icon at bounding box center [49, 19] width 5 height 7
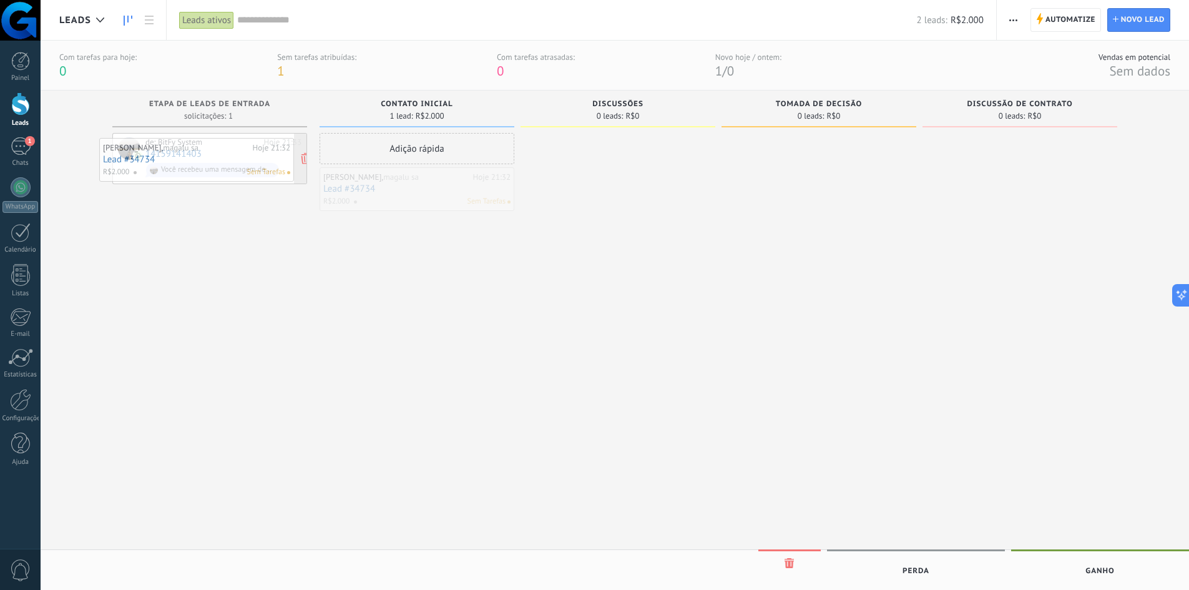
drag, startPoint x: 419, startPoint y: 193, endPoint x: 198, endPoint y: 165, distance: 222.1
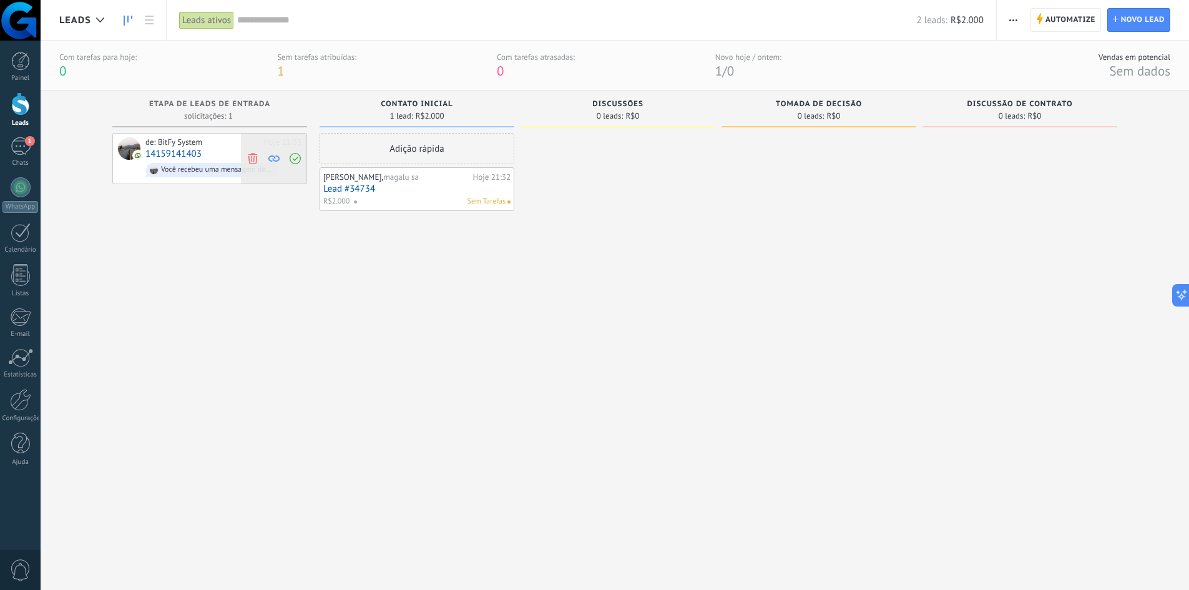
click at [251, 162] on icon at bounding box center [252, 157] width 11 height 11
click at [527, 188] on div at bounding box center [618, 346] width 195 height 427
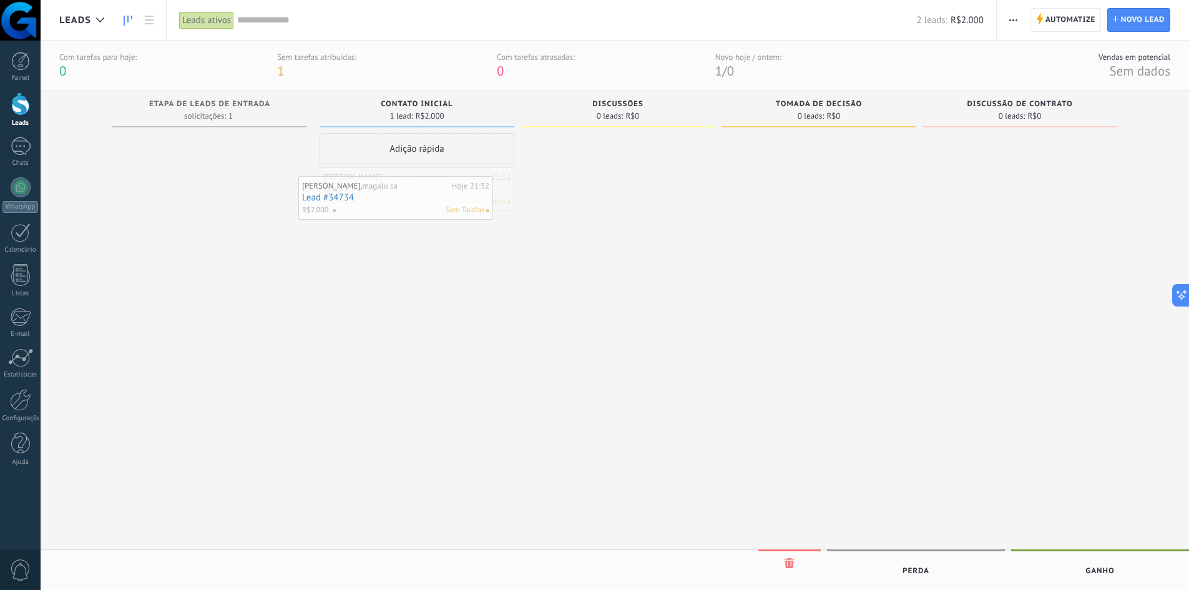
drag, startPoint x: 434, startPoint y: 196, endPoint x: 413, endPoint y: 205, distance: 22.9
click at [436, 184] on link "Lead #34734" at bounding box center [416, 189] width 187 height 11
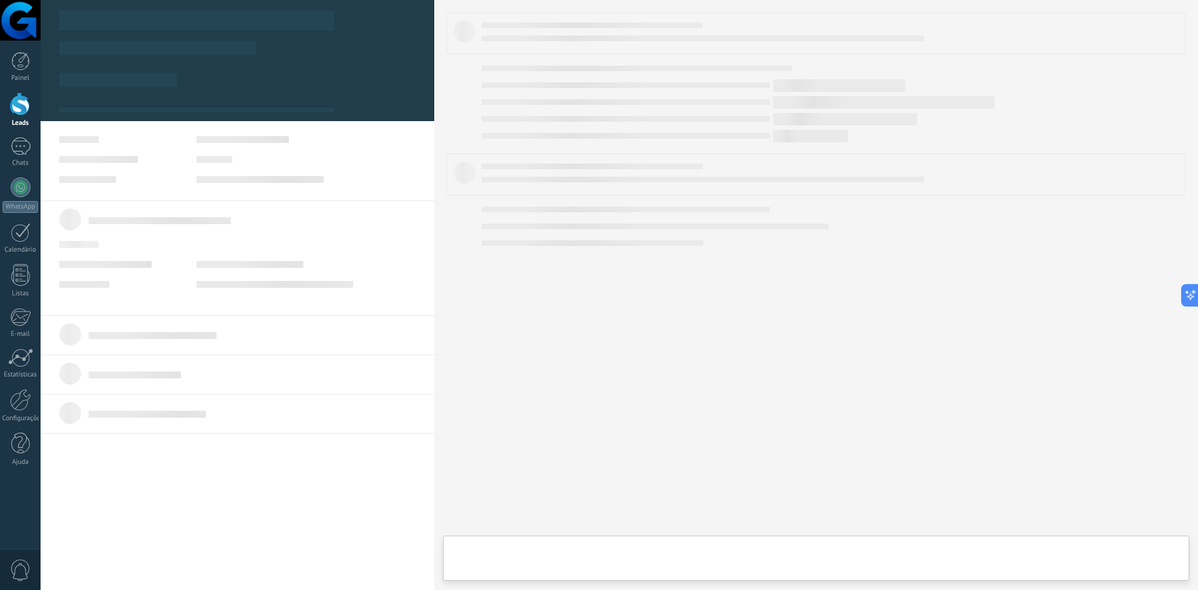
type textarea "***"
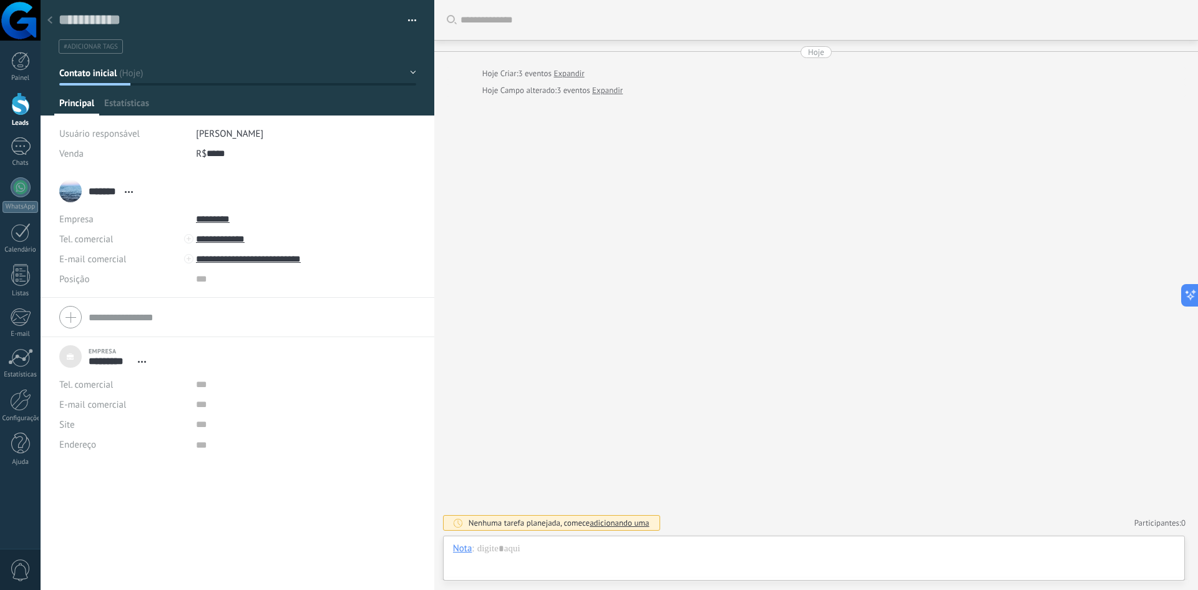
scroll to position [12, 0]
click at [411, 76] on button "Contato inicial" at bounding box center [237, 73] width 357 height 22
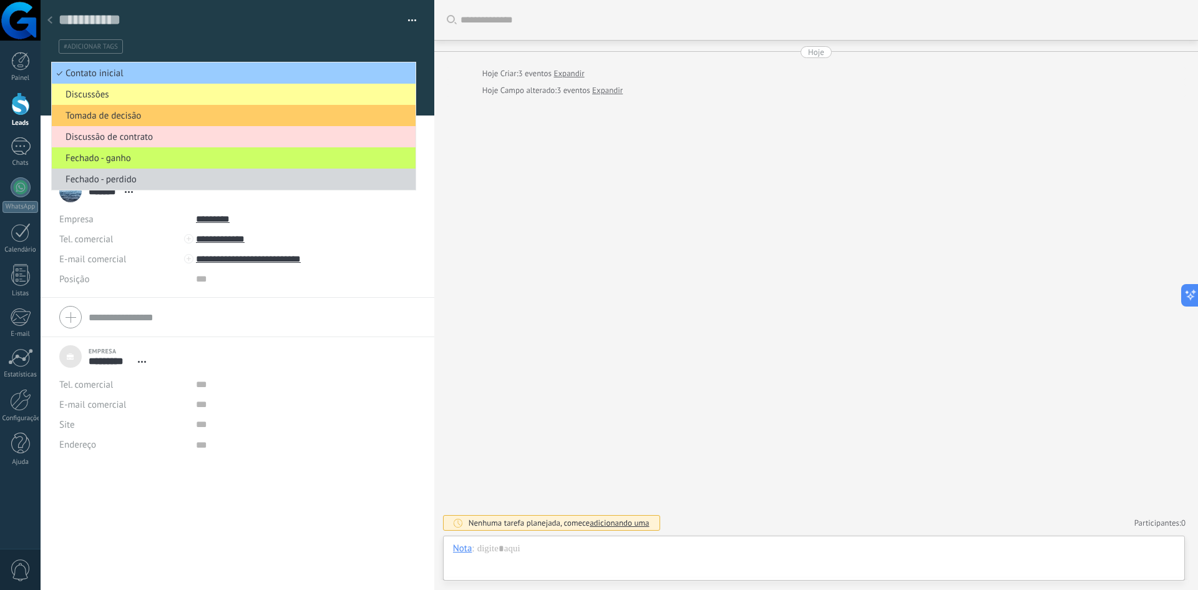
click at [107, 133] on span "Discussão de contrato" at bounding box center [232, 137] width 360 height 12
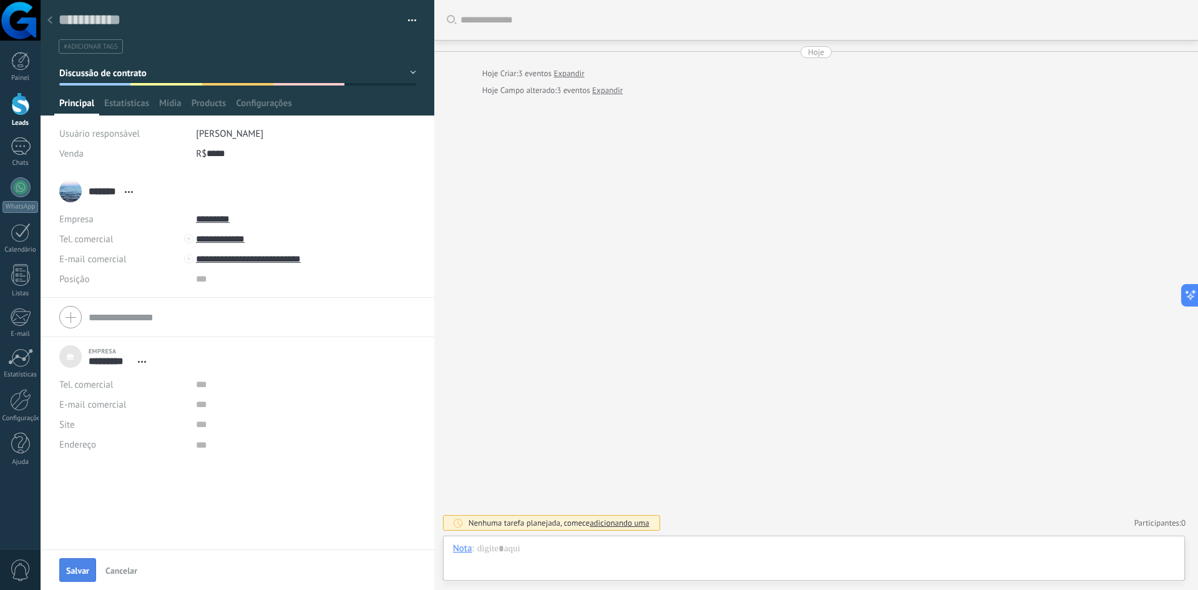
click at [88, 568] on span "Salvar" at bounding box center [77, 570] width 23 height 9
click at [618, 525] on span "adicionando uma" at bounding box center [619, 522] width 59 height 11
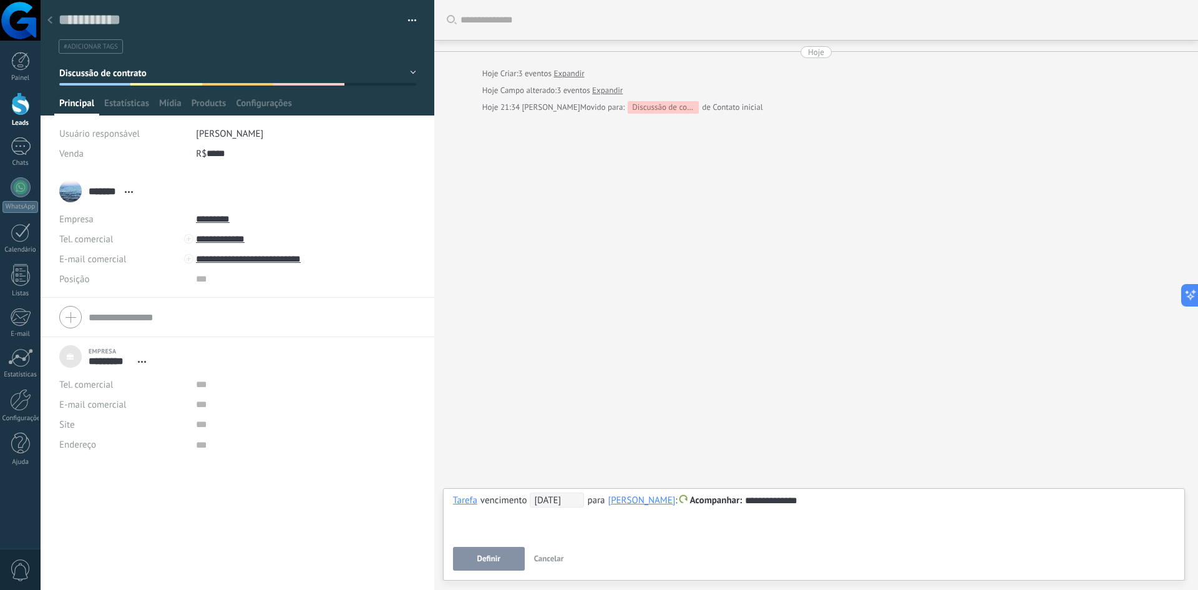
click at [480, 569] on button "Definir" at bounding box center [489, 559] width 72 height 24
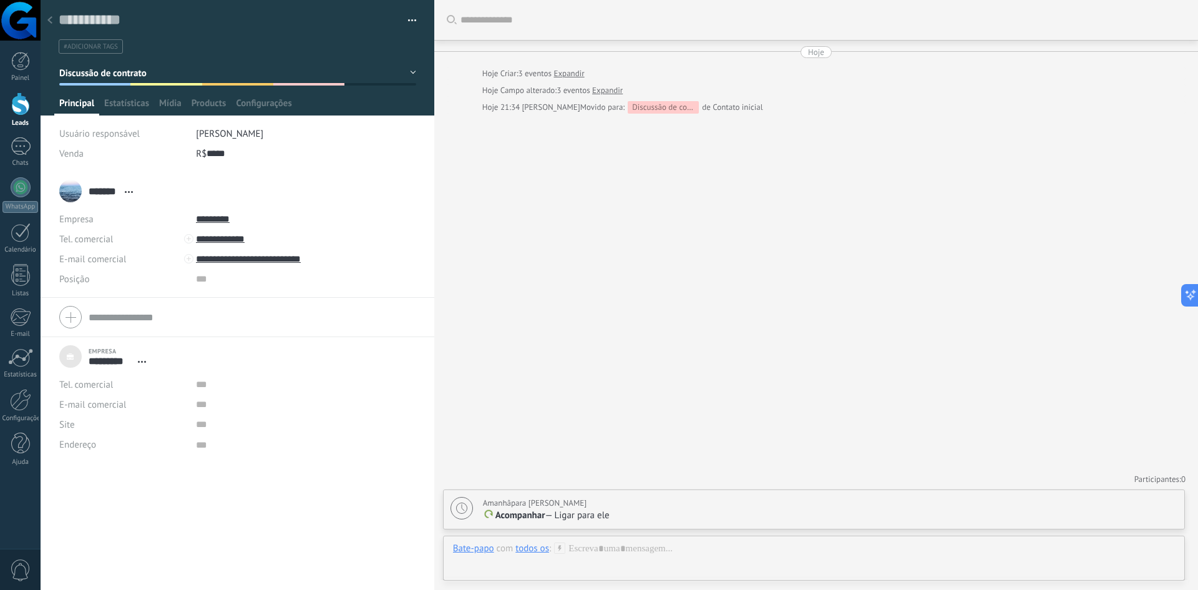
drag, startPoint x: 488, startPoint y: 499, endPoint x: 589, endPoint y: 499, distance: 100.5
click at [589, 499] on div "Amanhã para Gabriel Bastos" at bounding box center [830, 503] width 695 height 12
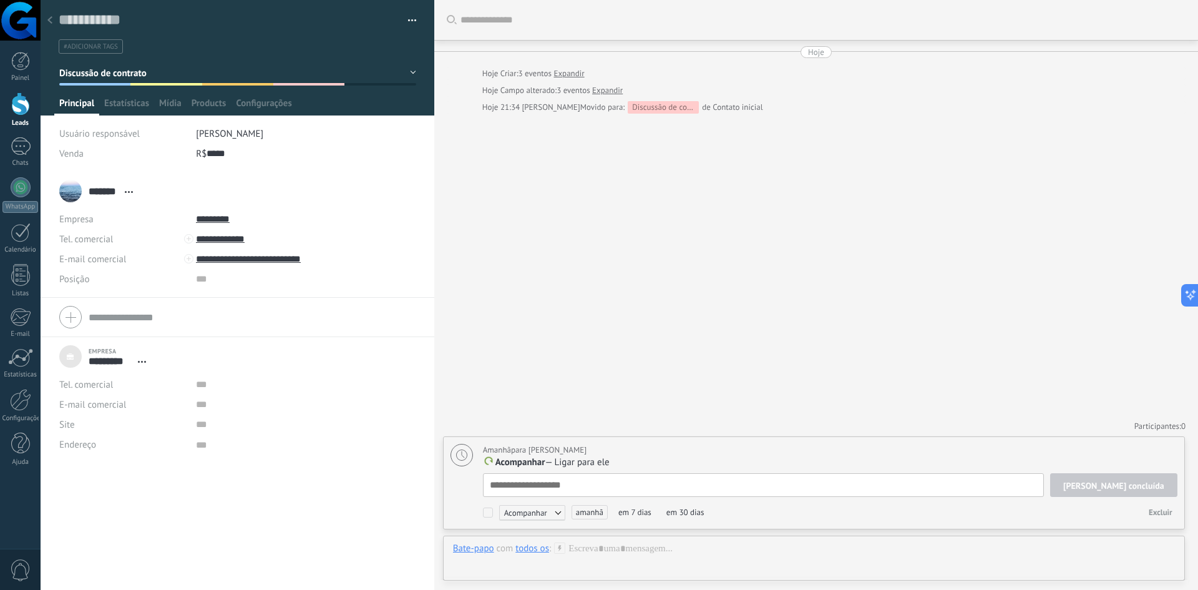
click at [571, 373] on div "Buscar Carregar mais Hoje Hoje Criar: 3 eventos Expandir Hoje Campo alterado: 3…" at bounding box center [816, 295] width 764 height 590
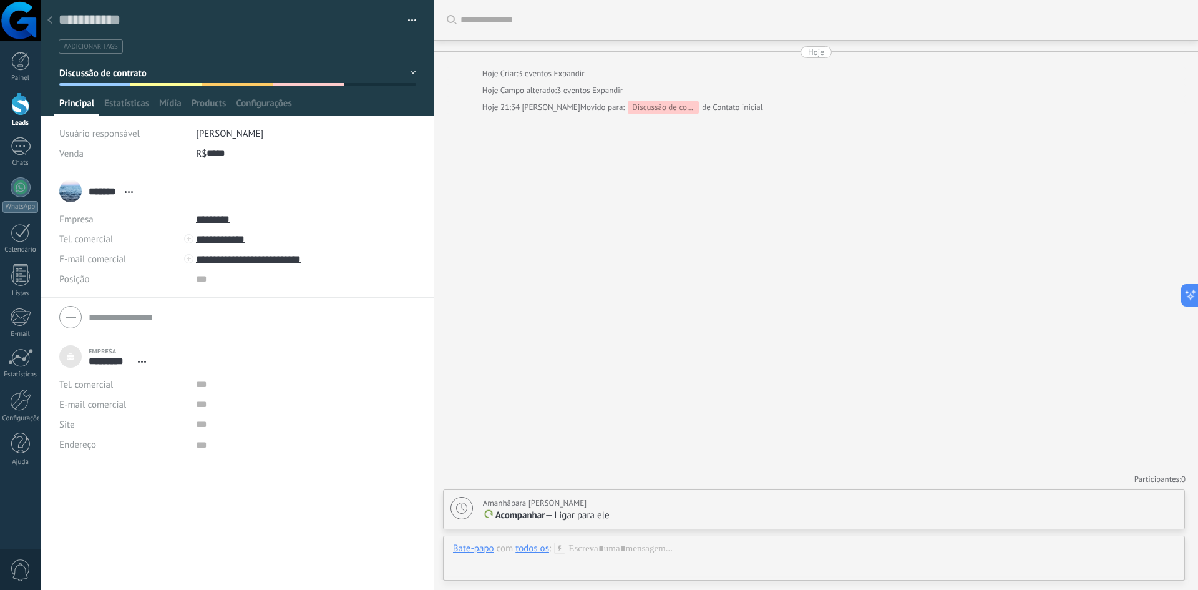
click at [590, 502] on div "Amanhã para Gabriel Bastos" at bounding box center [830, 503] width 695 height 12
type textarea "**********"
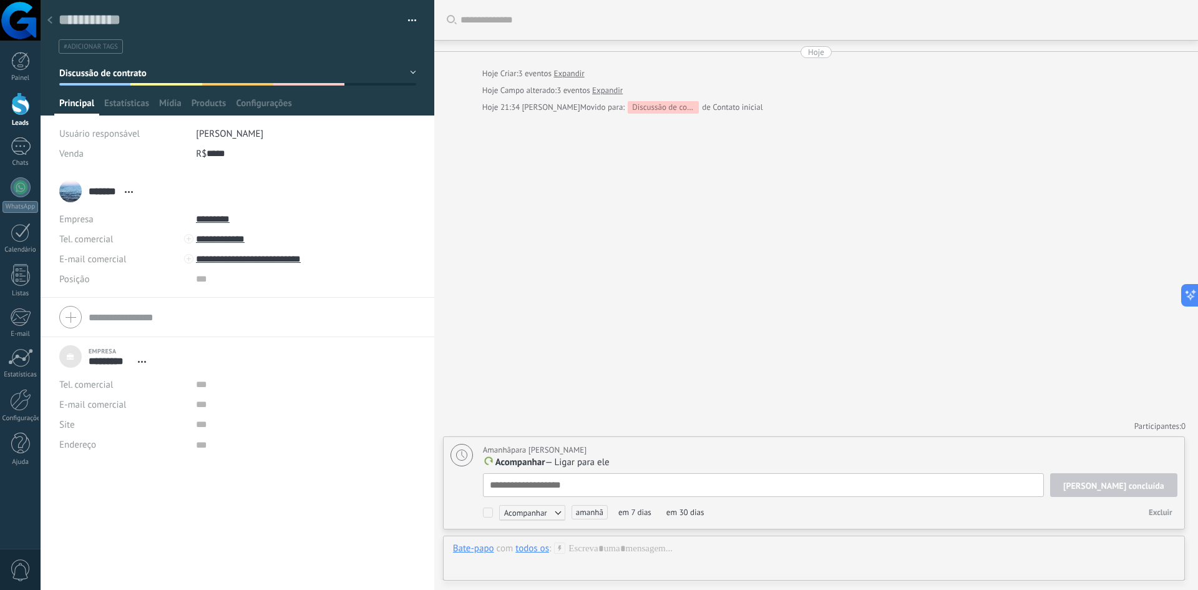
click at [523, 491] on textarea at bounding box center [763, 485] width 561 height 24
click at [607, 351] on div "Buscar Carregar mais Hoje Hoje Criar: 3 eventos Expandir Hoje Campo alterado: 3…" at bounding box center [816, 295] width 764 height 590
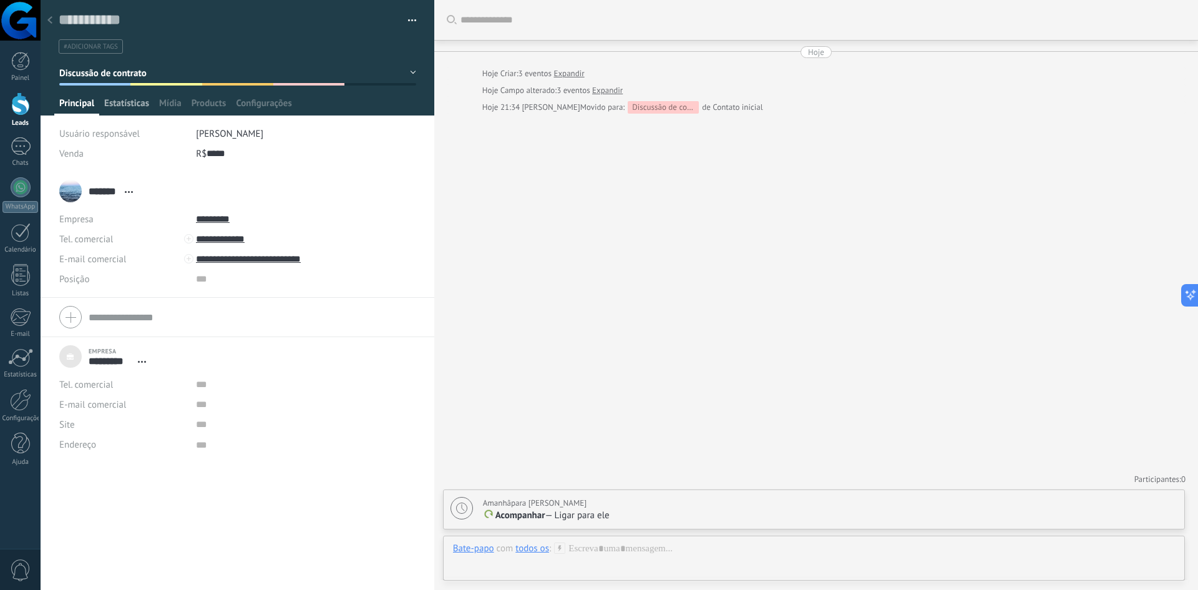
click at [128, 110] on span "Estatísticas" at bounding box center [126, 106] width 45 height 18
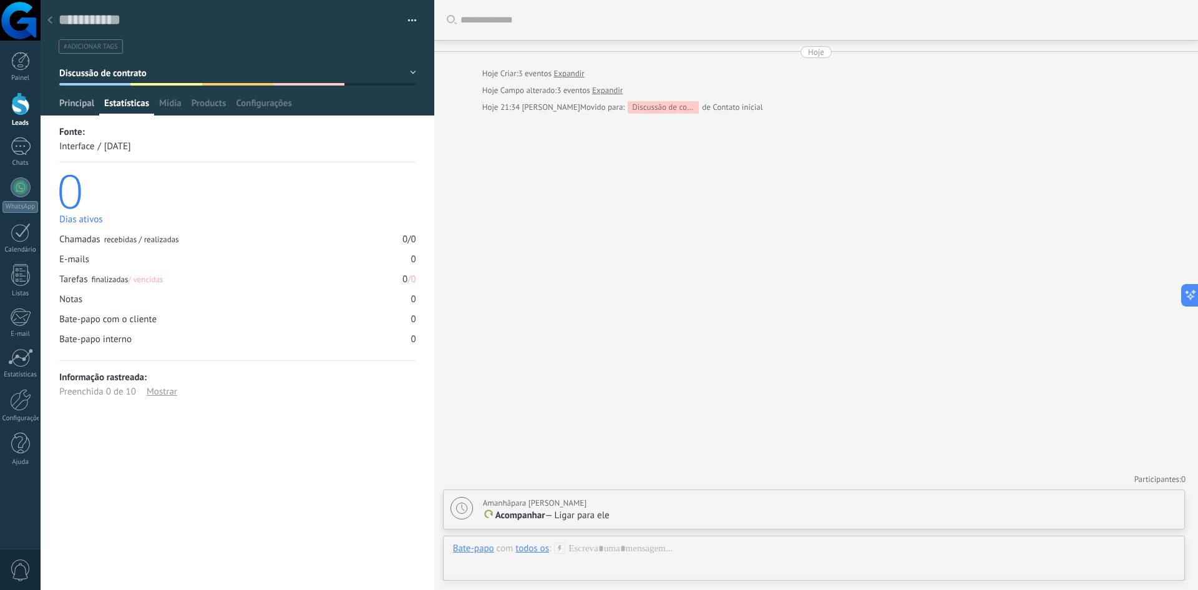
click at [71, 104] on span "Principal" at bounding box center [76, 106] width 35 height 18
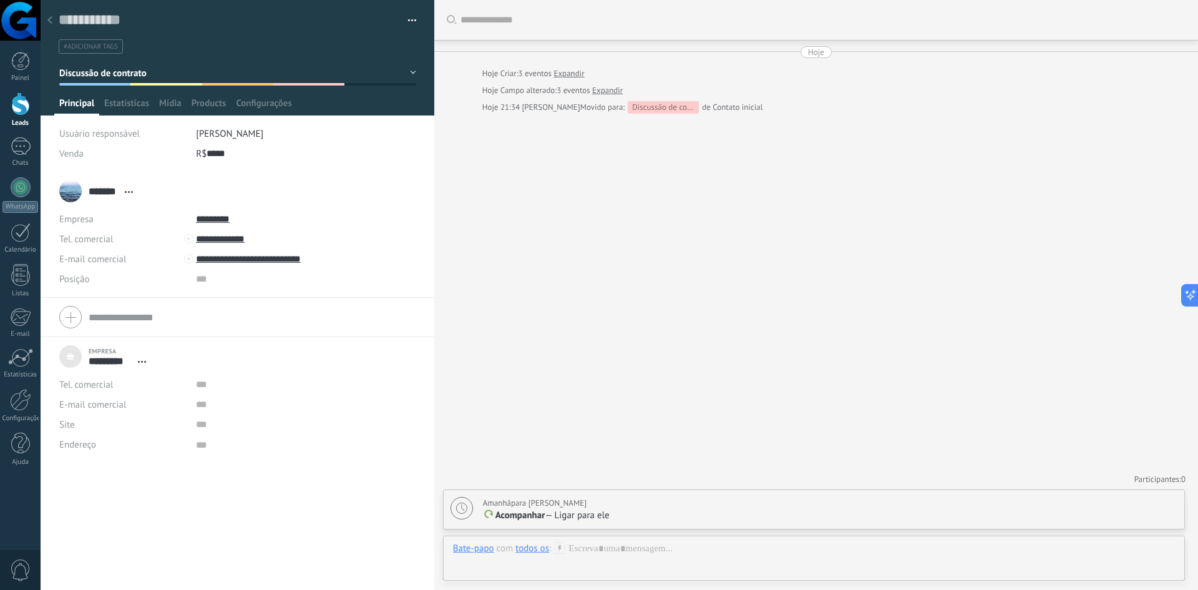
click at [405, 17] on button "button" at bounding box center [408, 20] width 18 height 19
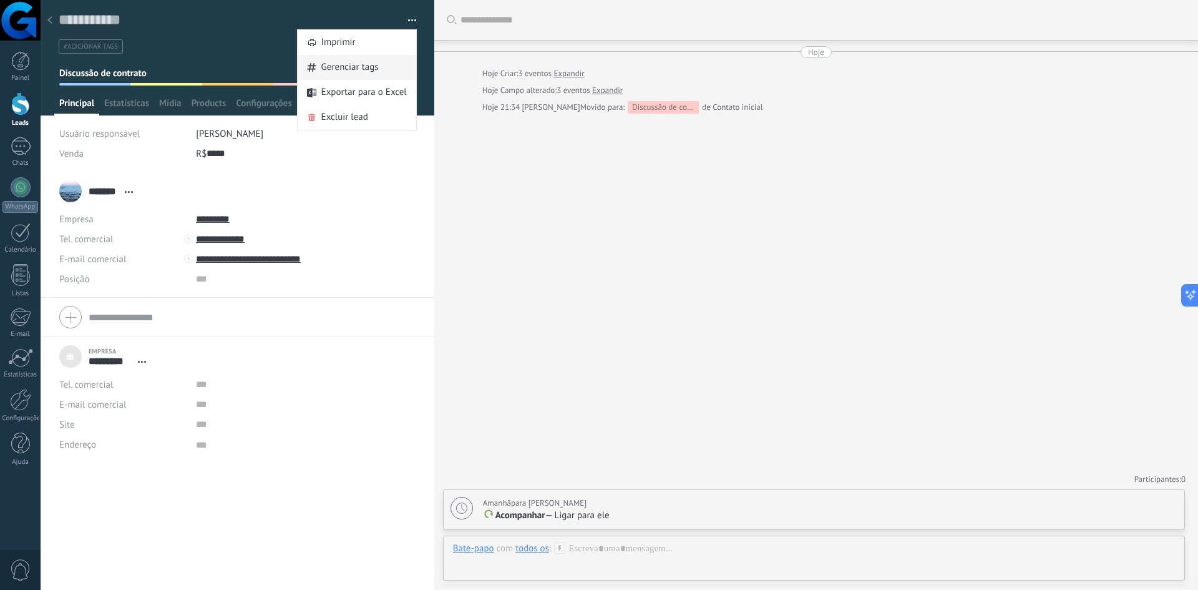
click at [371, 69] on span "Gerenciar tags" at bounding box center [349, 67] width 57 height 25
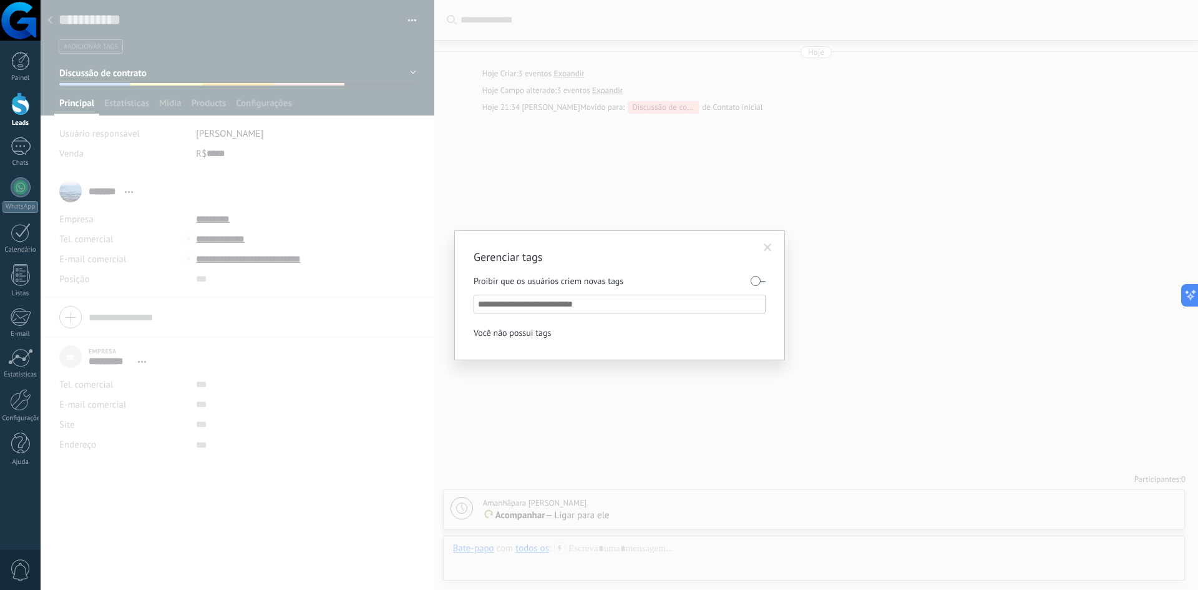
click at [554, 304] on input "text" at bounding box center [620, 303] width 285 height 15
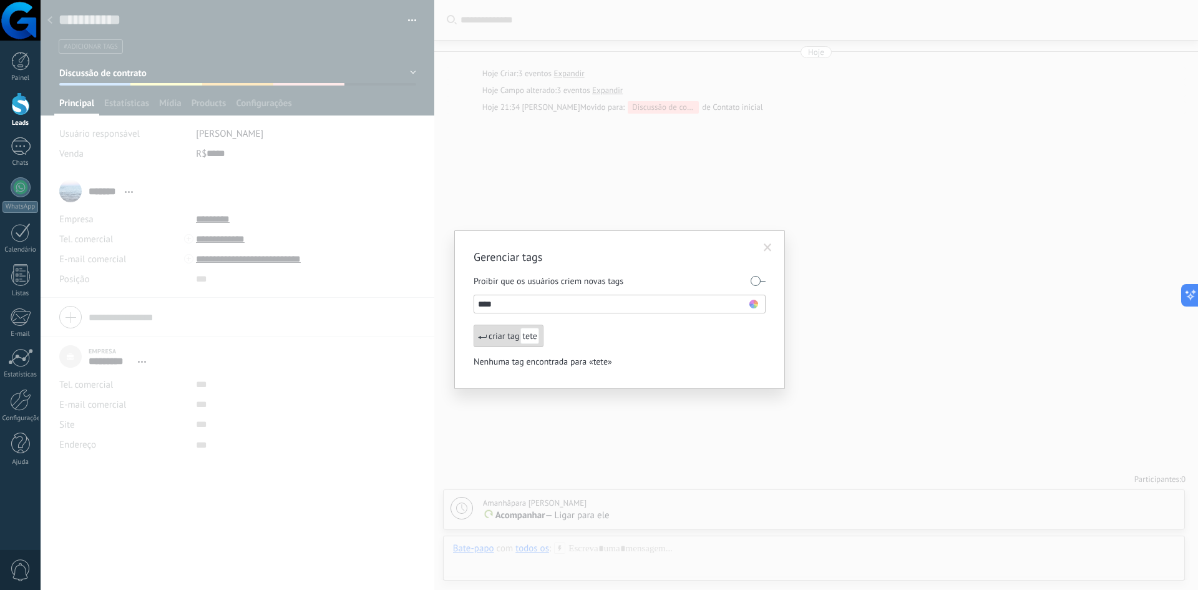
type input "****"
click at [524, 335] on span "tete" at bounding box center [530, 336] width 18 height 16
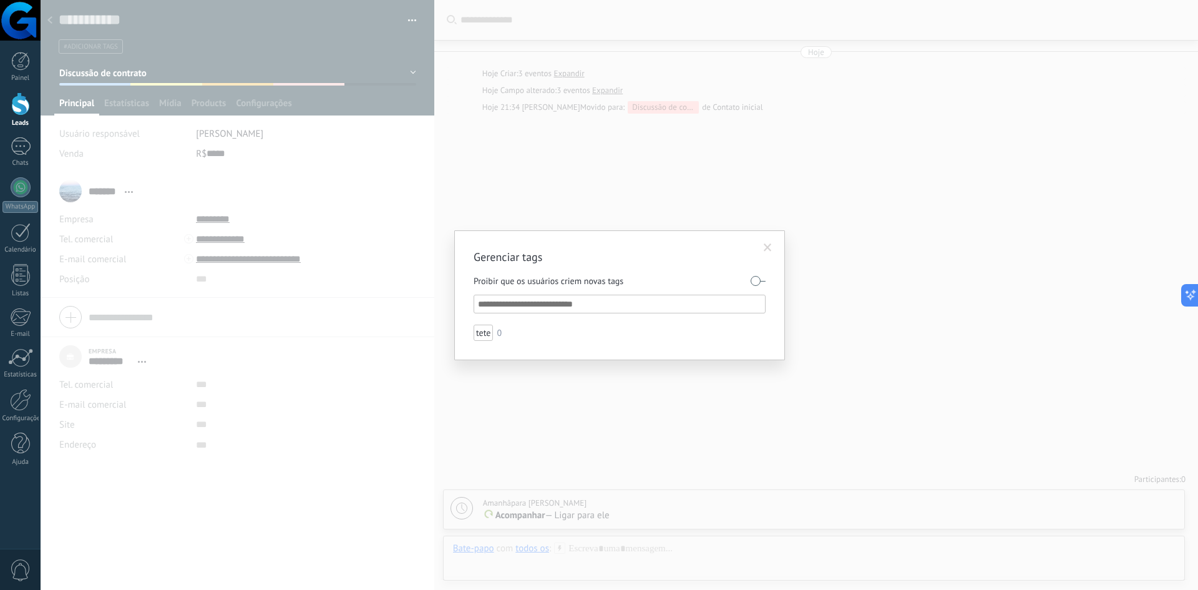
click at [383, 339] on div "Gerenciar tags Proibir que os usuários criem novas tags tete 0" at bounding box center [620, 295] width 1158 height 590
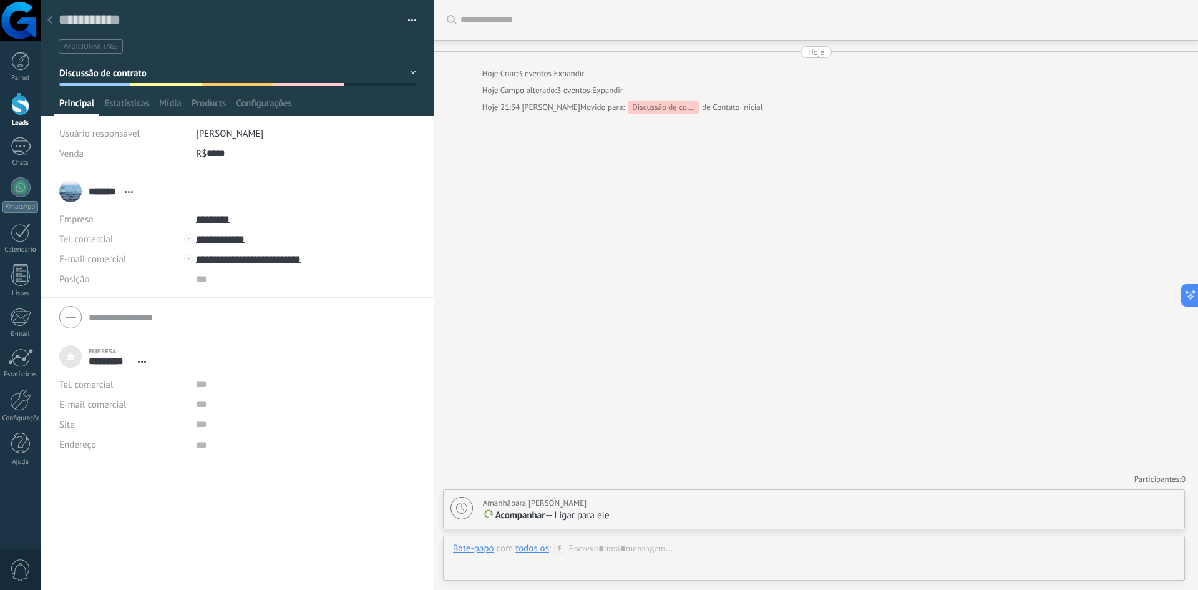
drag, startPoint x: 305, startPoint y: 37, endPoint x: 317, endPoint y: 31, distance: 14.2
click at [307, 34] on div "#adicionar tags" at bounding box center [238, 43] width 358 height 22
click at [409, 17] on button "button" at bounding box center [408, 20] width 18 height 19
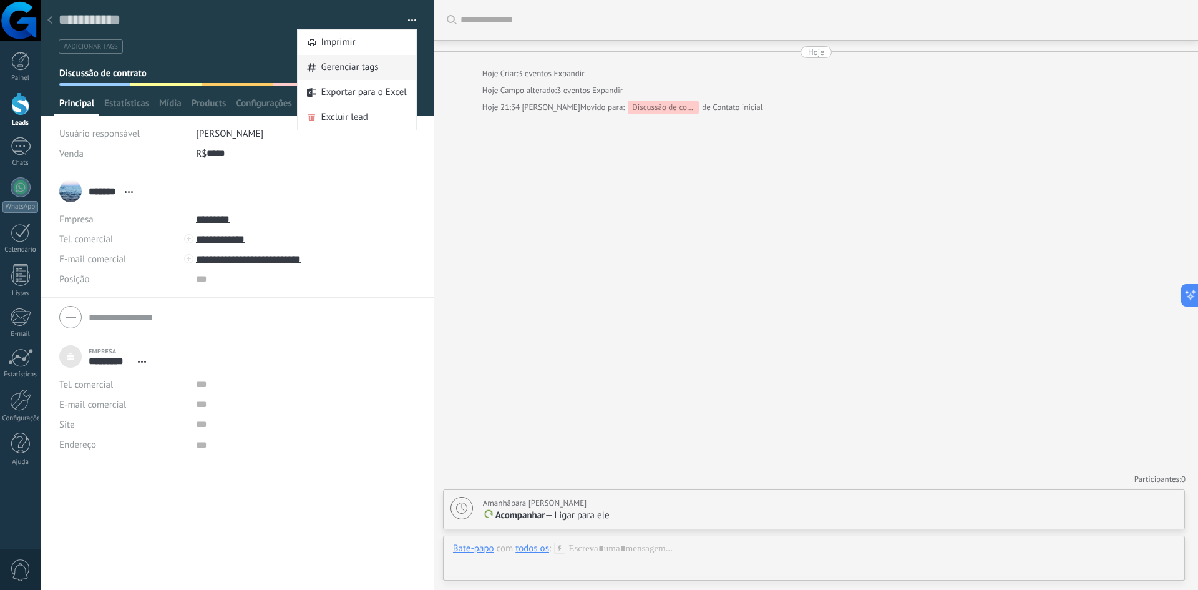
click at [333, 56] on span "Gerenciar tags" at bounding box center [349, 67] width 57 height 25
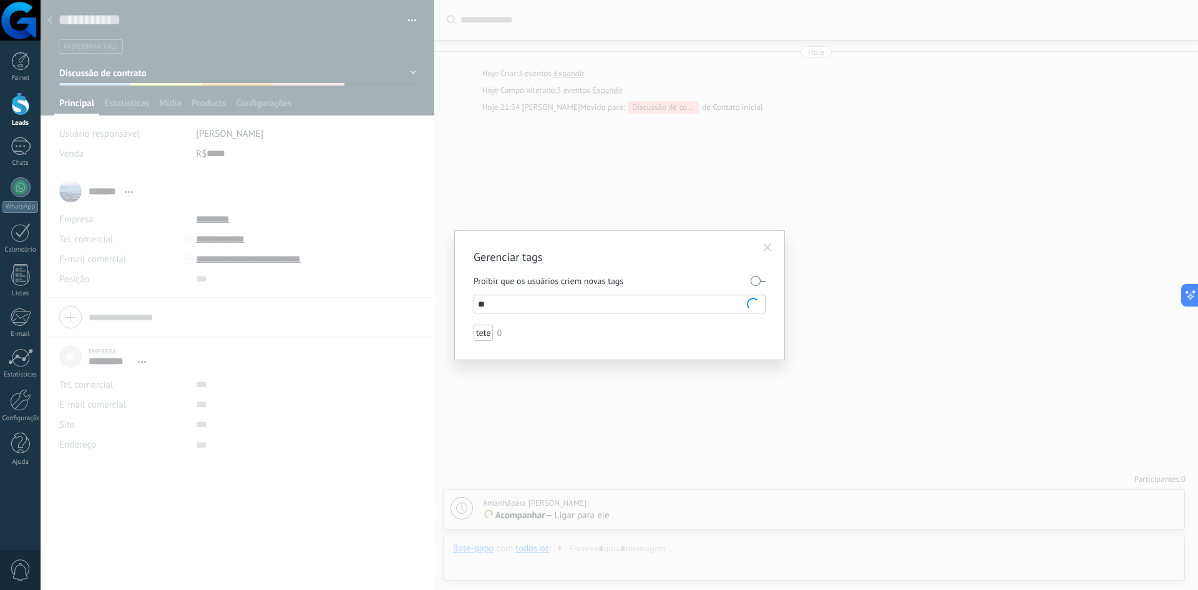
click at [571, 301] on input "**" at bounding box center [620, 303] width 285 height 15
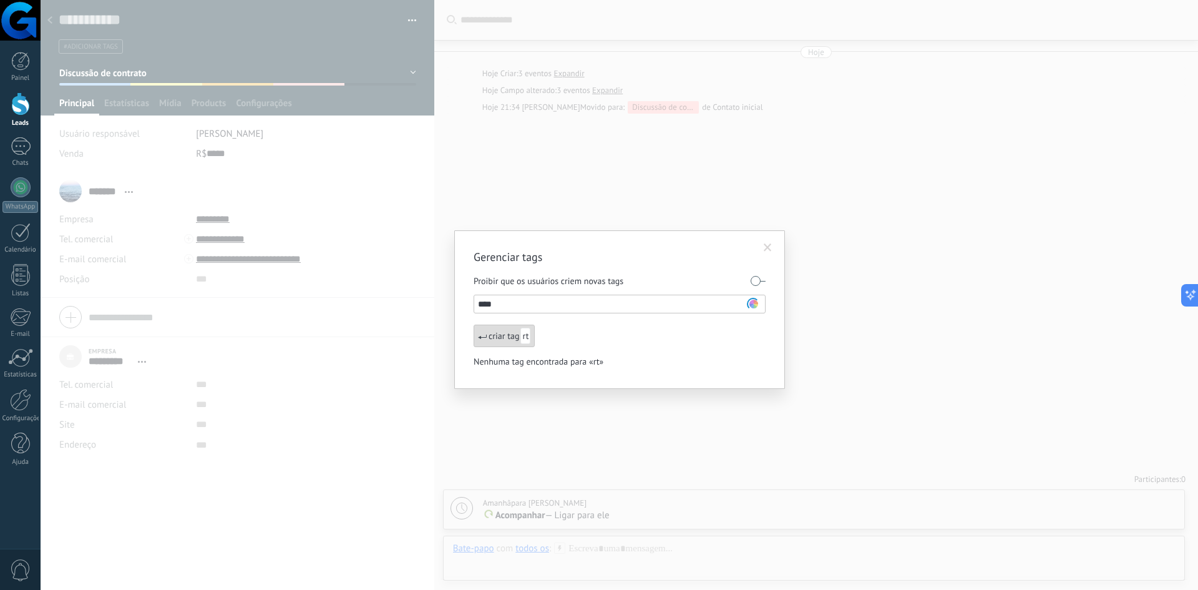
type input "*****"
click at [611, 334] on li "teste 0" at bounding box center [576, 333] width 205 height 16
click at [566, 303] on input "text" at bounding box center [620, 303] width 285 height 15
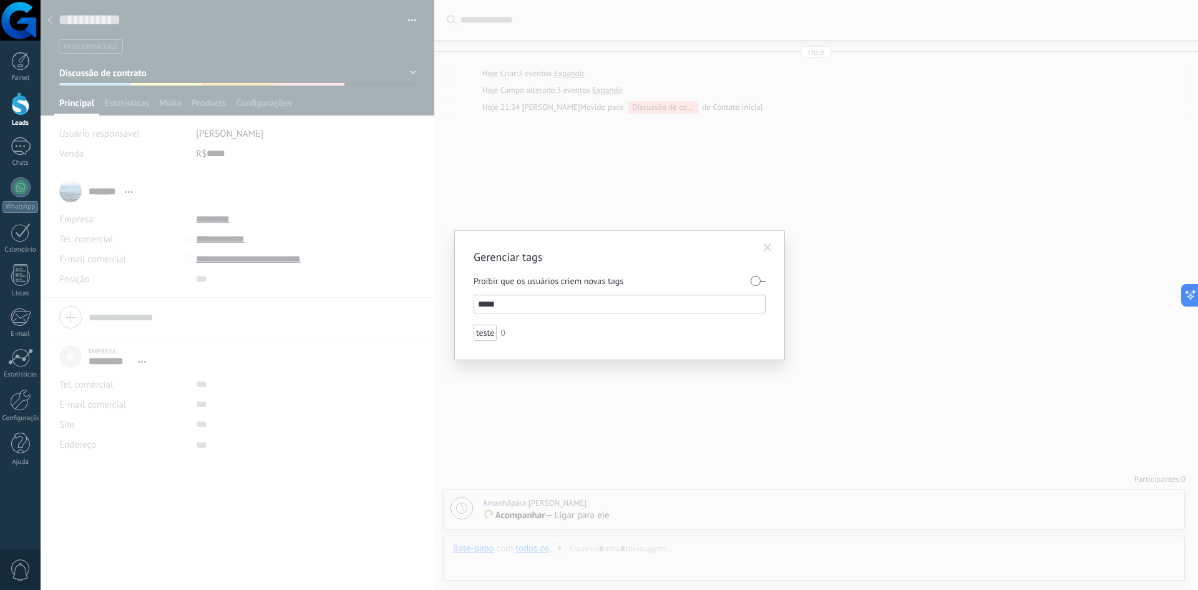
type input "*****"
click at [648, 269] on div "Gerenciar tags Proibir que os usuários criem novas tags ***** teste 0" at bounding box center [620, 295] width 292 height 91
click at [581, 300] on input "*****" at bounding box center [620, 303] width 285 height 15
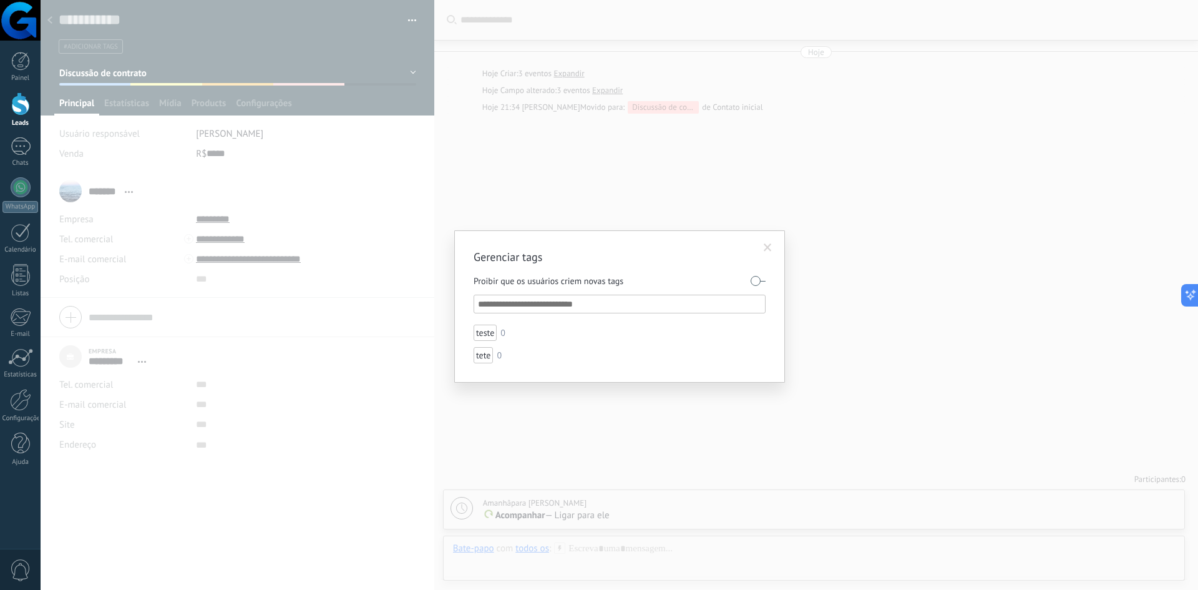
click at [680, 208] on div "Gerenciar tags Proibir que os usuários criem novas tags teste 0 tete 0" at bounding box center [620, 295] width 1158 height 590
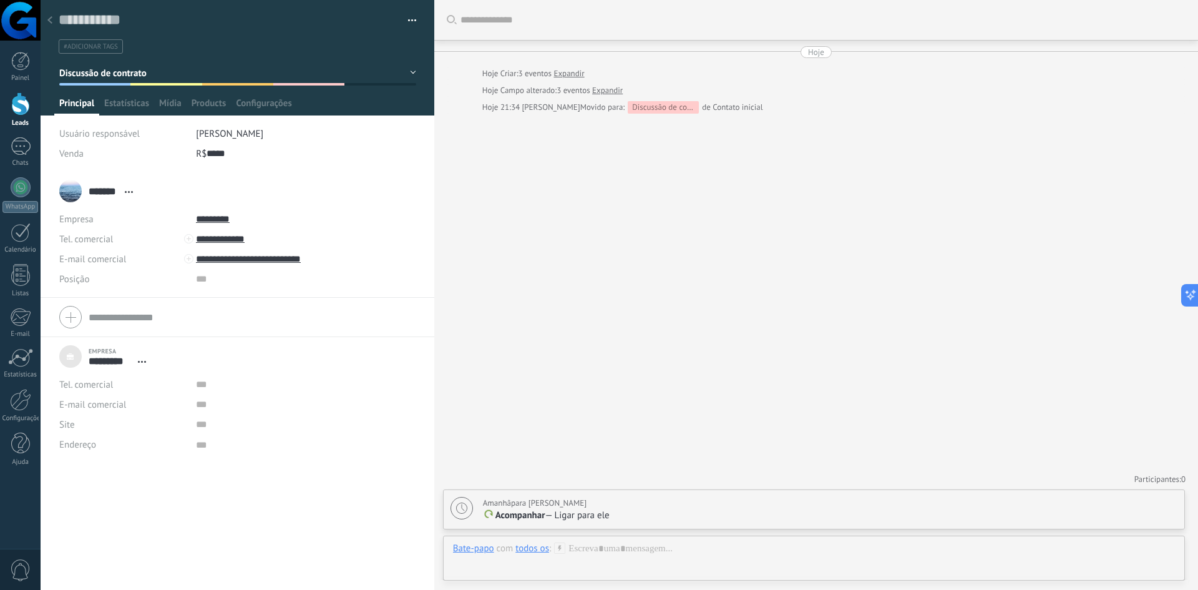
click at [404, 21] on button "button" at bounding box center [408, 20] width 18 height 19
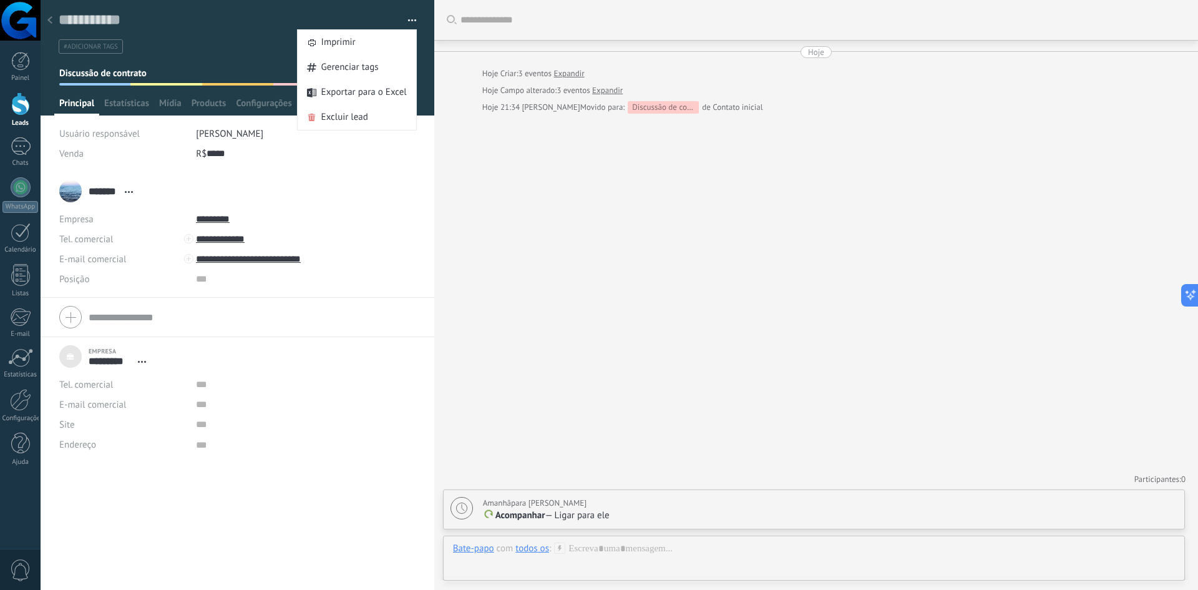
click at [249, 35] on div "#adicionar tags" at bounding box center [238, 43] width 358 height 22
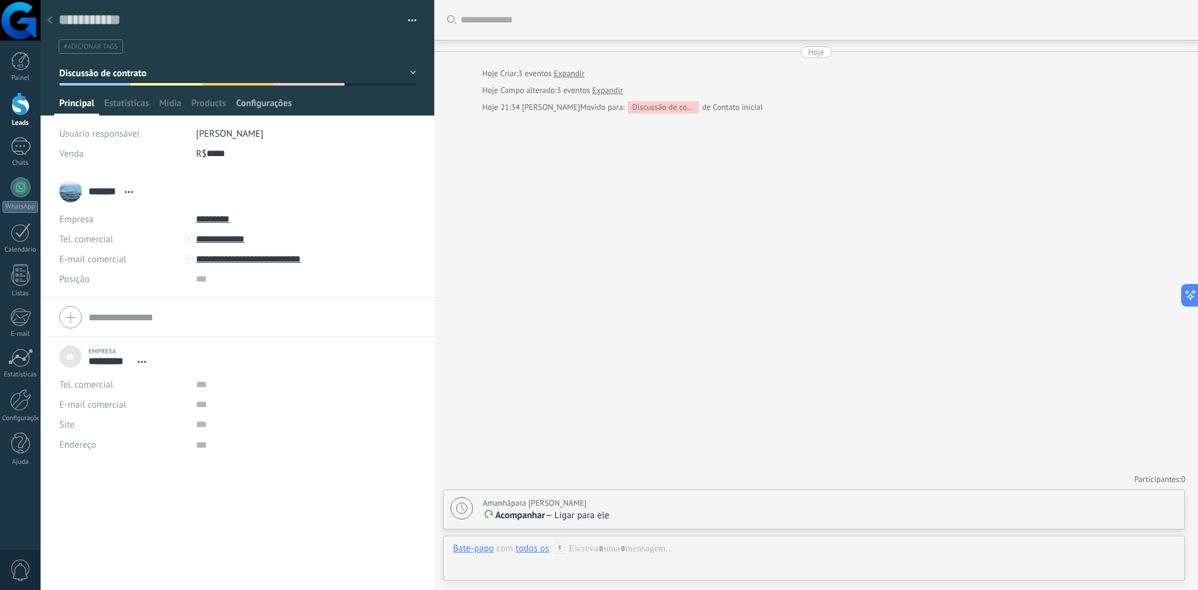
click at [282, 103] on span "Configurações" at bounding box center [264, 106] width 56 height 18
